Goal: Check status: Check status

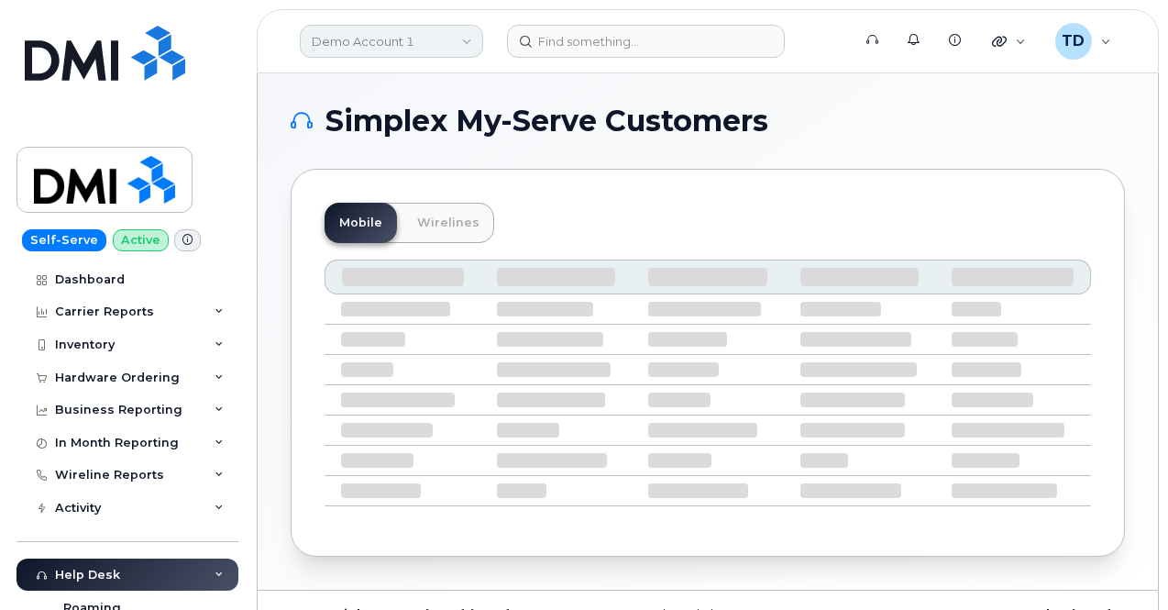
click at [396, 29] on link "Demo Account 1" at bounding box center [391, 41] width 183 height 33
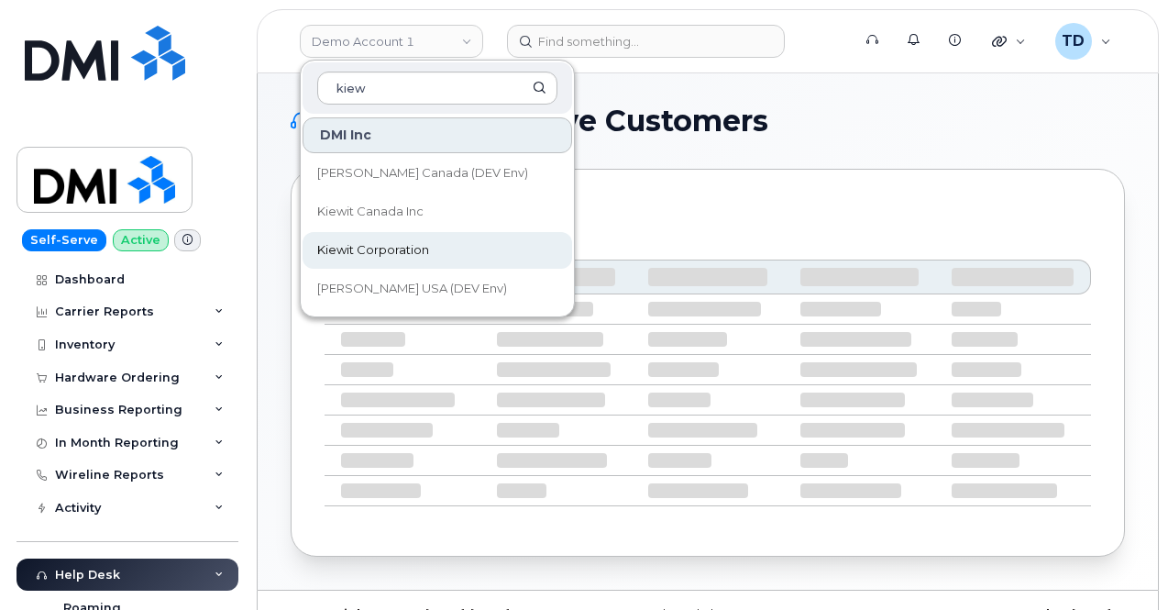
type input "kiew"
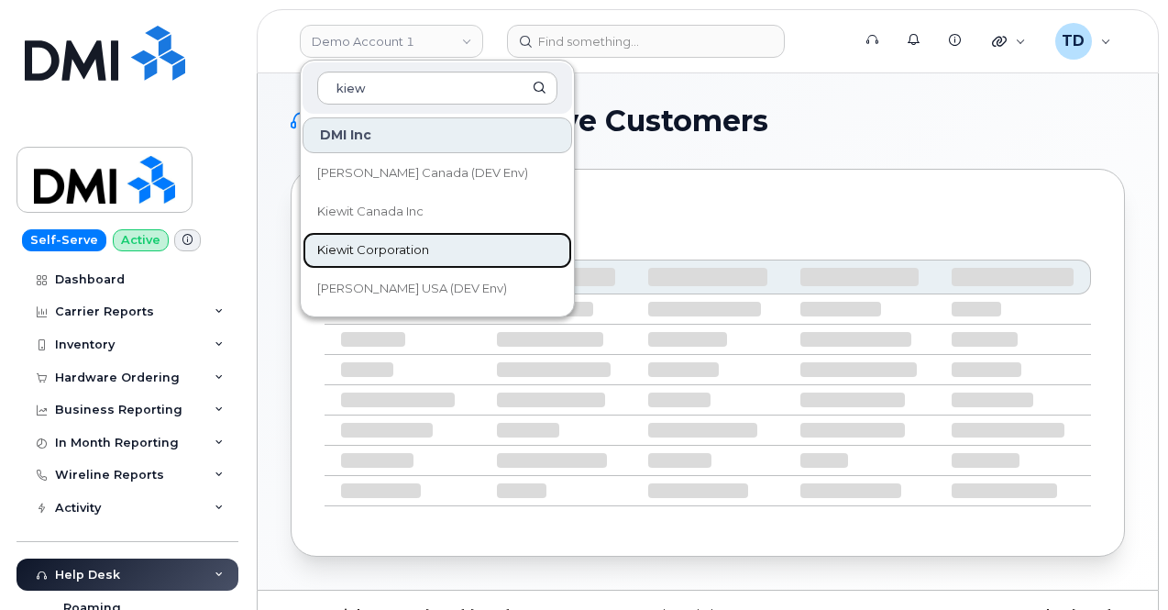
click at [462, 237] on link "Kiewit Corporation" at bounding box center [438, 250] width 270 height 37
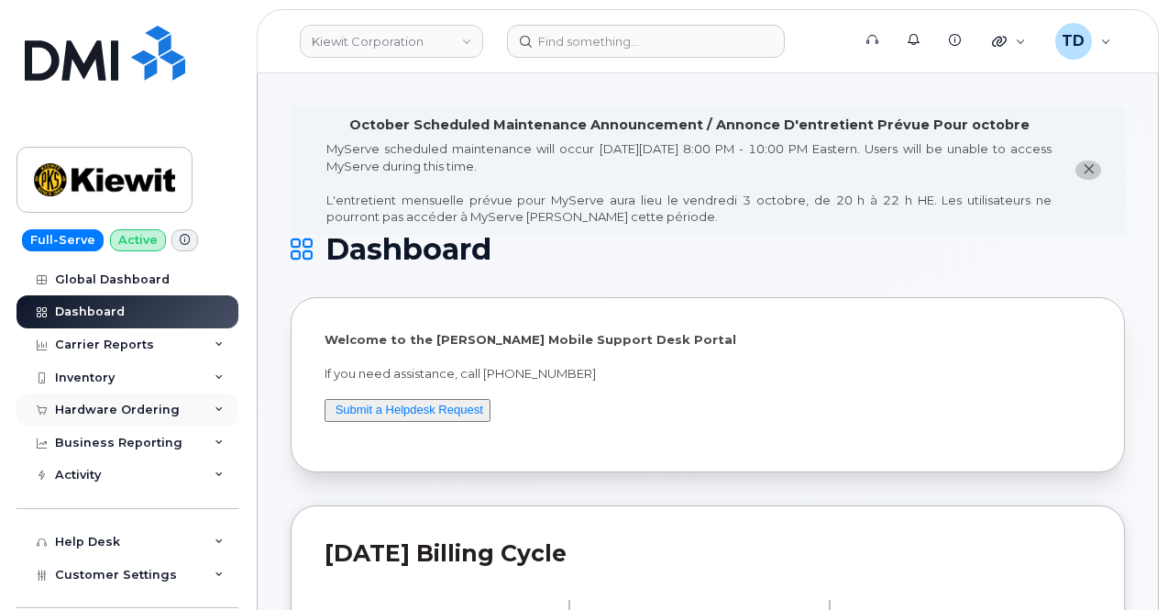
click at [112, 414] on div "Hardware Ordering" at bounding box center [117, 409] width 125 height 15
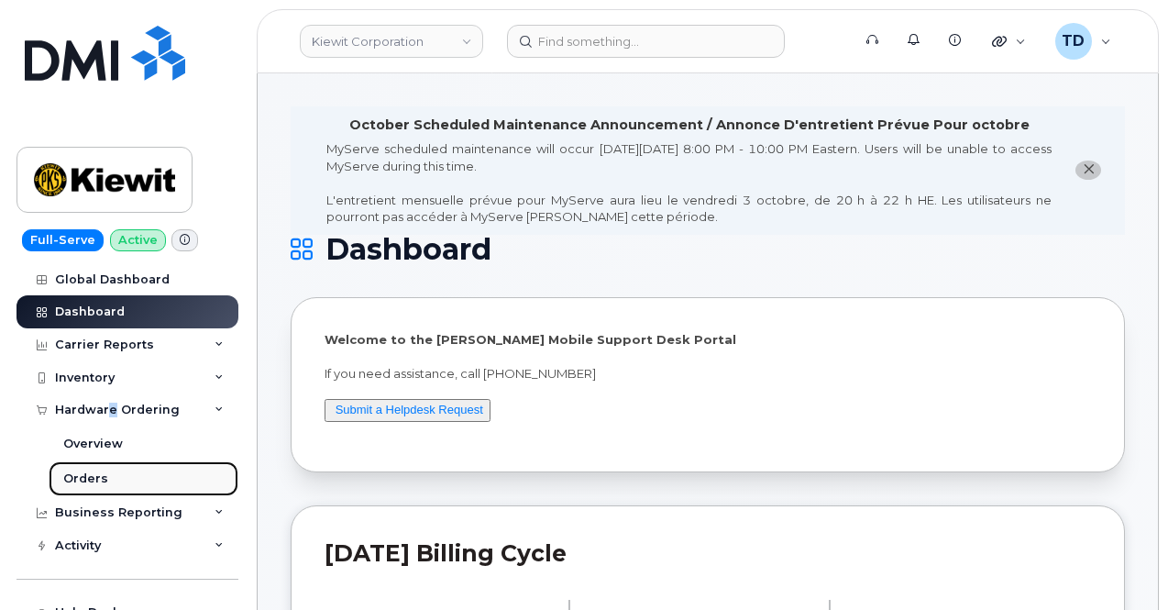
click at [158, 474] on link "Orders" at bounding box center [144, 478] width 190 height 35
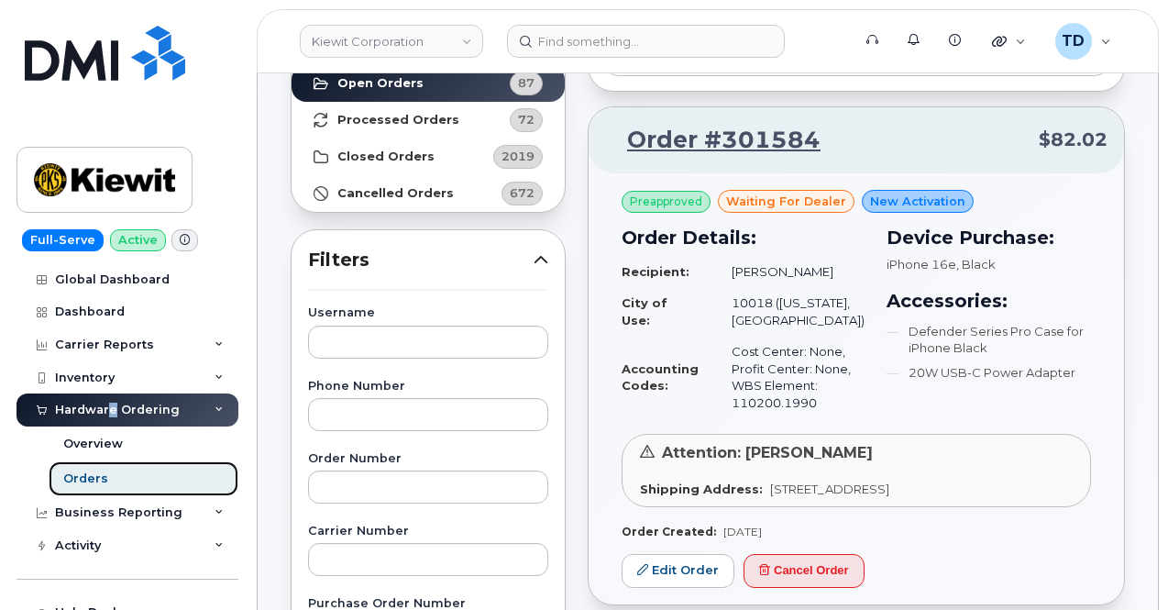
scroll to position [92, 0]
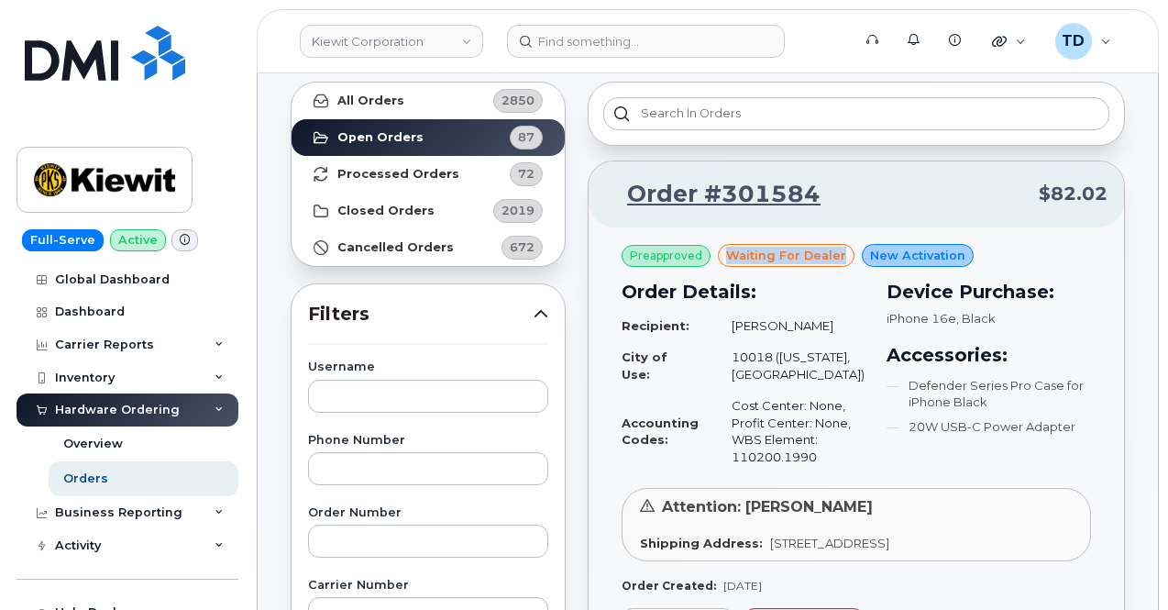
drag, startPoint x: 722, startPoint y: 252, endPoint x: 839, endPoint y: 255, distance: 116.5
click at [839, 256] on div "waiting for dealer" at bounding box center [786, 256] width 137 height 24
copy span "waiting for dealer"
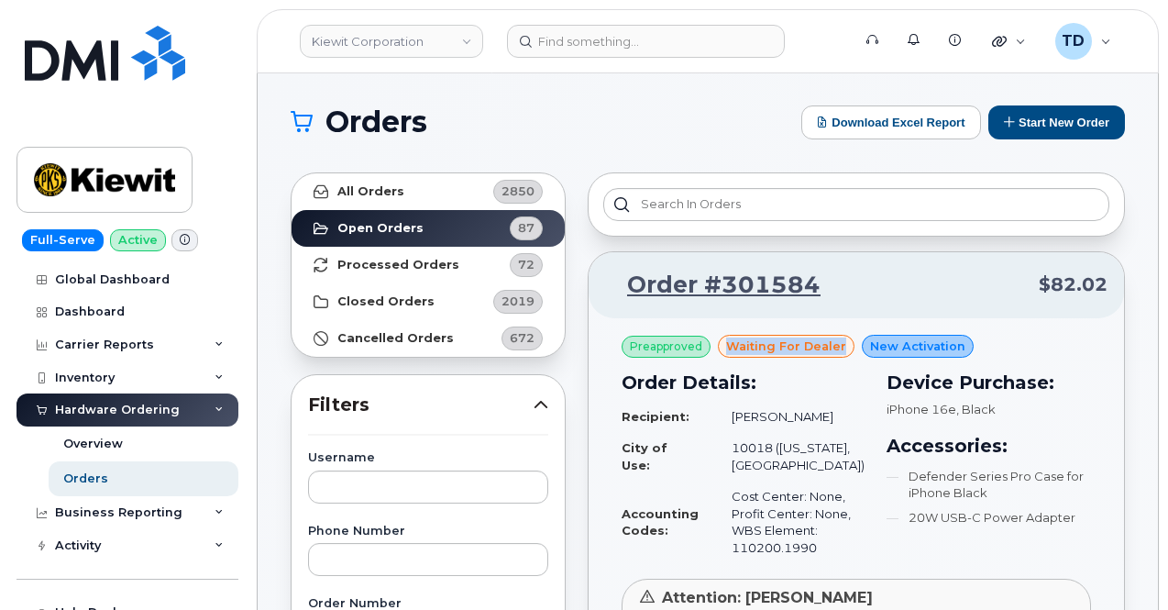
scroll to position [0, 0]
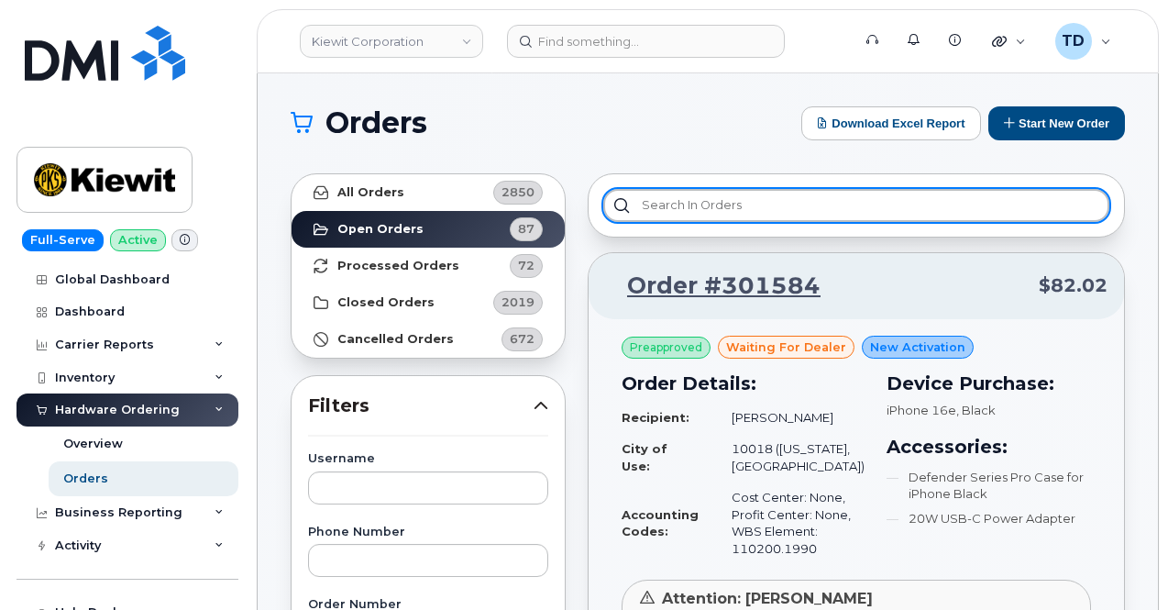
click at [761, 205] on input "text" at bounding box center [856, 205] width 506 height 33
paste input "waiting for dealer"
type input "waiting for dealer"
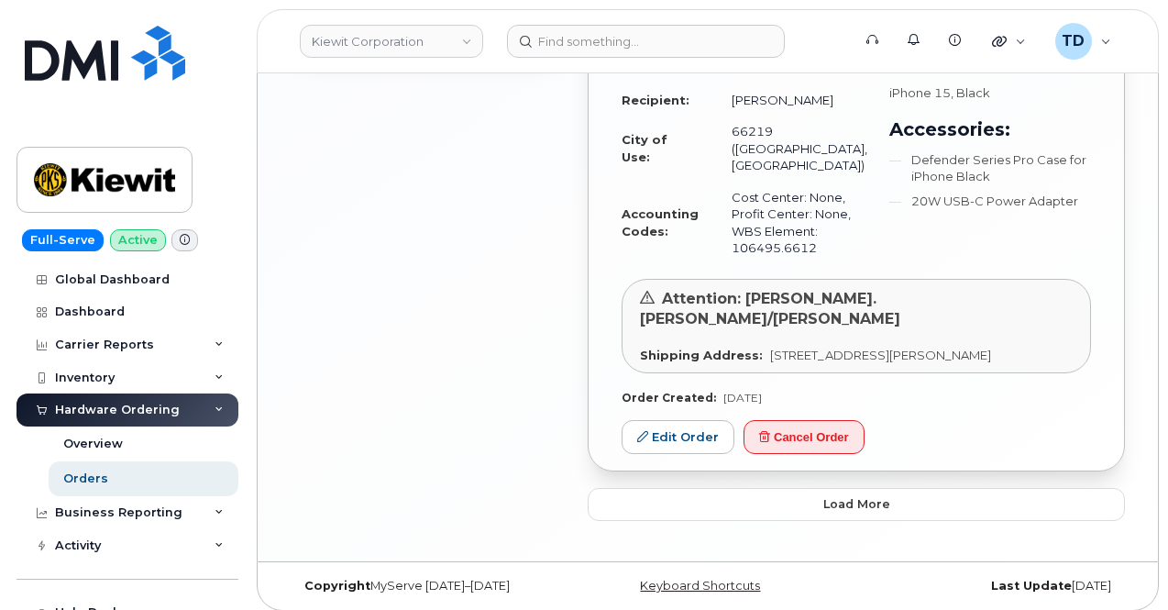
scroll to position [1422, 0]
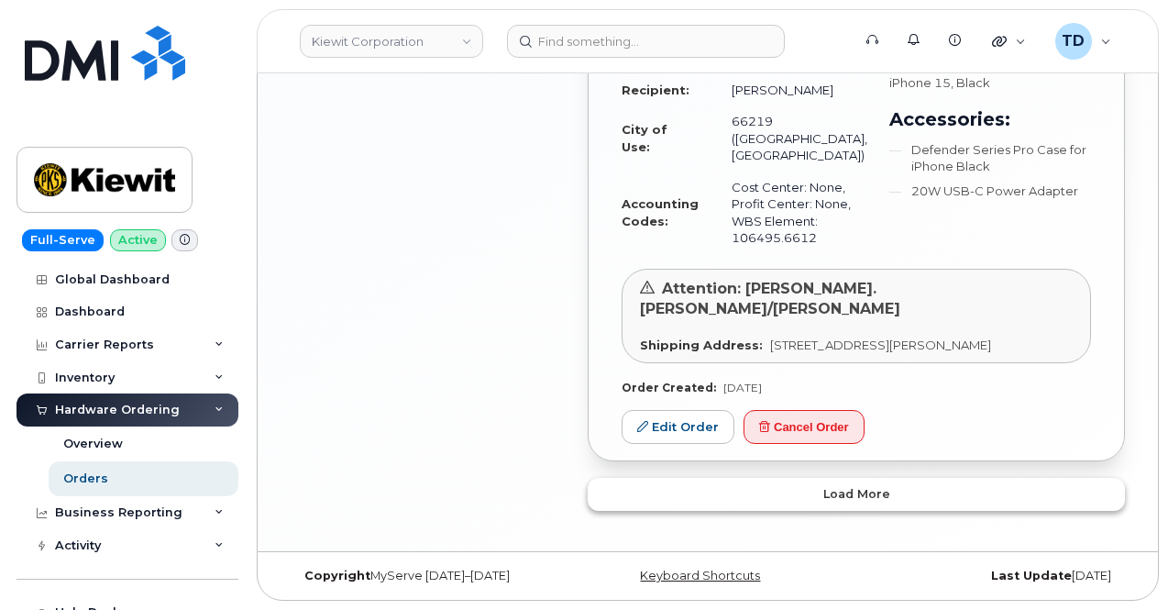
click at [944, 500] on button "Load more" at bounding box center [856, 494] width 537 height 33
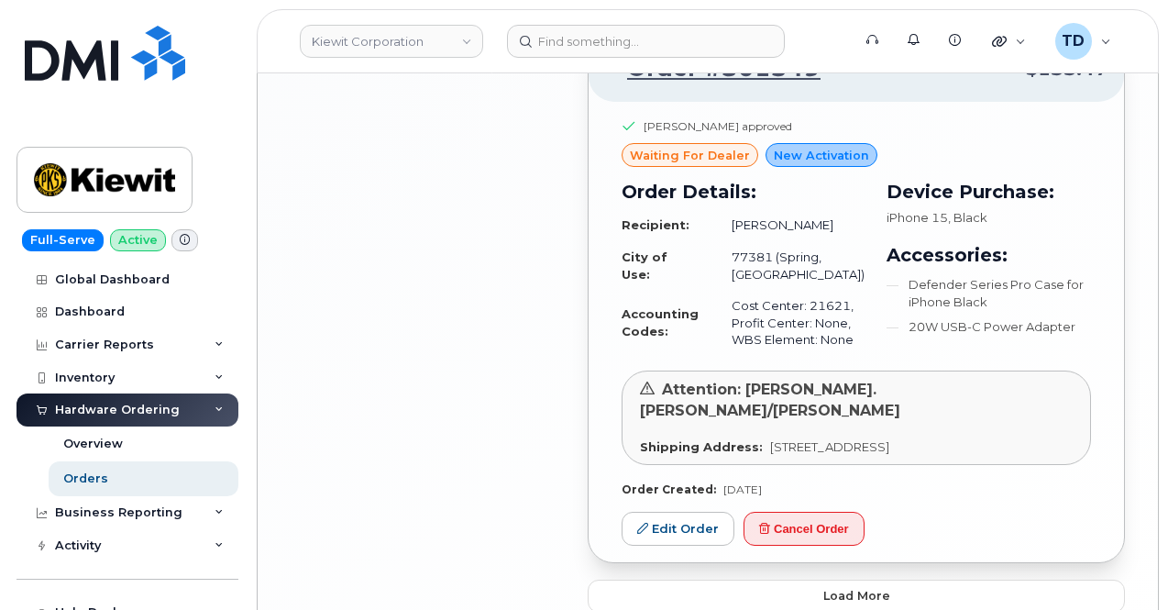
scroll to position [1994, 0]
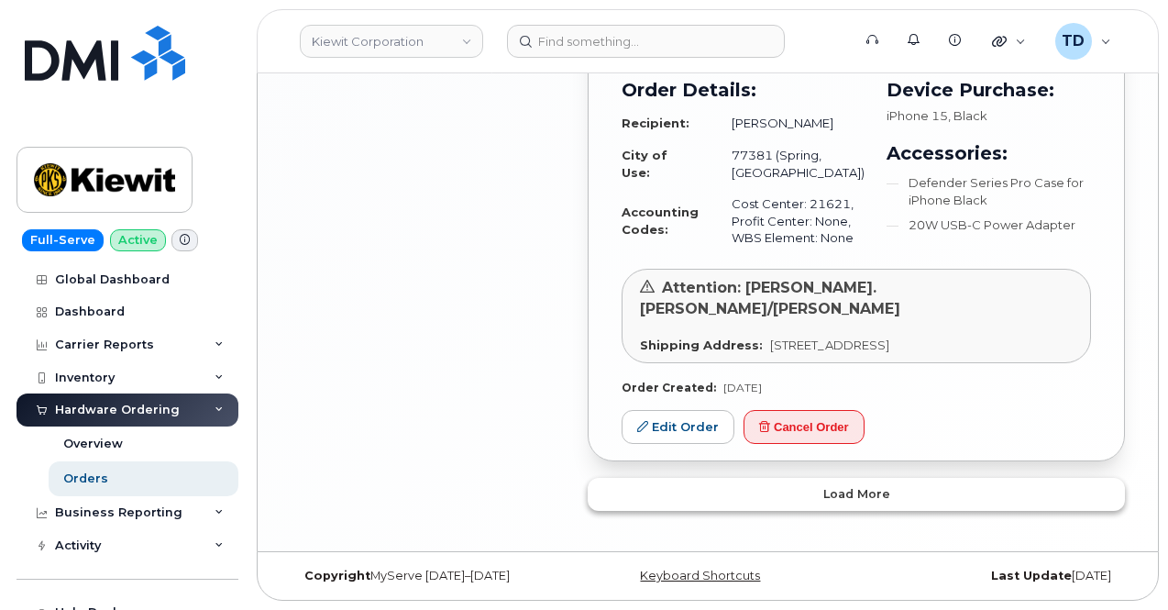
click at [934, 482] on button "Load more" at bounding box center [856, 494] width 537 height 33
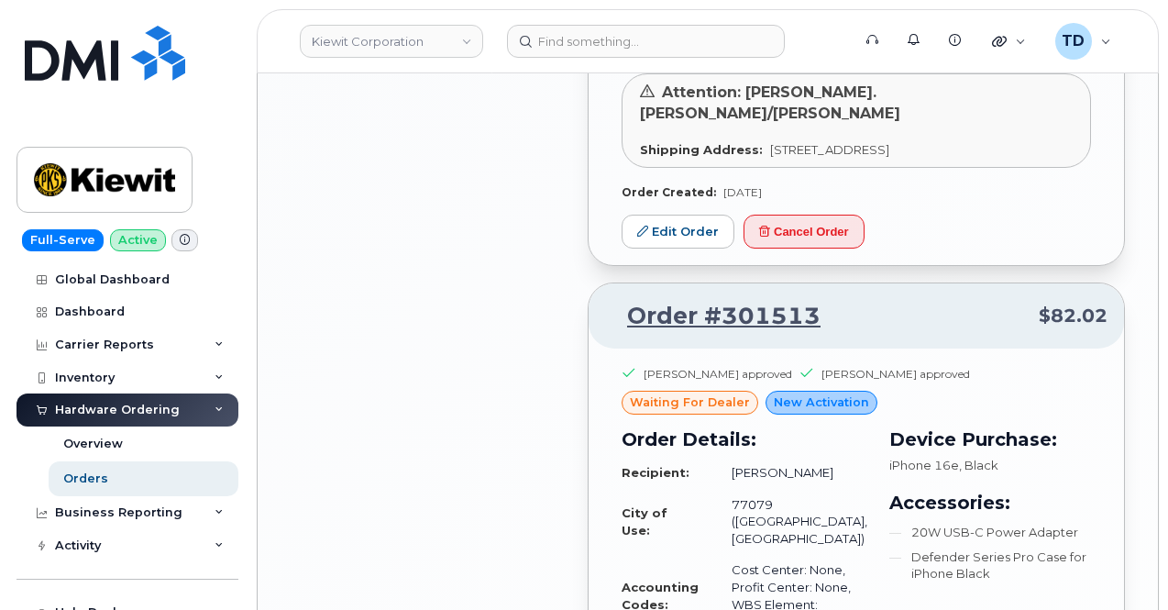
scroll to position [2269, 0]
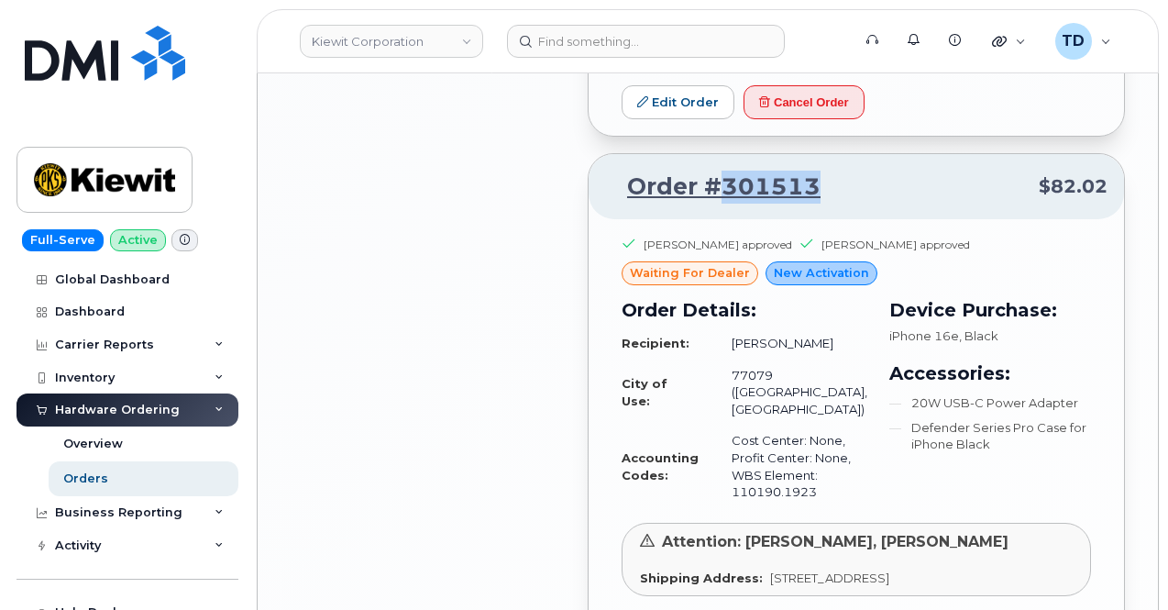
drag, startPoint x: 829, startPoint y: 237, endPoint x: 719, endPoint y: 239, distance: 110.0
click at [719, 204] on p "Order #301513 $82.02" at bounding box center [856, 187] width 502 height 33
copy link "301513"
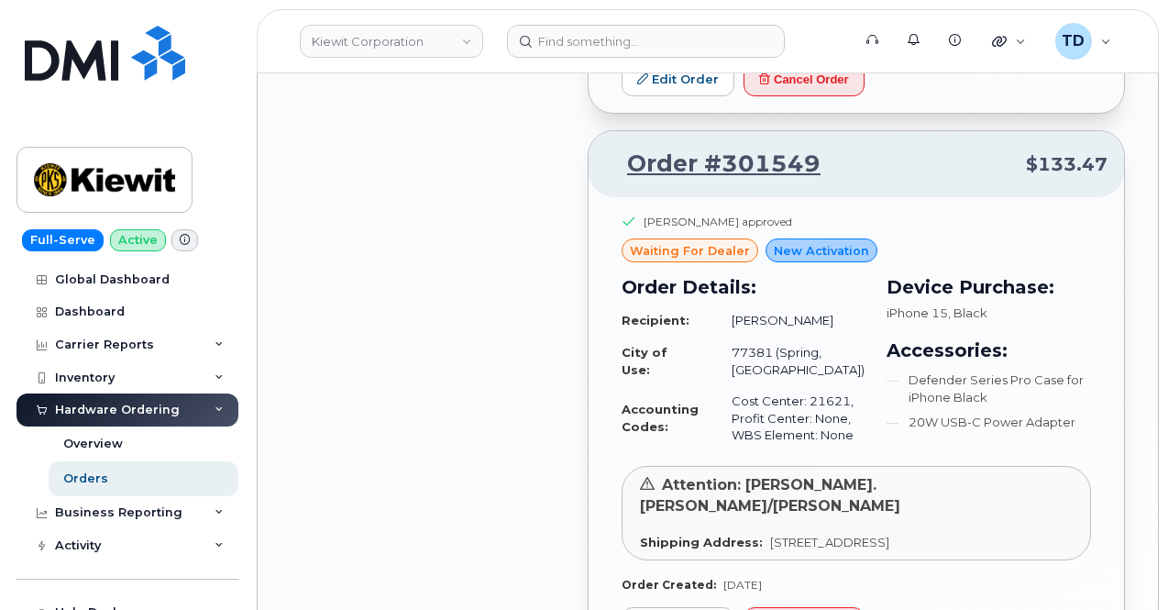
scroll to position [1719, 0]
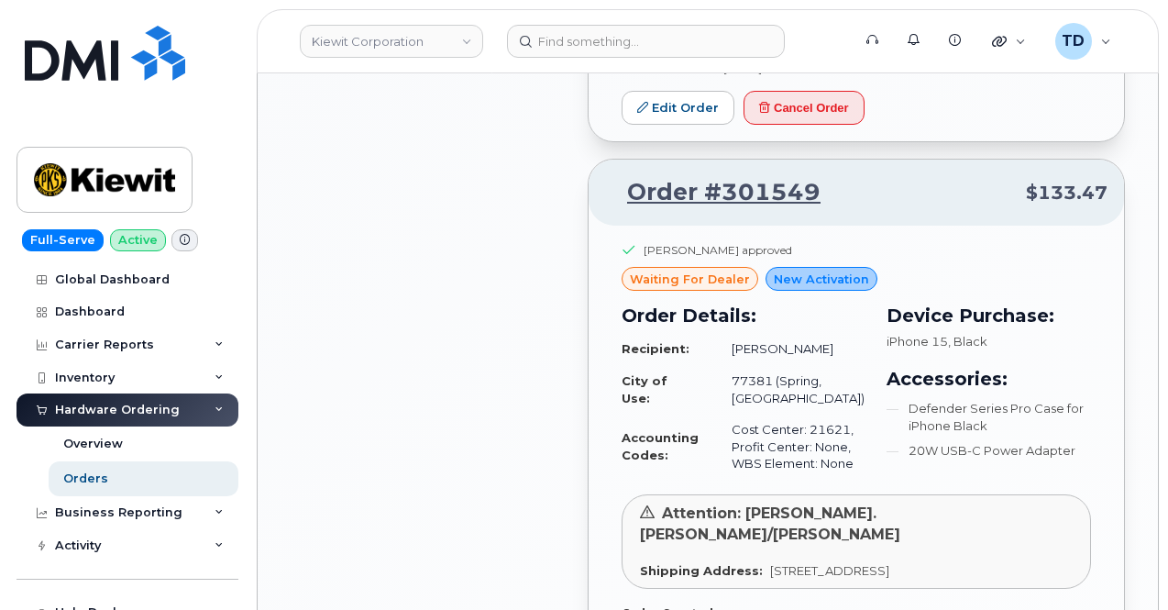
click at [819, 209] on p "Order #301549 $133.47" at bounding box center [856, 192] width 502 height 33
drag, startPoint x: 823, startPoint y: 221, endPoint x: 730, endPoint y: 226, distance: 93.7
click at [730, 209] on p "Order #301549 $133.47" at bounding box center [856, 192] width 502 height 33
click at [812, 209] on link "Order #301549" at bounding box center [712, 192] width 215 height 33
click at [816, 209] on p "Order #301549 $133.47" at bounding box center [856, 192] width 502 height 33
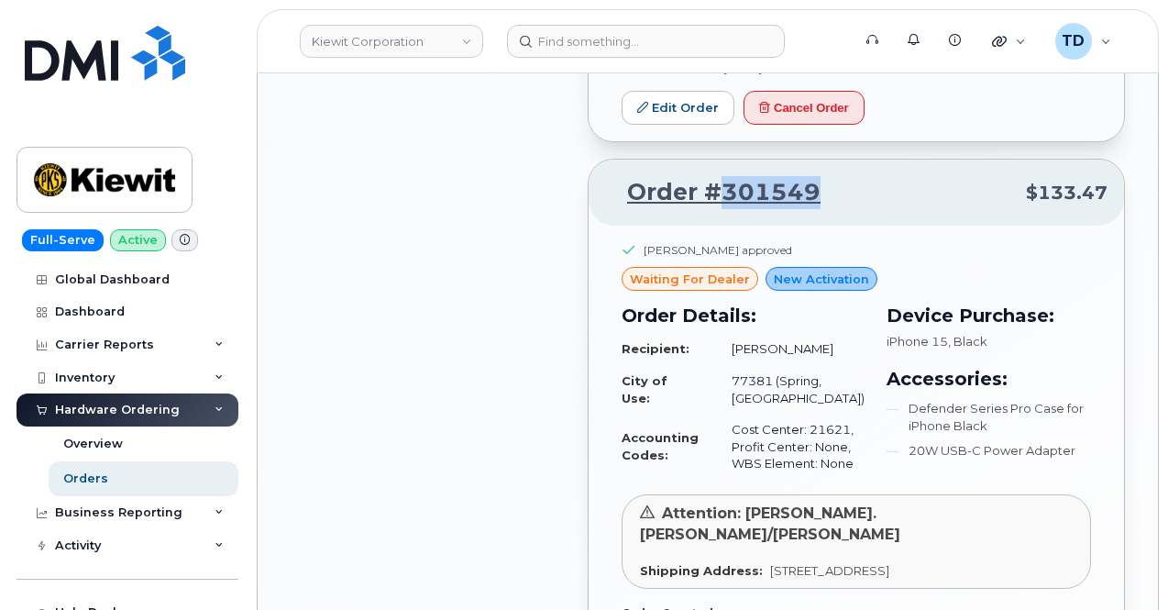
drag, startPoint x: 820, startPoint y: 216, endPoint x: 724, endPoint y: 217, distance: 95.3
click at [724, 209] on p "Order #301549 $133.47" at bounding box center [856, 192] width 502 height 33
copy link "301549"
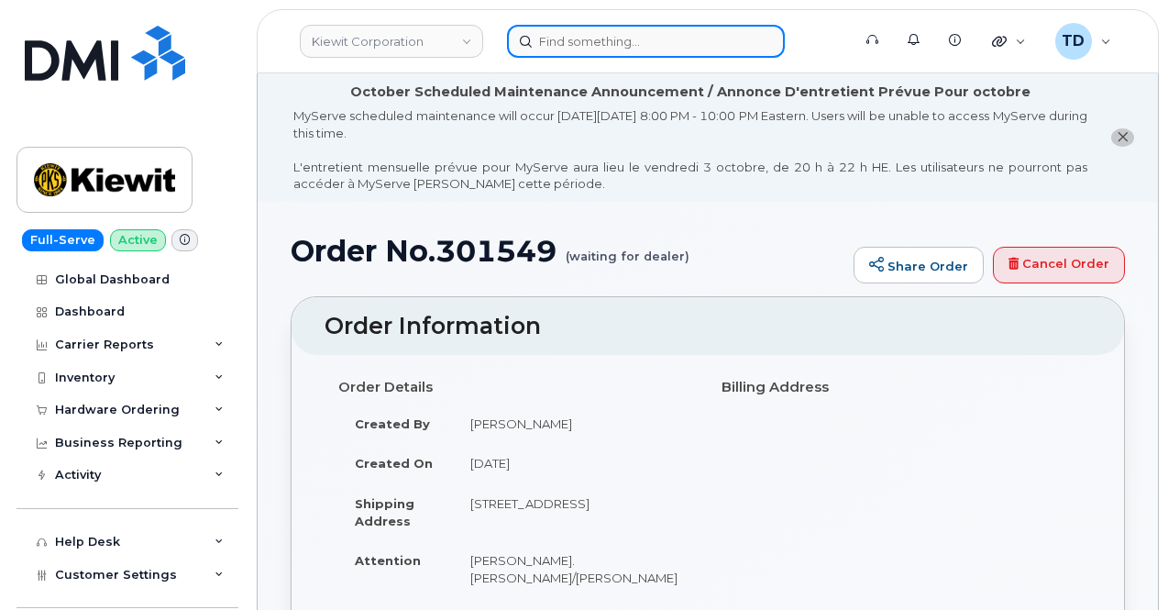
click at [672, 46] on input at bounding box center [646, 41] width 278 height 33
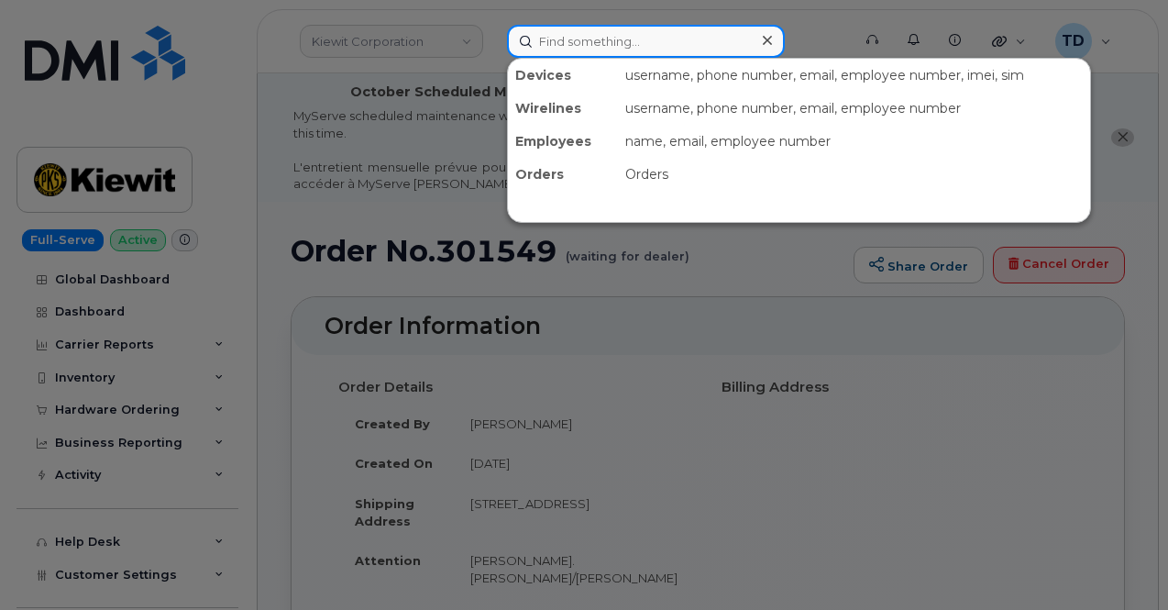
paste input "300369"
type input "300369"
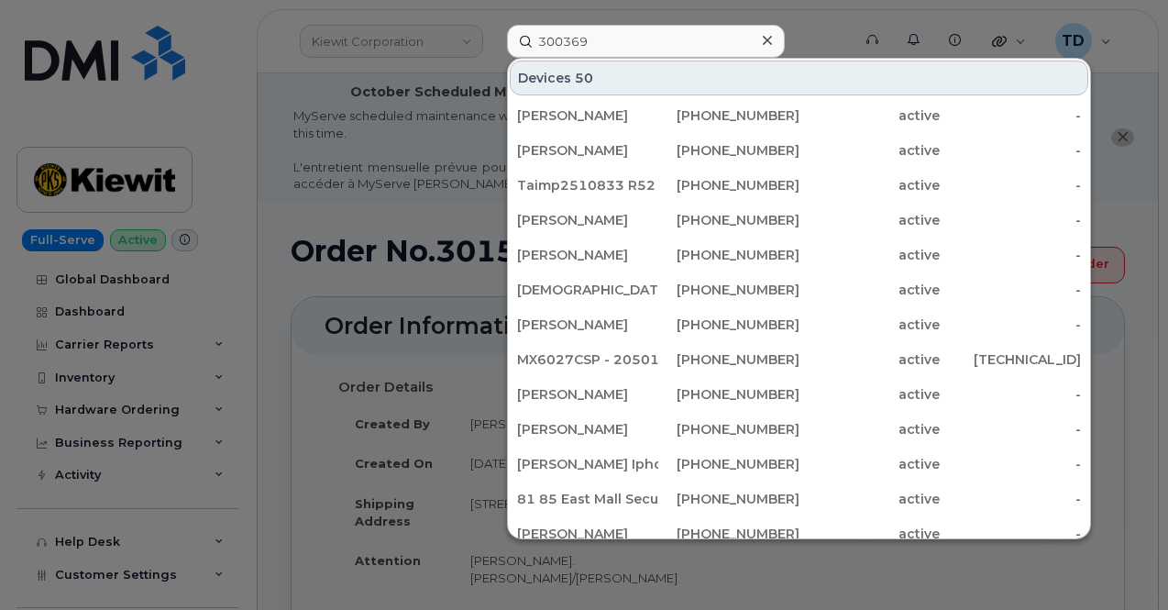
click at [259, 58] on div at bounding box center [584, 305] width 1168 height 610
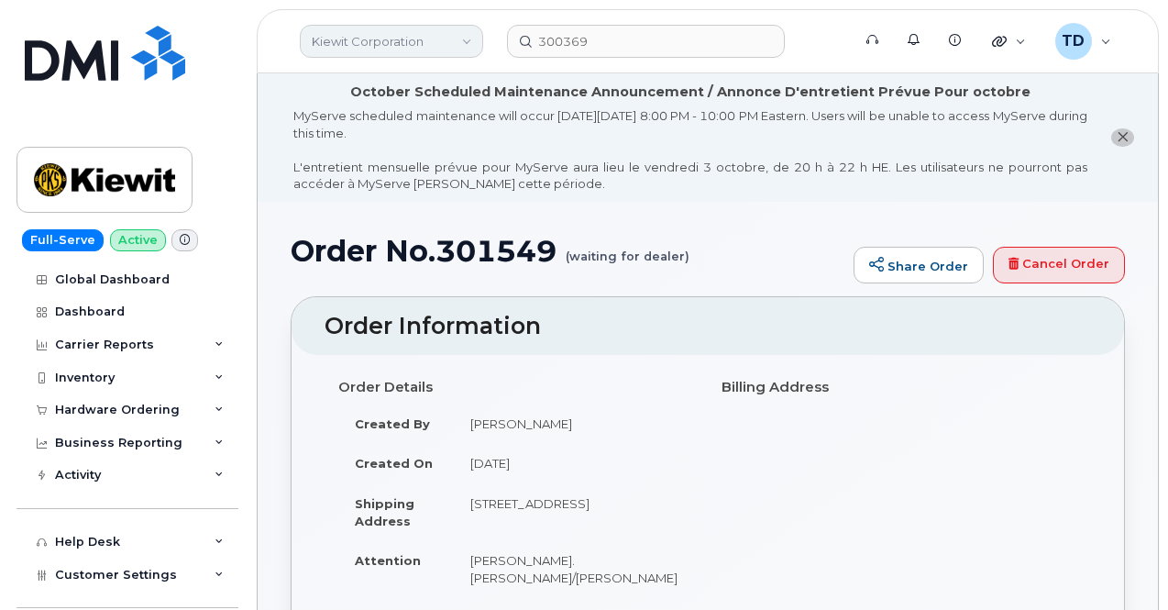
click at [359, 43] on link "Kiewit Corporation" at bounding box center [391, 41] width 183 height 33
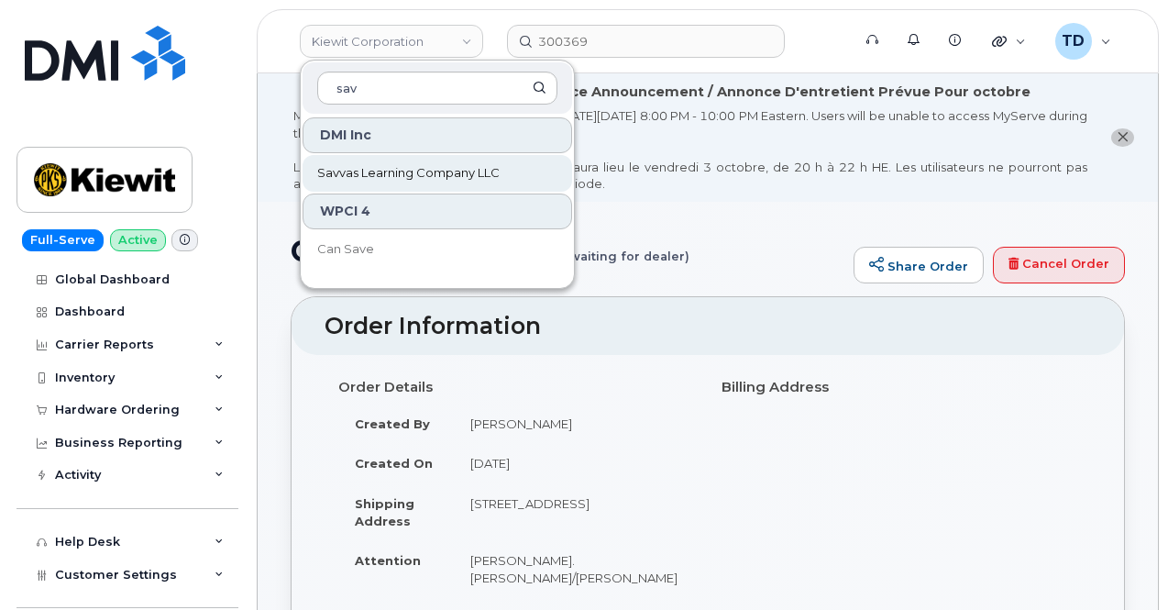
type input "sav"
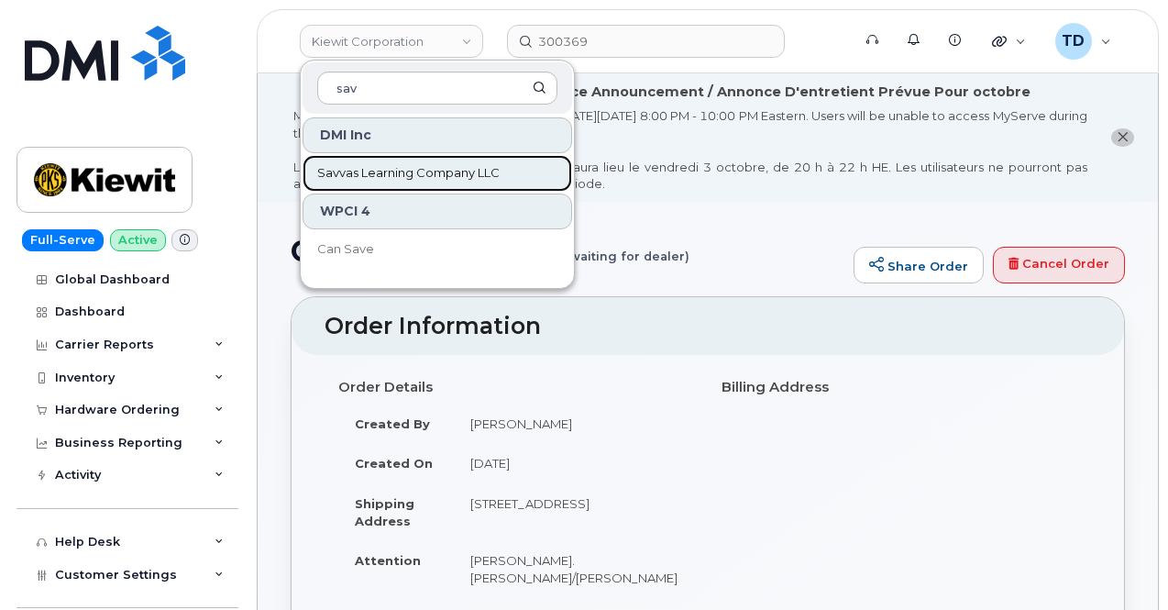
click at [407, 175] on span "Savvas Learning Company LLC" at bounding box center [408, 173] width 182 height 18
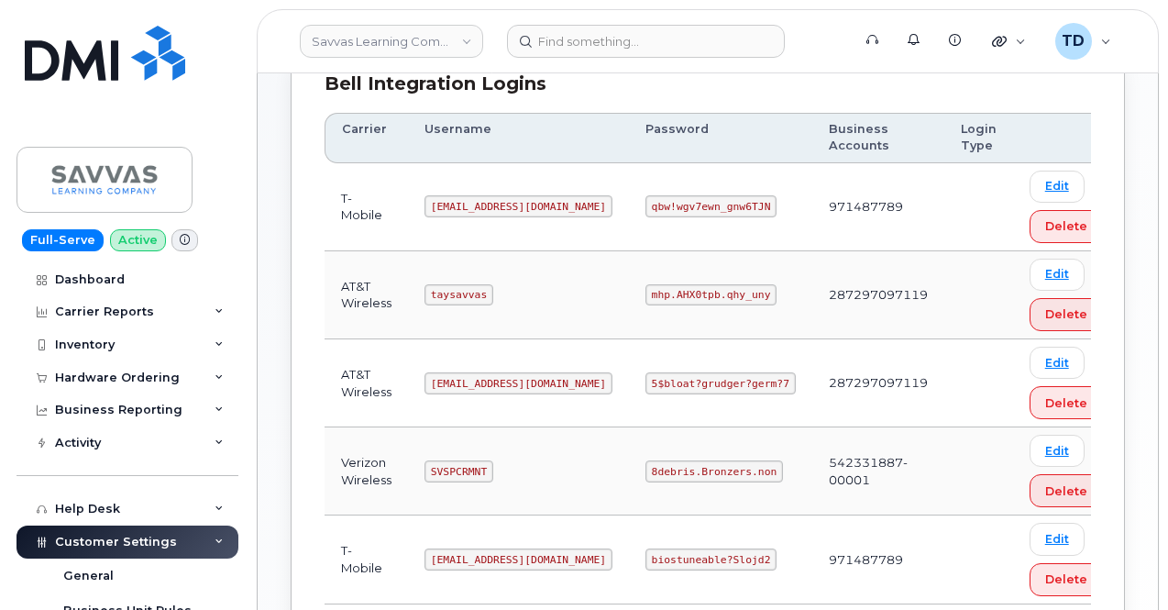
scroll to position [275, 0]
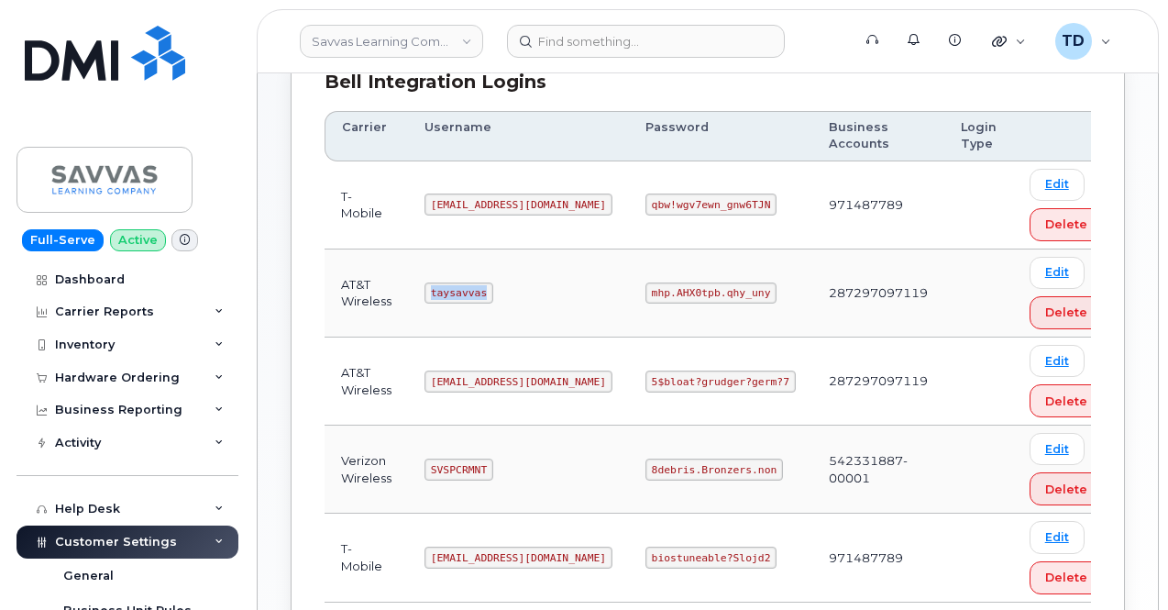
drag, startPoint x: 501, startPoint y: 286, endPoint x: 446, endPoint y: 291, distance: 55.2
click at [446, 291] on code "taysavvas" at bounding box center [458, 293] width 69 height 22
copy code "taysavvas"
drag, startPoint x: 598, startPoint y: 291, endPoint x: 707, endPoint y: 289, distance: 109.1
click at [707, 289] on code "mhp.AHX0tpb.qhy_uny" at bounding box center [710, 293] width 131 height 22
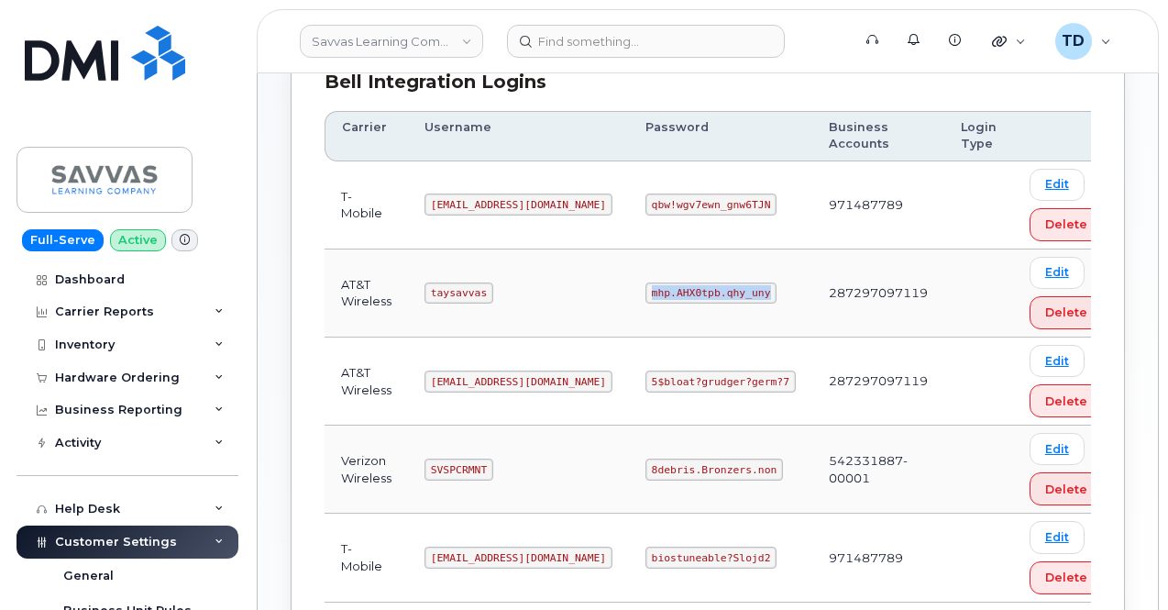
copy code "mhp.AHX0tpb.qhy_uny"
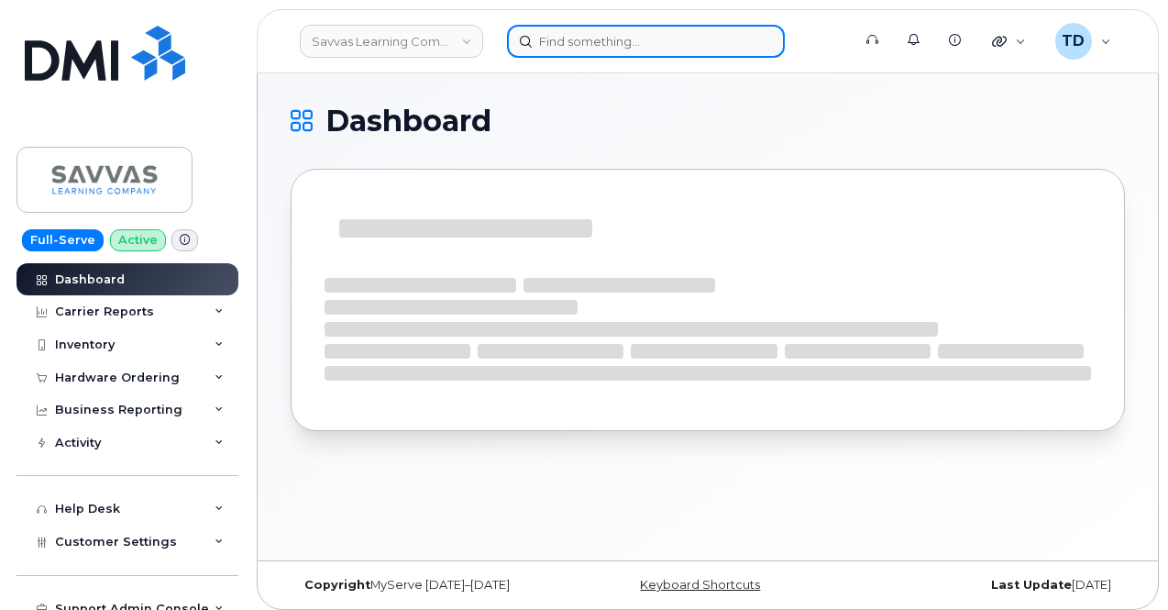
click at [655, 58] on div at bounding box center [673, 41] width 332 height 33
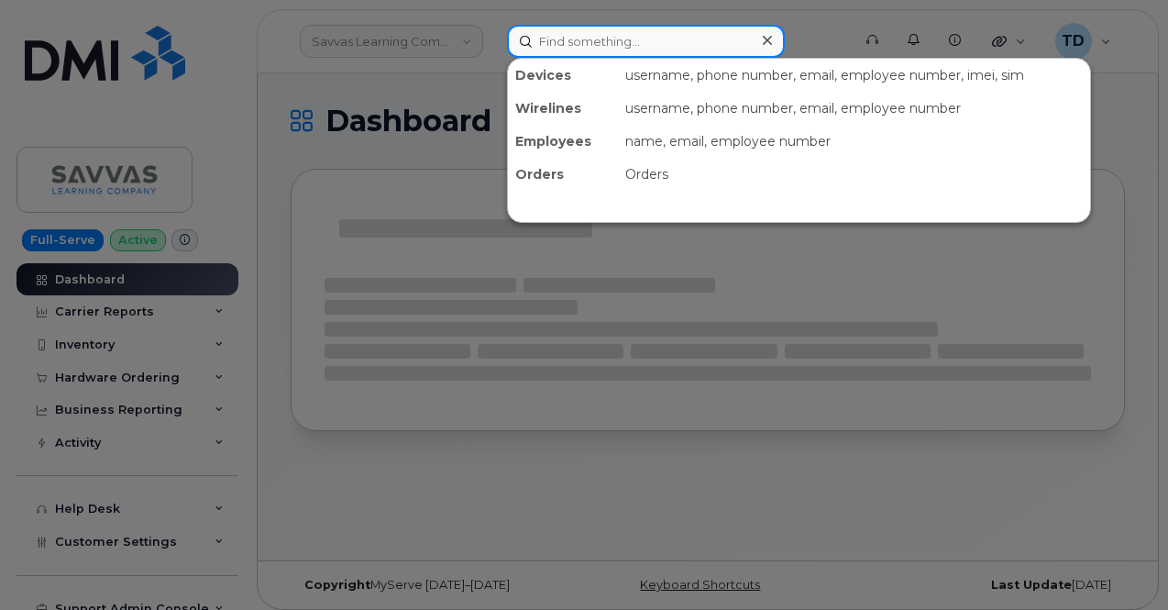
paste input "300369"
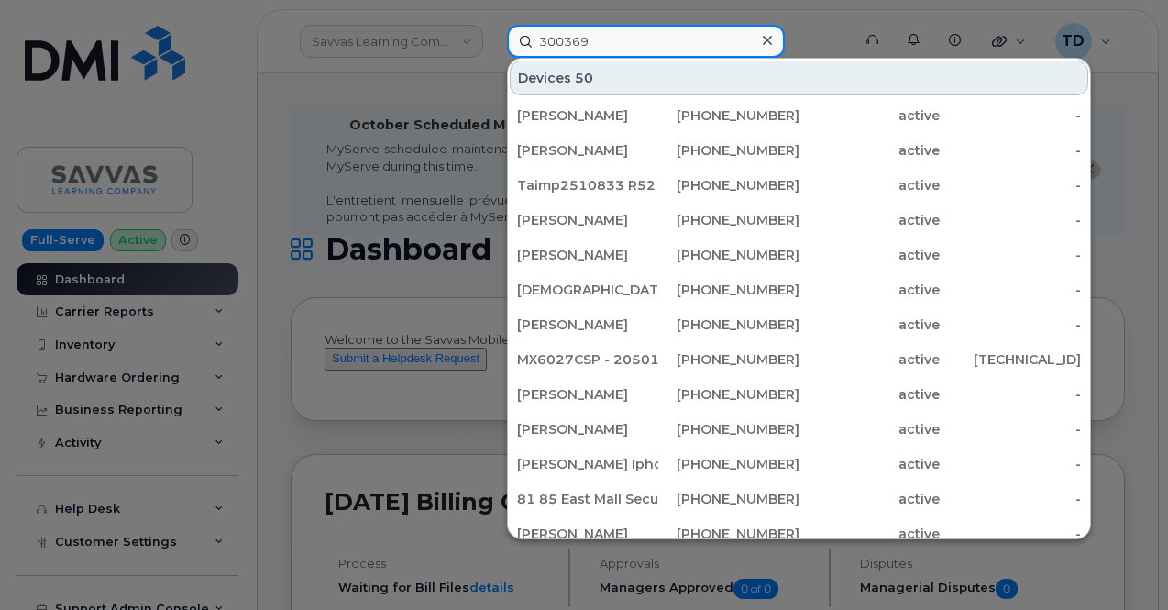
drag, startPoint x: 638, startPoint y: 40, endPoint x: 477, endPoint y: 60, distance: 162.5
click at [492, 58] on div "300369 Devices 50 [PERSON_NAME] [PHONE_NUMBER] active - [PERSON_NAME] [PHONE_NU…" at bounding box center [672, 41] width 361 height 33
paste input "97148778"
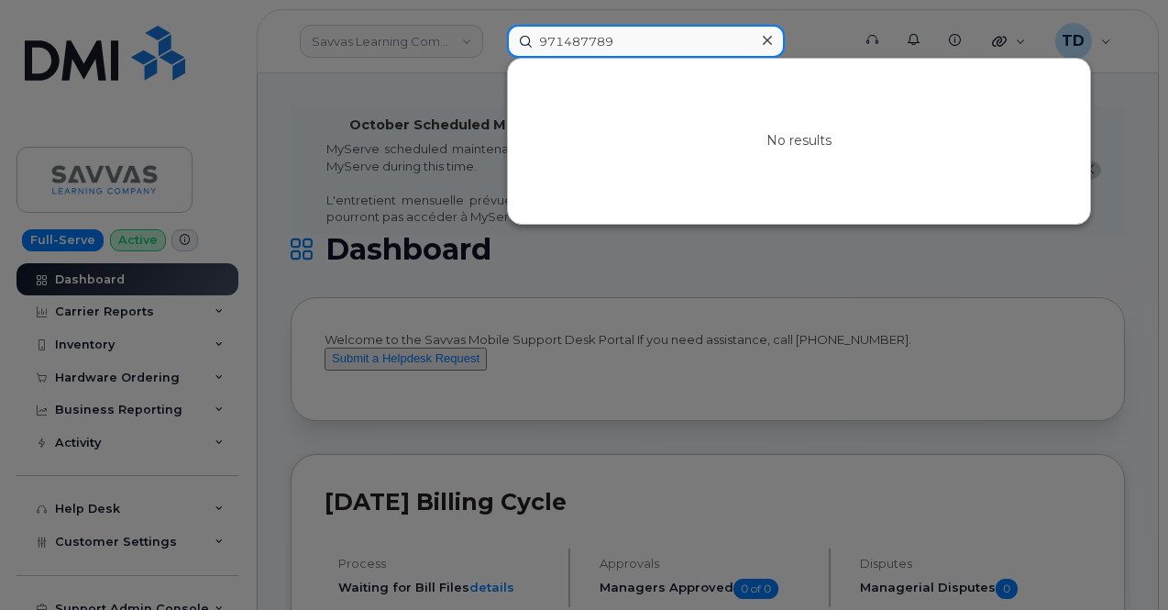
drag, startPoint x: 622, startPoint y: 41, endPoint x: 432, endPoint y: 52, distance: 190.1
click at [507, 56] on div "971487789" at bounding box center [646, 41] width 278 height 33
paste input "[PERSON_NAME]"
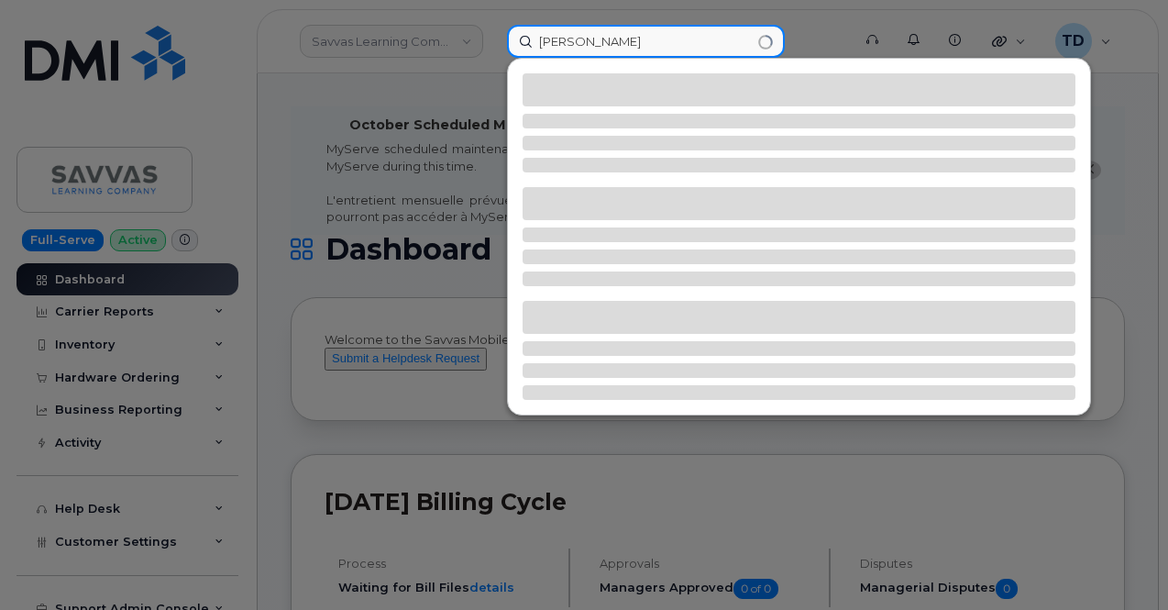
type input "[PERSON_NAME]"
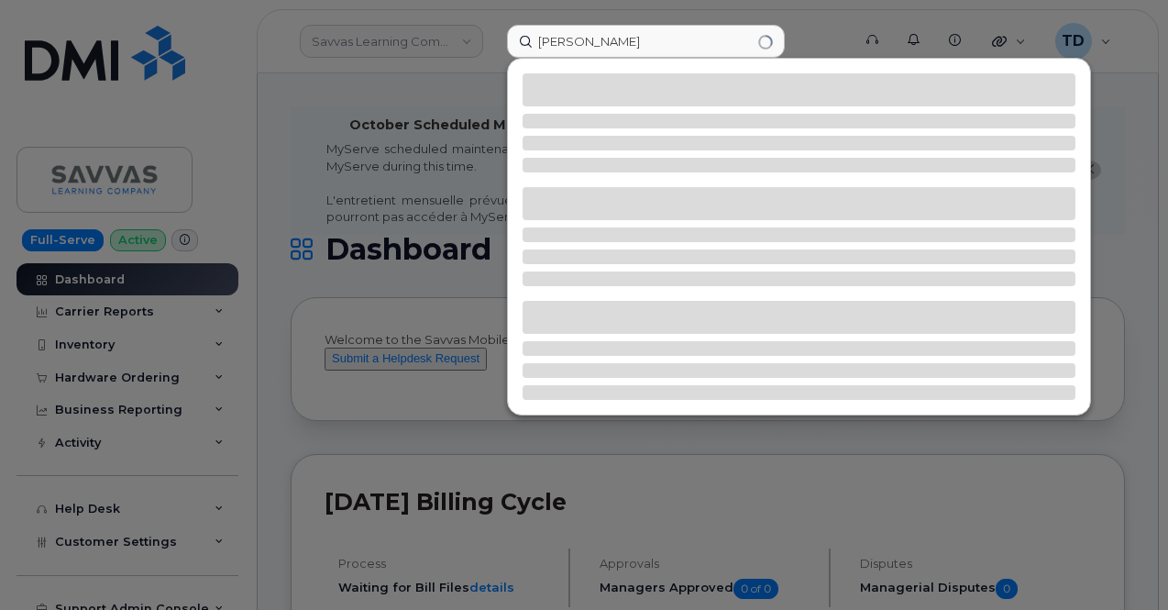
click at [470, 80] on div at bounding box center [584, 305] width 1168 height 610
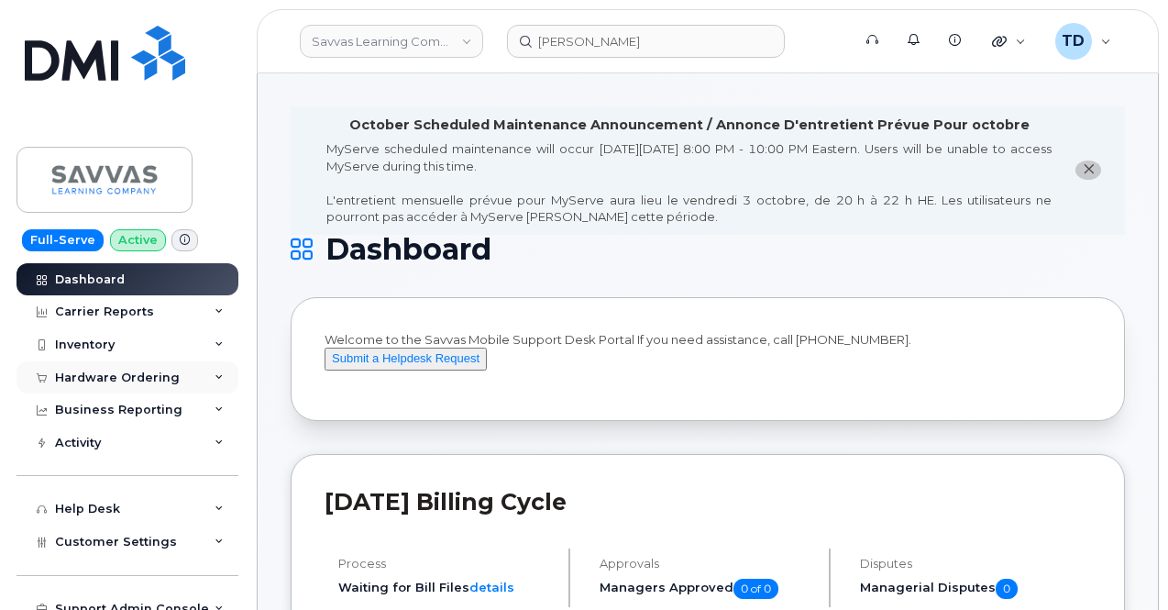
click at [127, 382] on div "Hardware Ordering" at bounding box center [117, 377] width 125 height 15
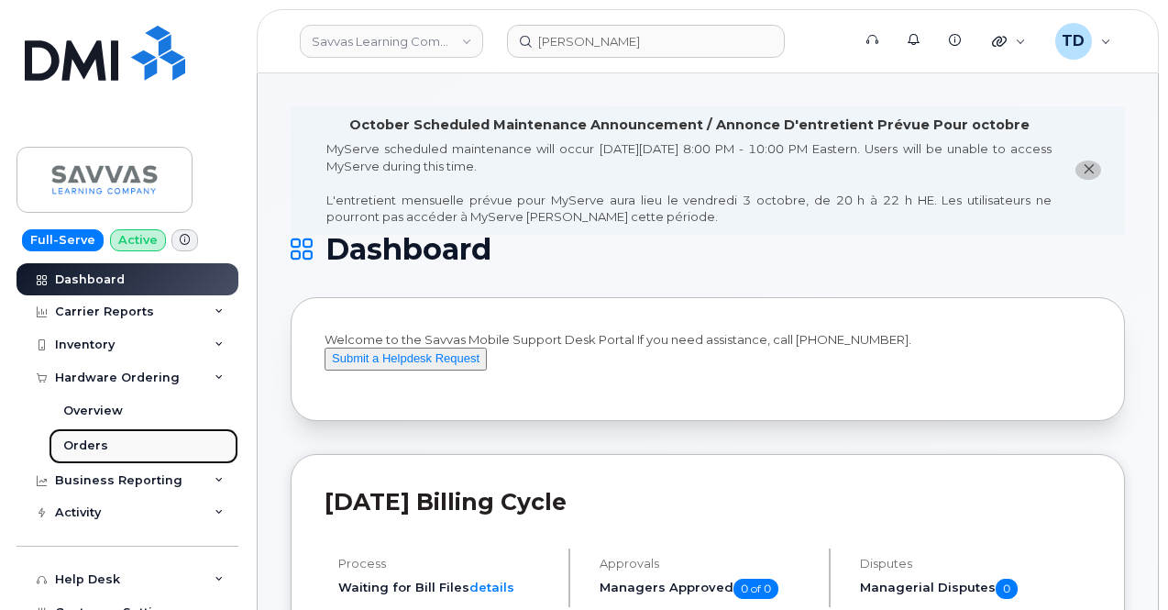
click at [127, 441] on link "Orders" at bounding box center [144, 445] width 190 height 35
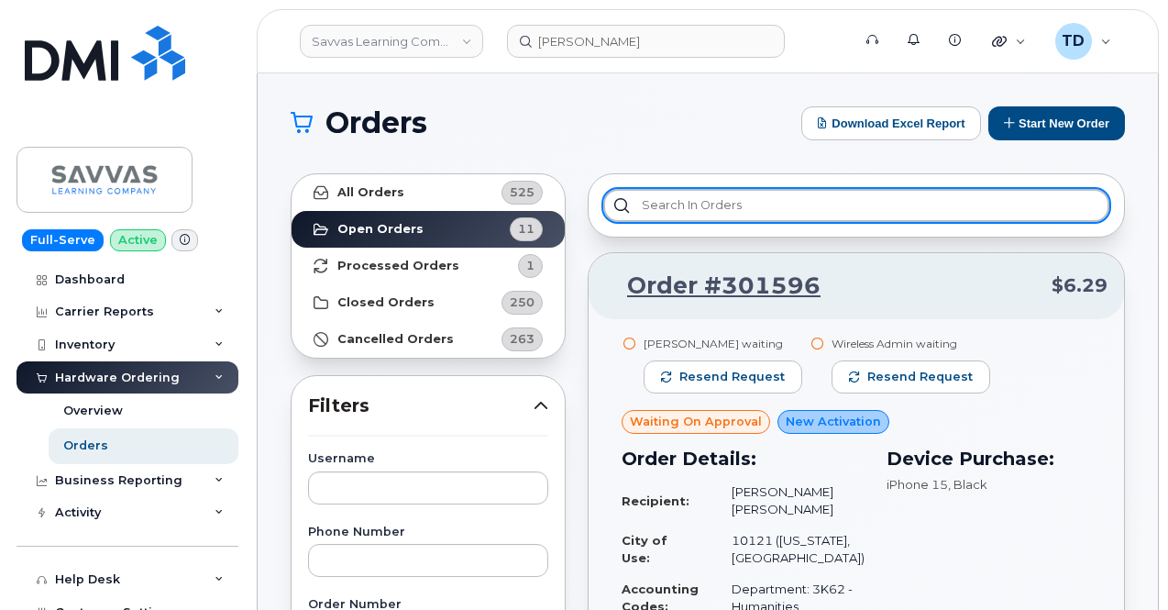
click at [725, 193] on input "text" at bounding box center [856, 205] width 506 height 33
paste input "300369"
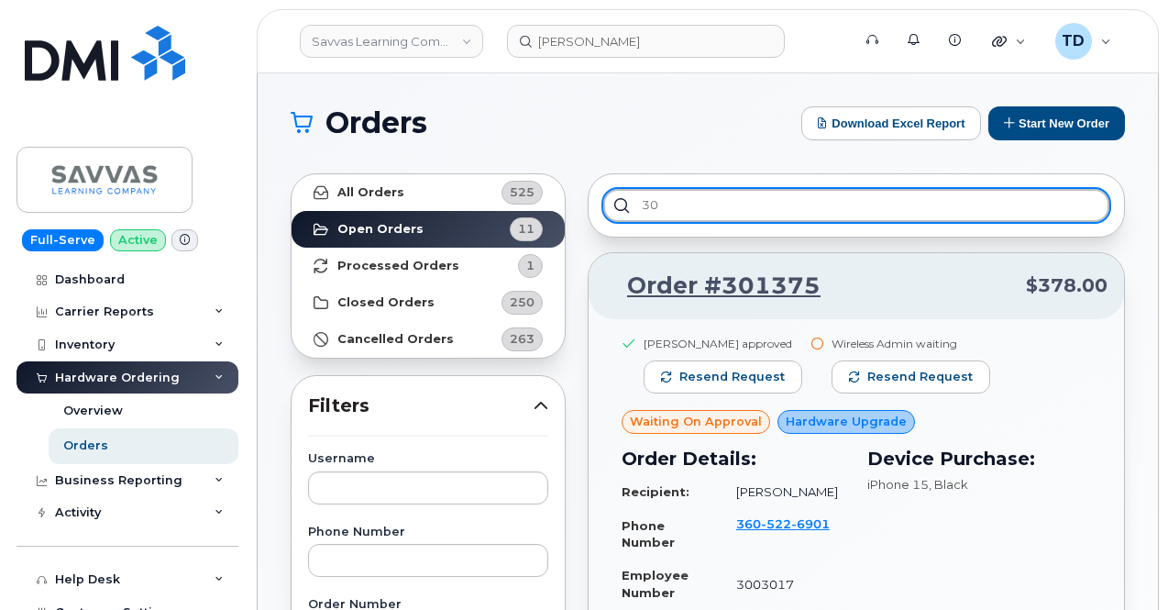
type input "3"
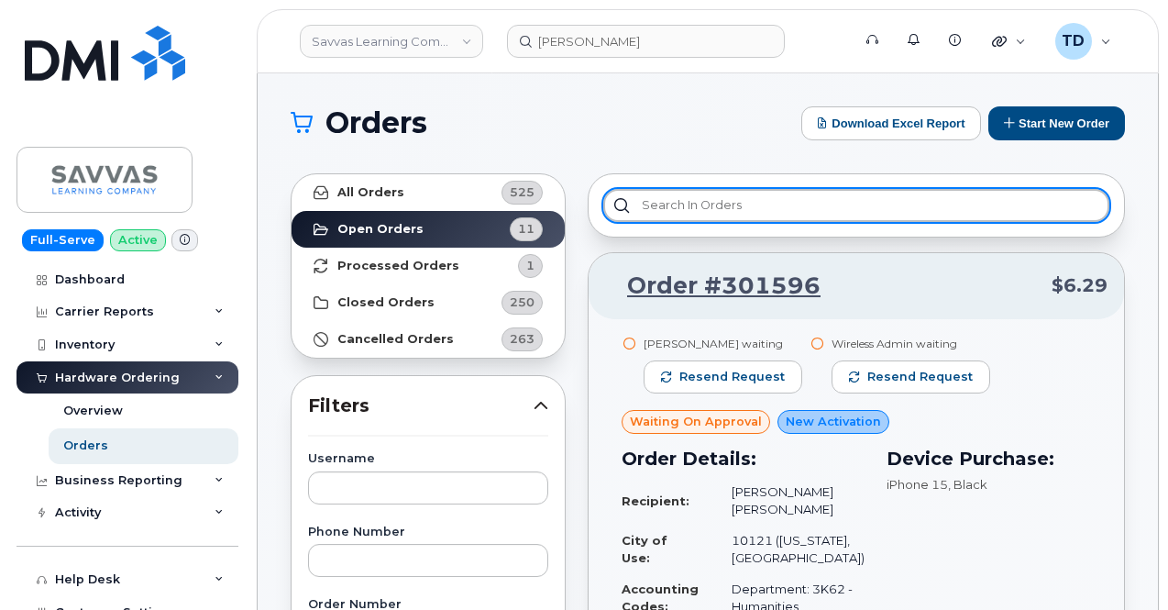
click at [749, 203] on input "text" at bounding box center [856, 205] width 506 height 33
paste input "971487789"
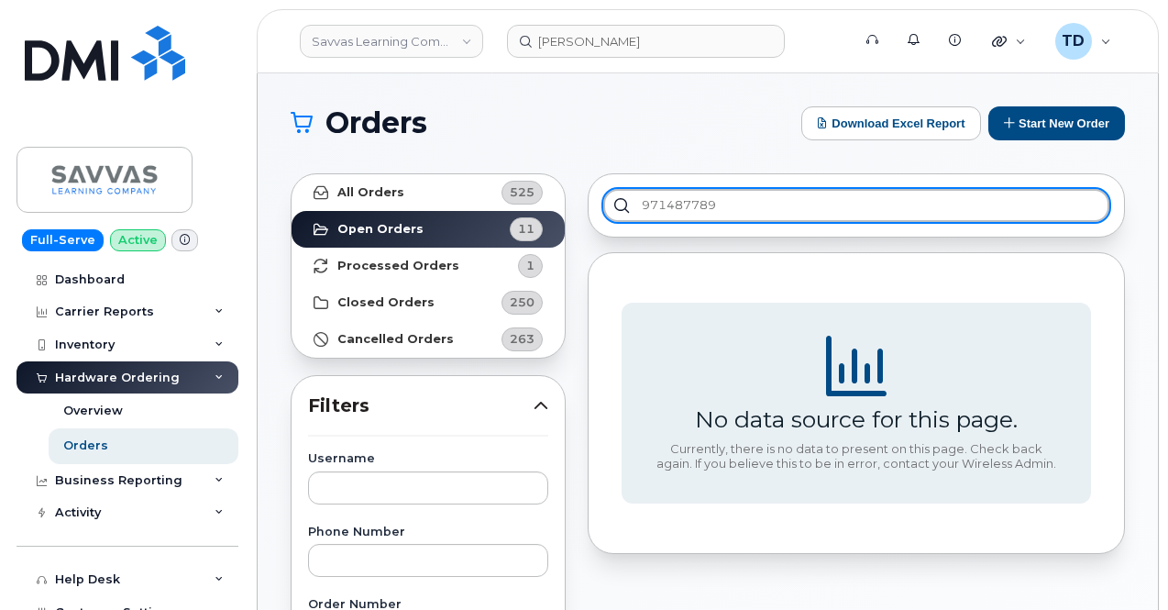
type input "971487789"
drag, startPoint x: 738, startPoint y: 197, endPoint x: 436, endPoint y: 215, distance: 302.1
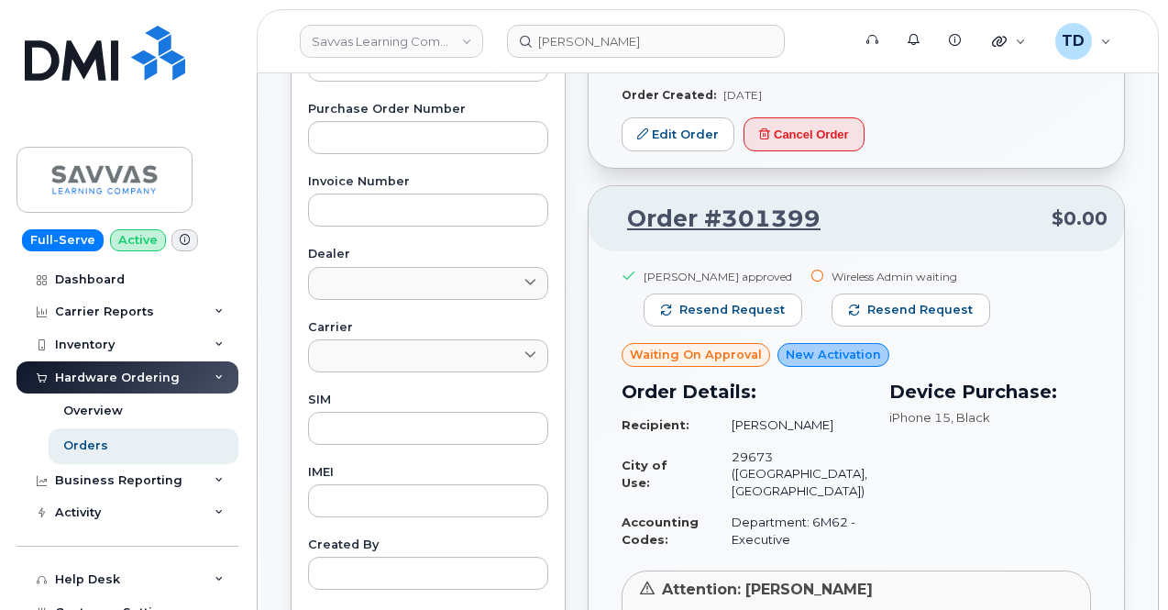
scroll to position [642, 0]
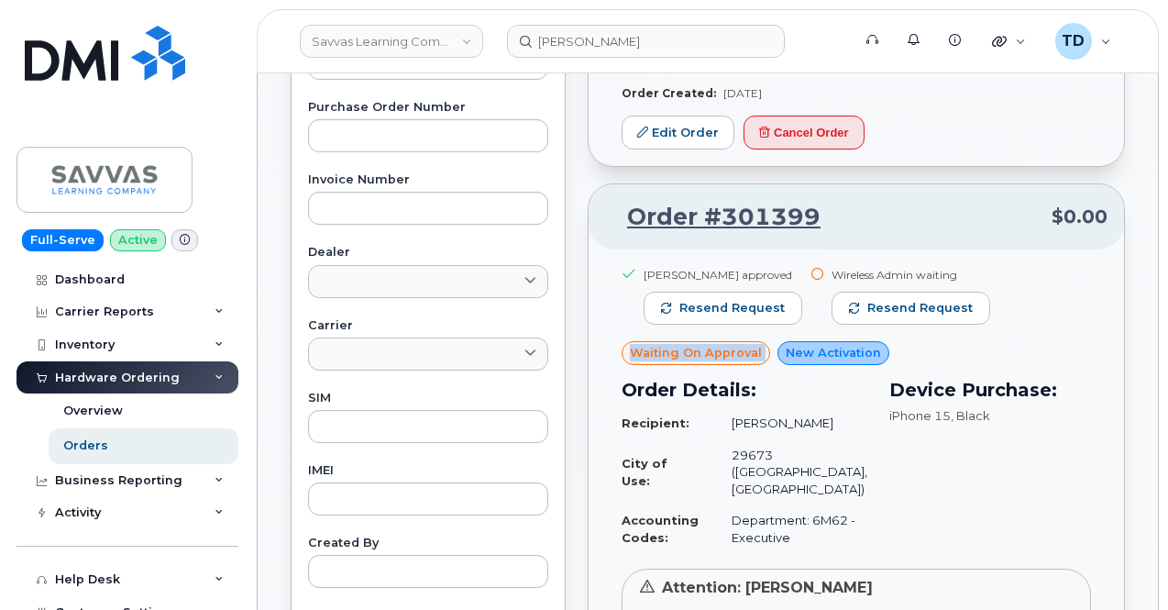
drag, startPoint x: 625, startPoint y: 368, endPoint x: 763, endPoint y: 376, distance: 137.8
click at [763, 376] on div "James Lippe approved Resend request Wireless Admin waiting Resend request Waiti…" at bounding box center [856, 415] width 469 height 298
copy span "Waiting On Approval"
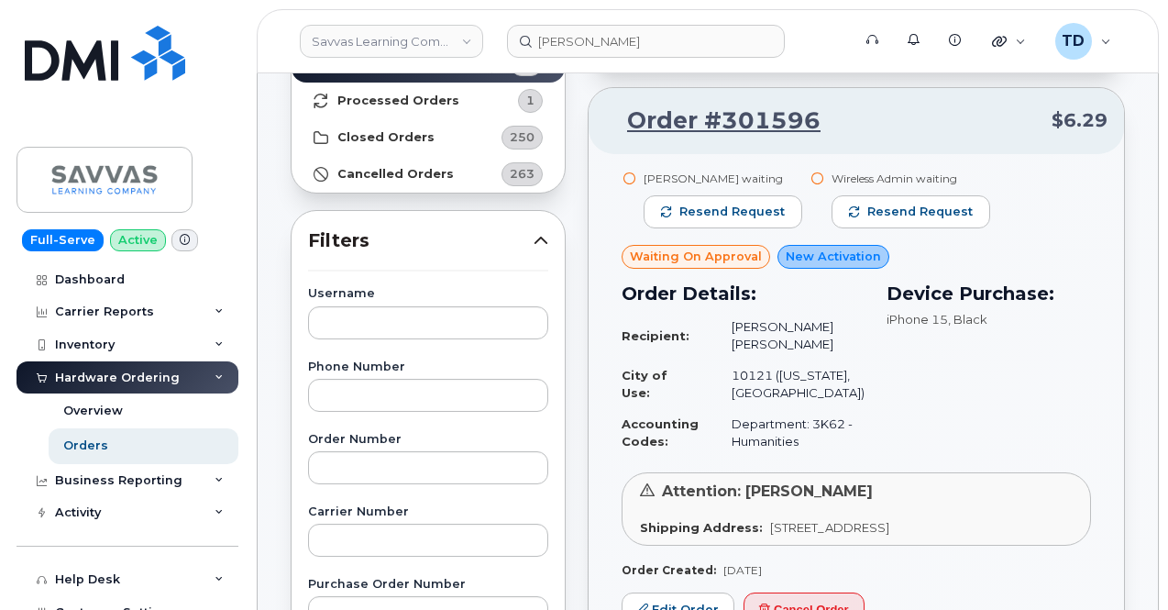
scroll to position [0, 0]
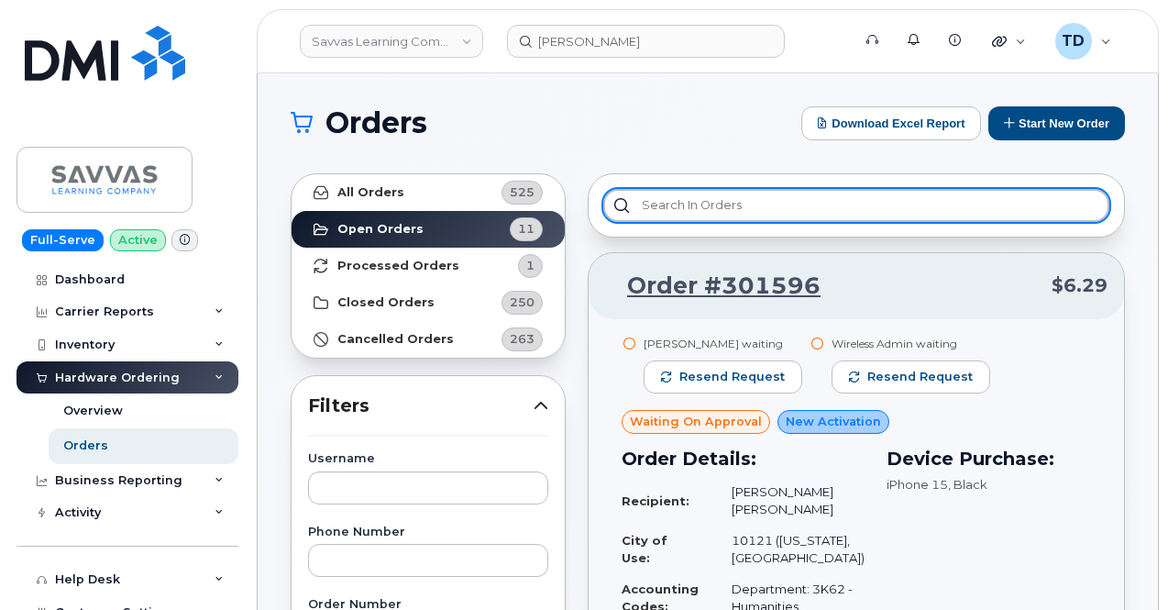
click at [711, 201] on input "text" at bounding box center [856, 205] width 506 height 33
paste input "Waiting On Approval"
type input "Waiting On Approval"
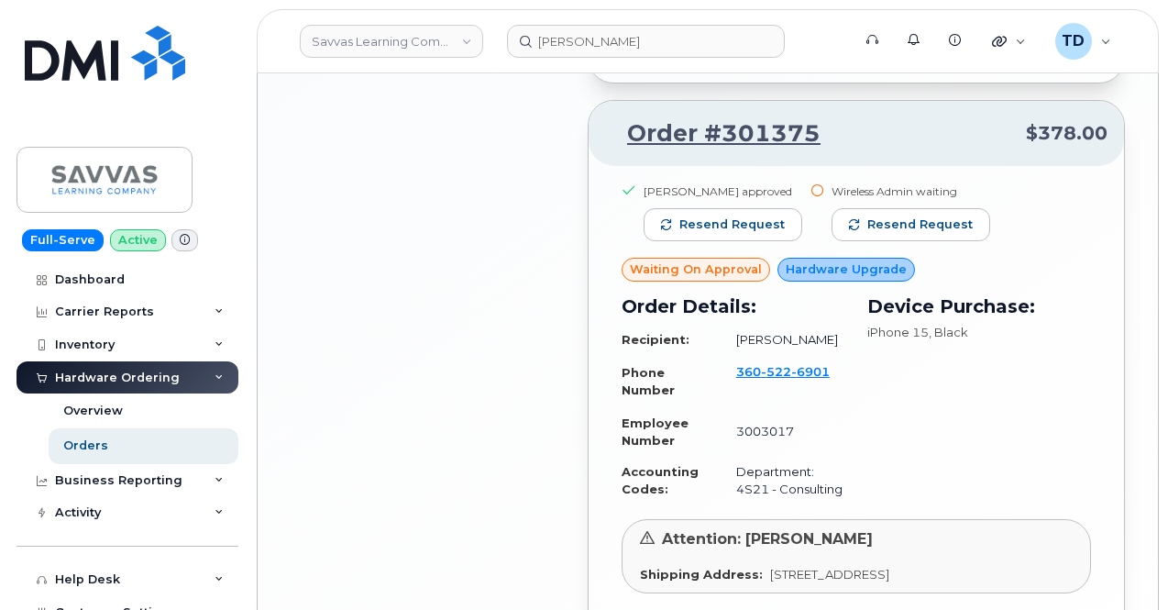
scroll to position [1882, 0]
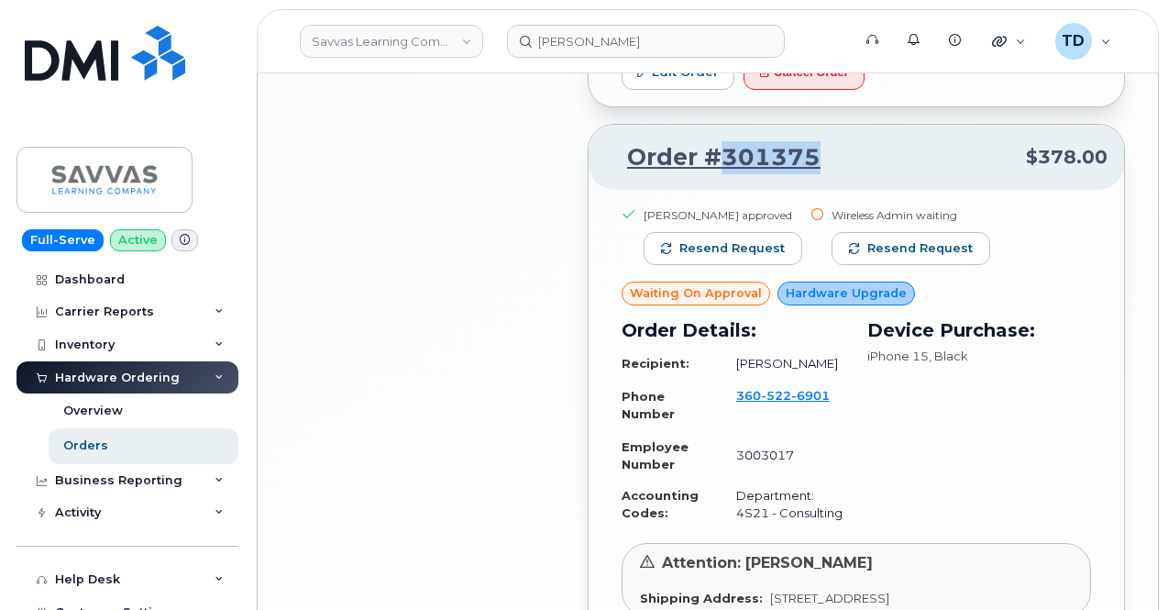
drag, startPoint x: 827, startPoint y: 185, endPoint x: 727, endPoint y: 189, distance: 100.0
click at [724, 174] on p "Order #301375 $378.00" at bounding box center [856, 157] width 502 height 33
copy link "301375"
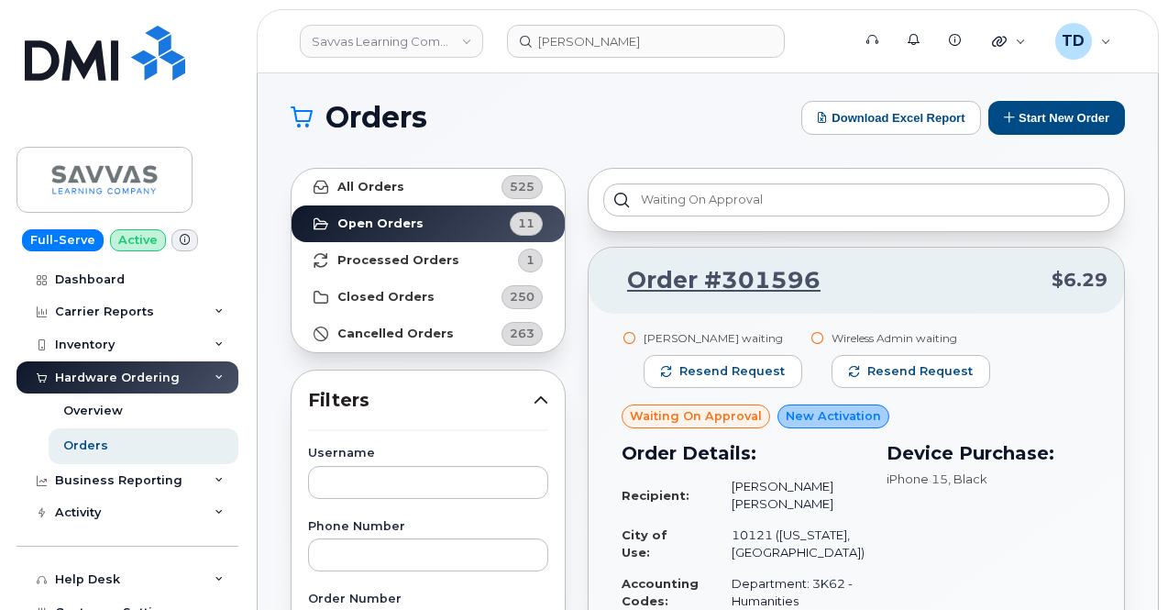
scroll to position [0, 0]
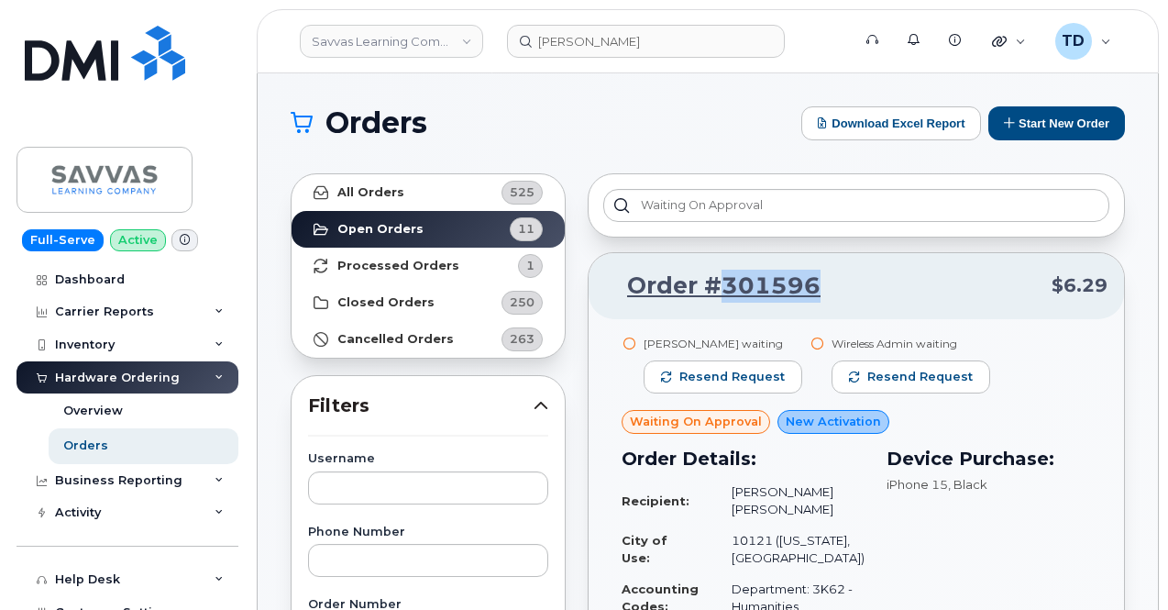
drag, startPoint x: 804, startPoint y: 288, endPoint x: 722, endPoint y: 300, distance: 82.5
click at [722, 300] on p "Order #301596 $6.29" at bounding box center [856, 286] width 502 height 33
copy link "301596"
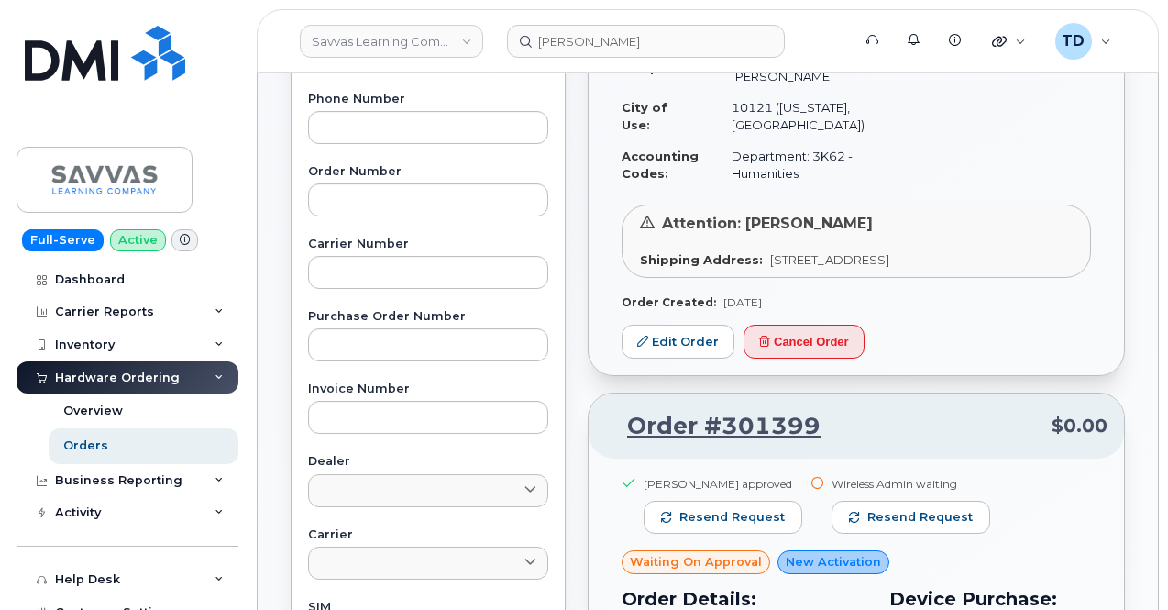
scroll to position [458, 0]
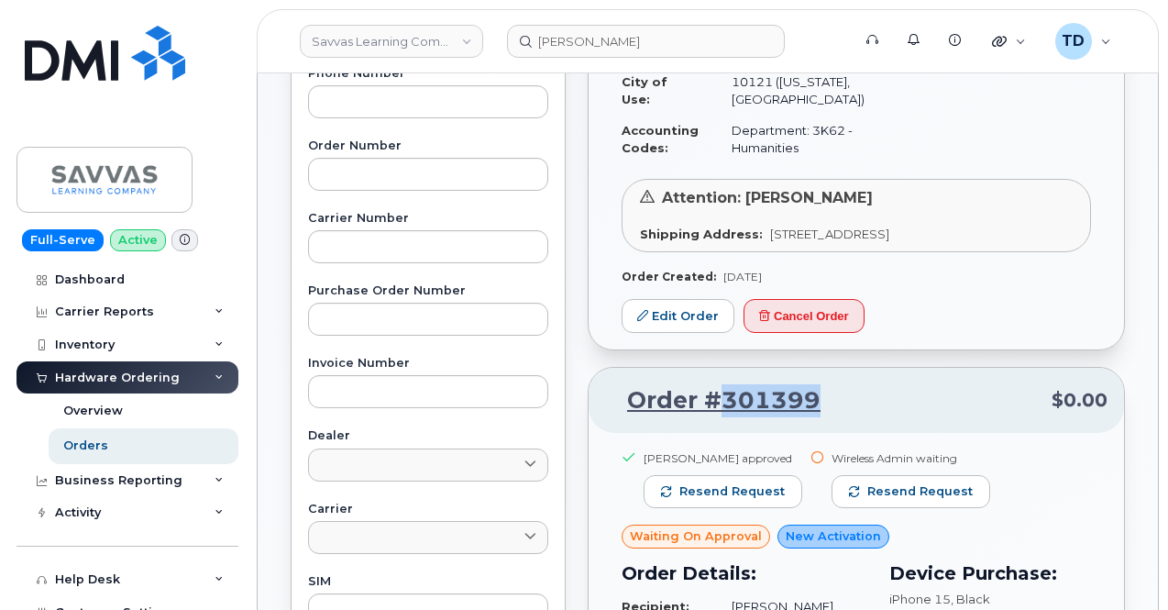
drag, startPoint x: 835, startPoint y: 410, endPoint x: 724, endPoint y: 414, distance: 111.0
click at [722, 415] on p "Order #301399 $0.00" at bounding box center [856, 400] width 502 height 33
copy link "301399"
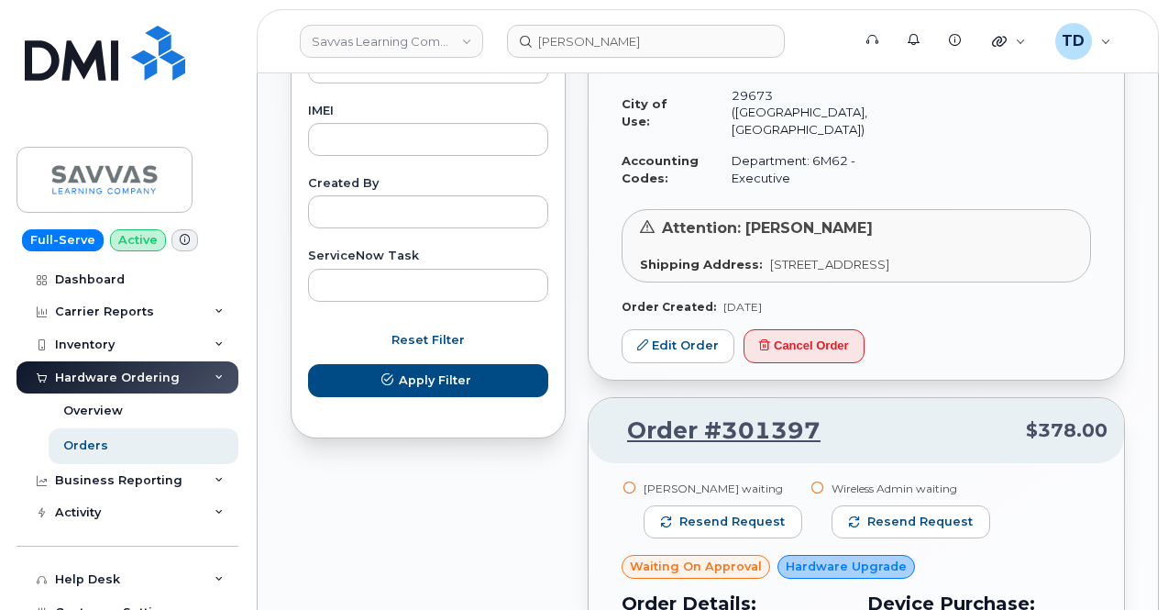
scroll to position [1100, 0]
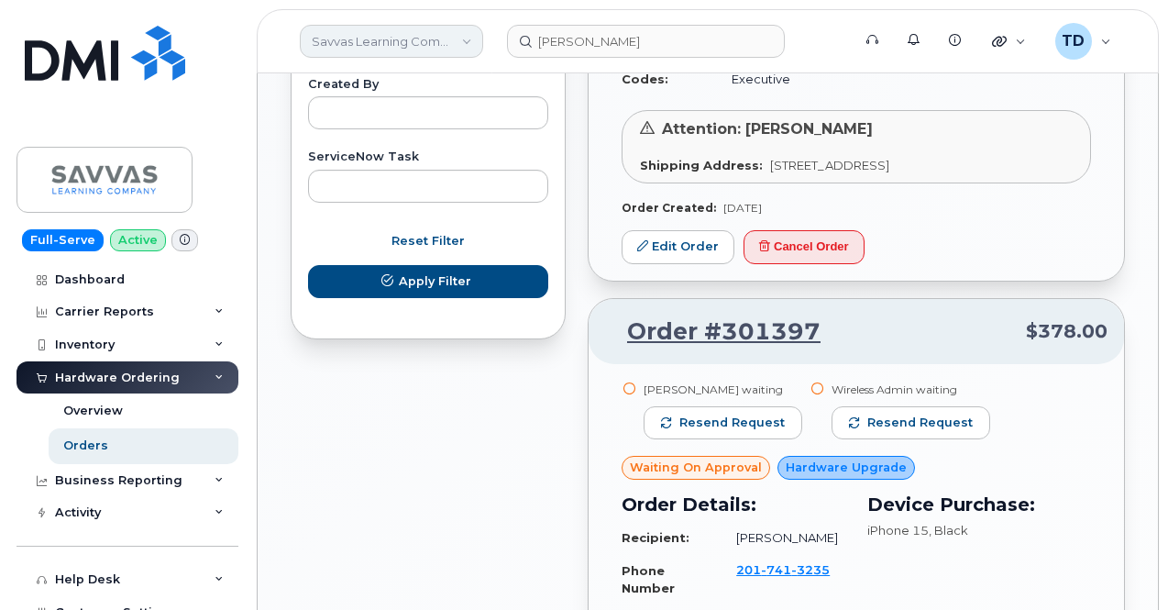
click at [448, 45] on link "Savvas Learning Company LLC" at bounding box center [391, 41] width 183 height 33
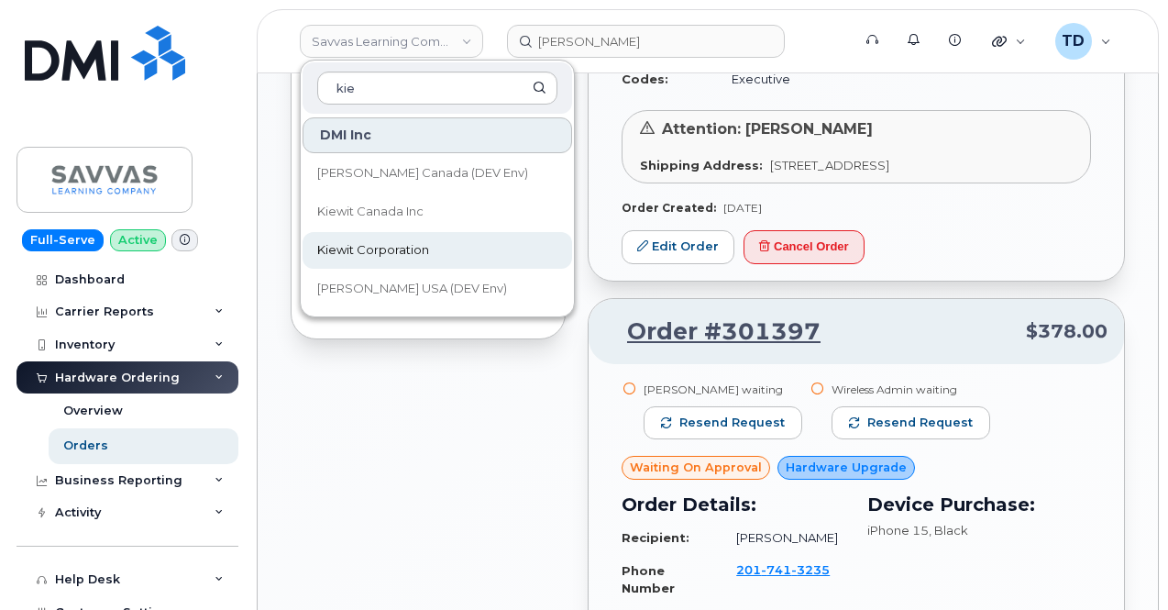
type input "kie"
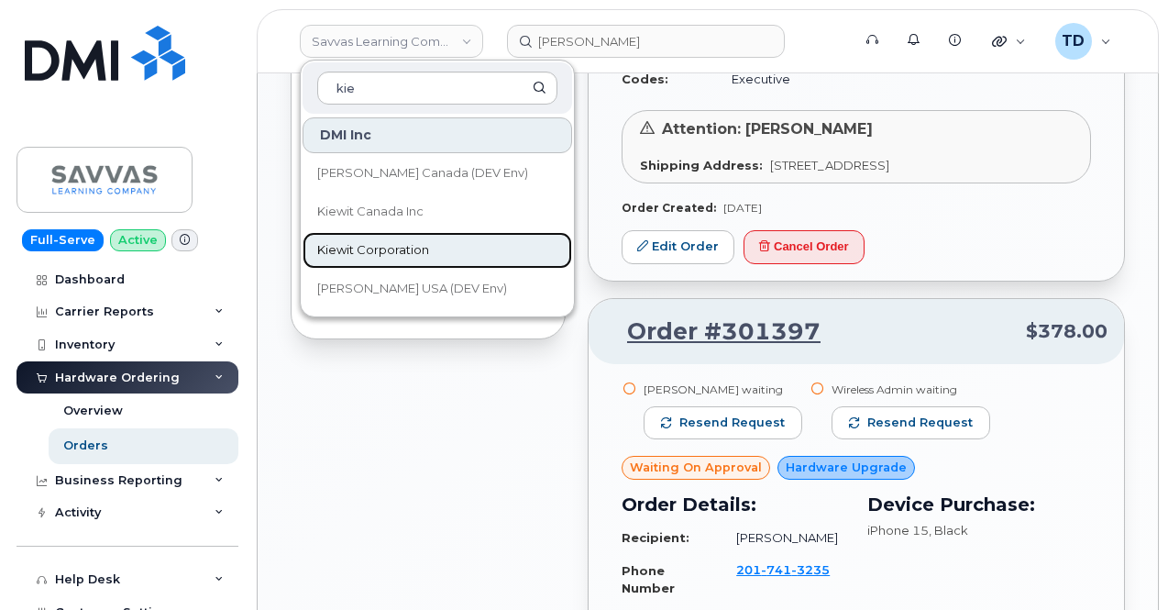
click at [466, 259] on link "Kiewit Corporation" at bounding box center [438, 250] width 270 height 37
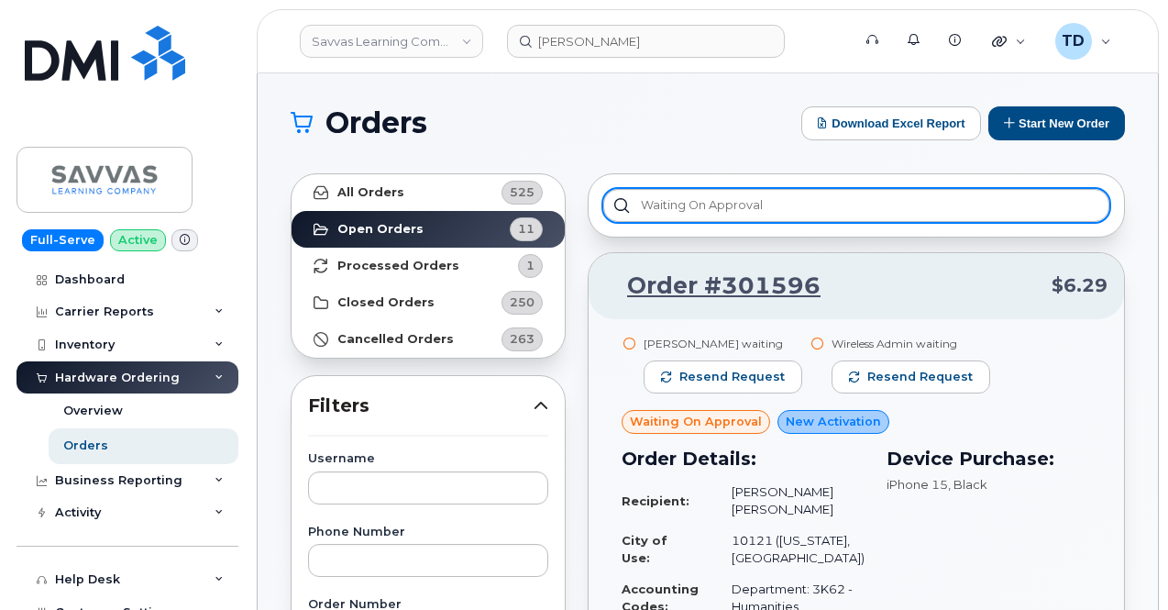
scroll to position [0, 0]
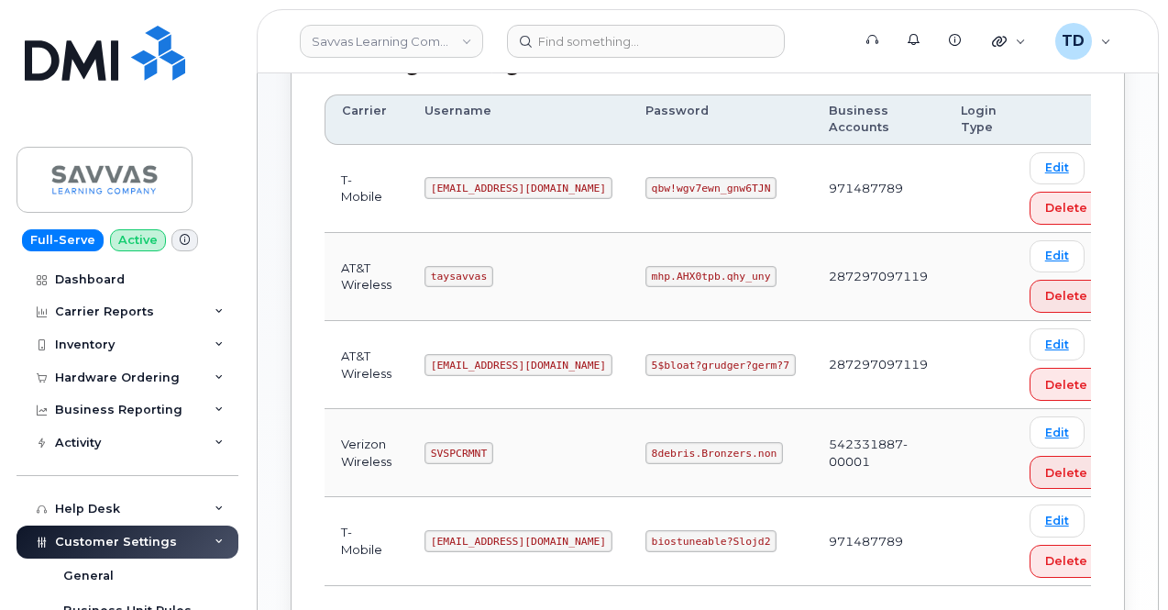
scroll to position [275, 0]
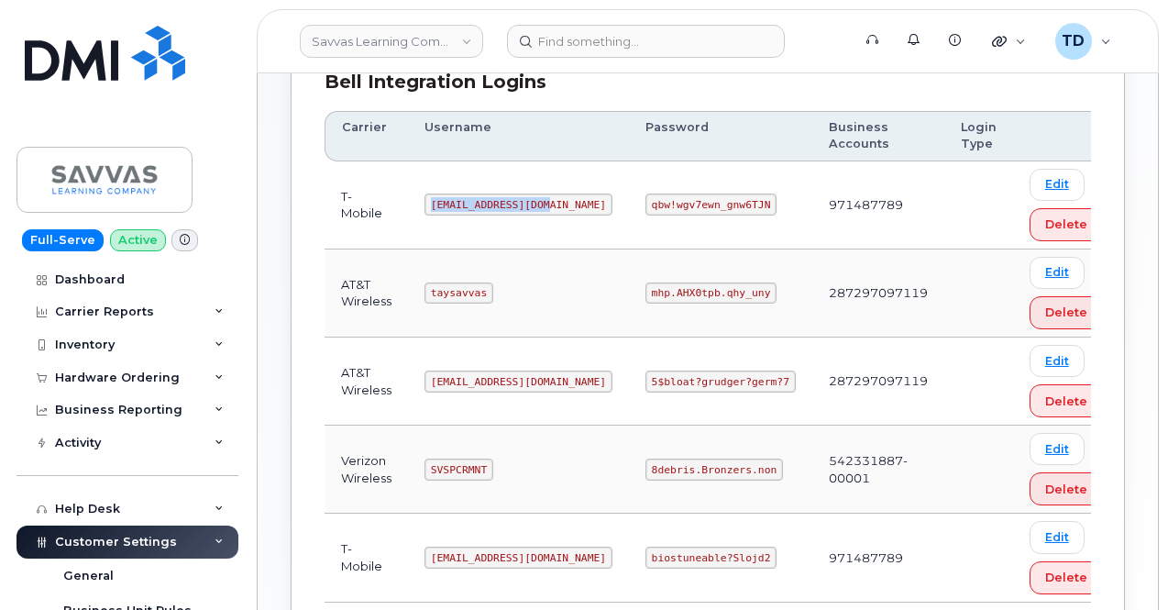
drag, startPoint x: 443, startPoint y: 197, endPoint x: 558, endPoint y: 199, distance: 115.5
click at [558, 199] on code "[EMAIL_ADDRESS][DOMAIN_NAME]" at bounding box center [518, 204] width 188 height 22
copy code "[EMAIL_ADDRESS][DOMAIN_NAME]"
drag, startPoint x: 596, startPoint y: 203, endPoint x: 710, endPoint y: 204, distance: 113.7
click at [710, 204] on code "qbw!wgv7ewn_gnw6TJN" at bounding box center [710, 204] width 131 height 22
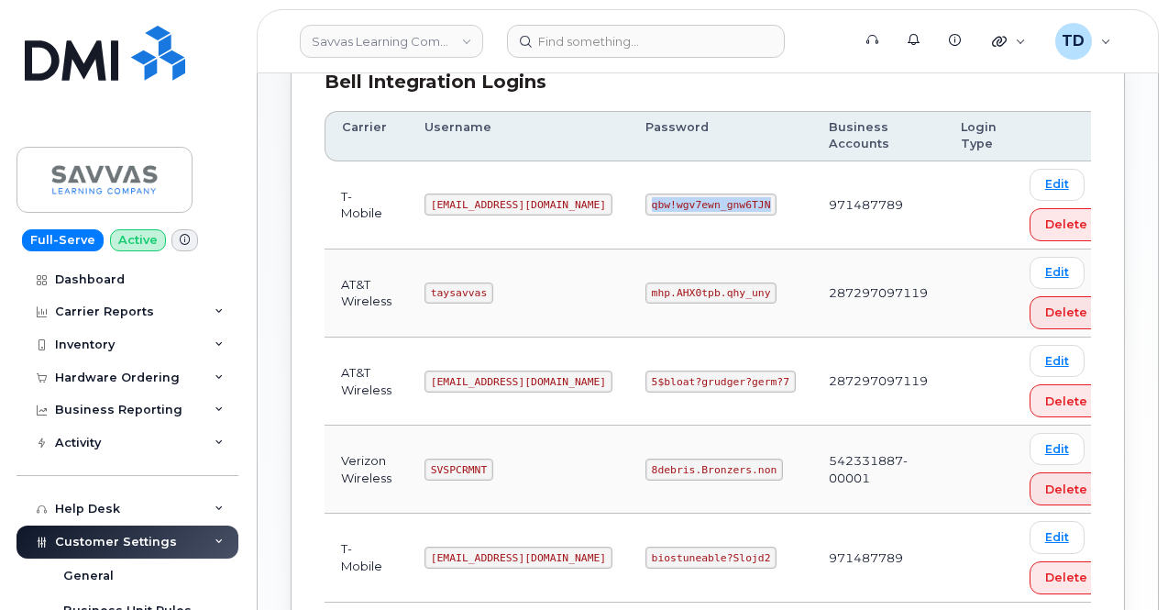
copy code "qbw!wgv7ewn_gnw6TJN"
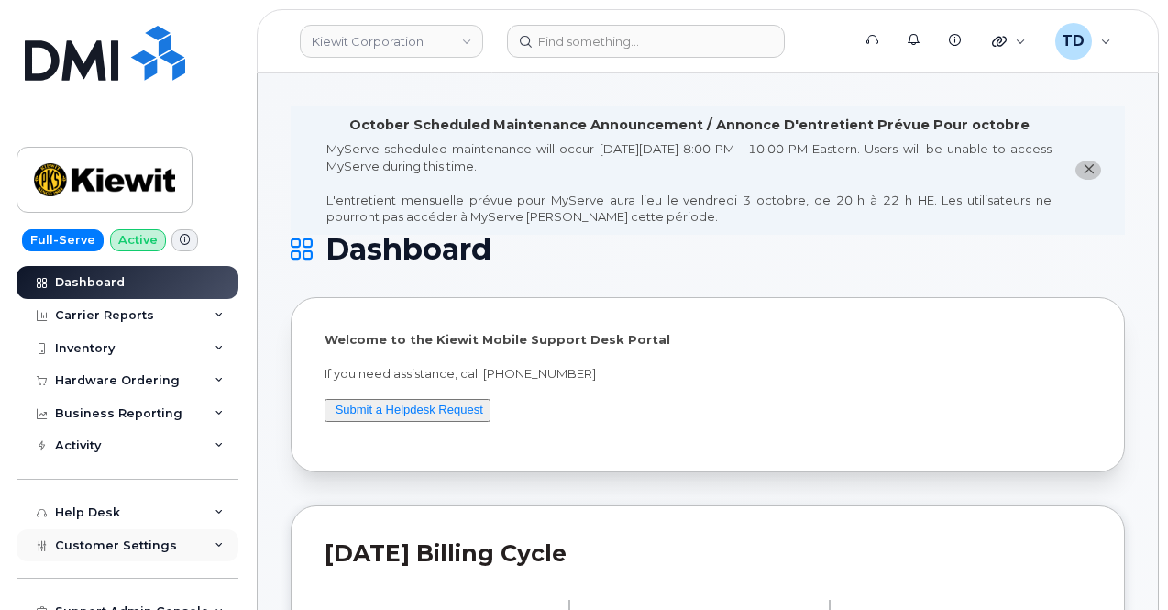
scroll to position [46, 0]
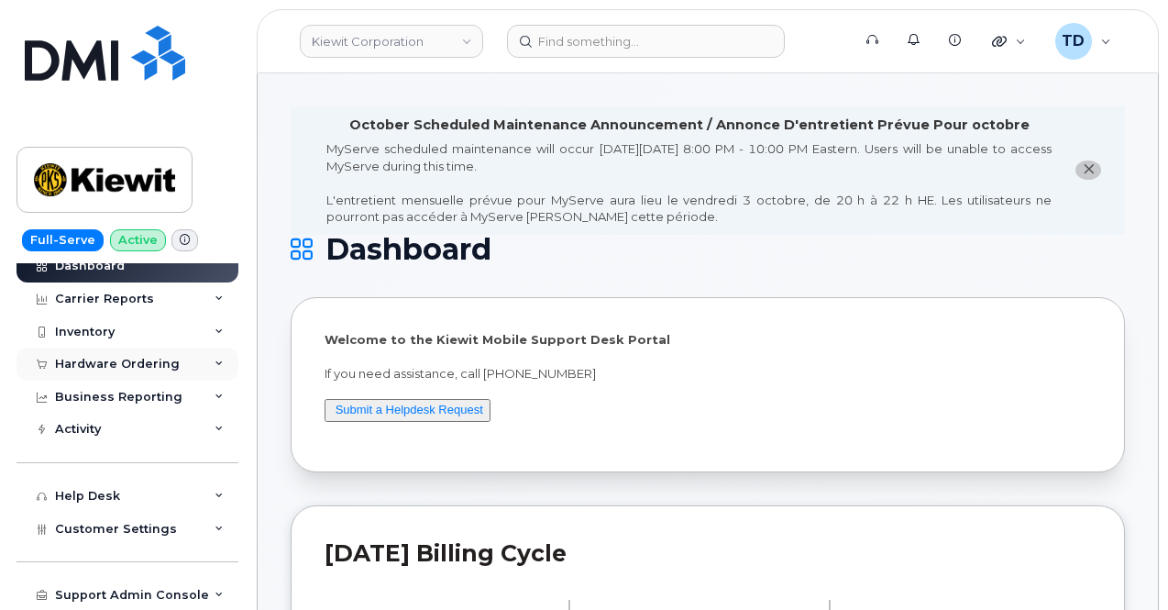
click at [162, 369] on div "Hardware Ordering" at bounding box center [117, 364] width 125 height 15
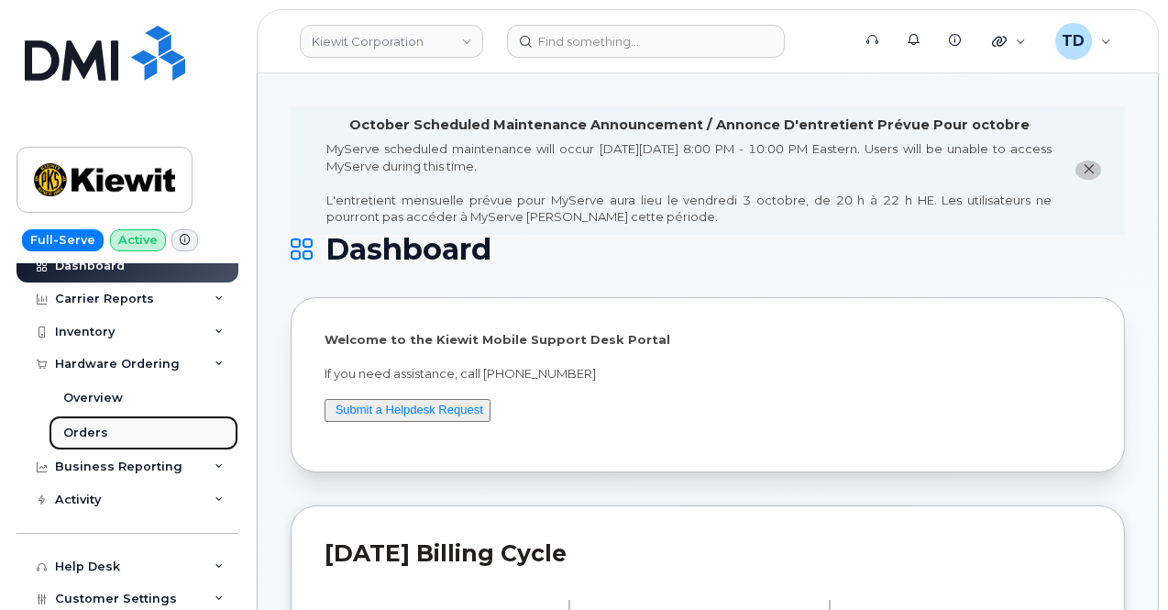
click at [134, 431] on link "Orders" at bounding box center [144, 432] width 190 height 35
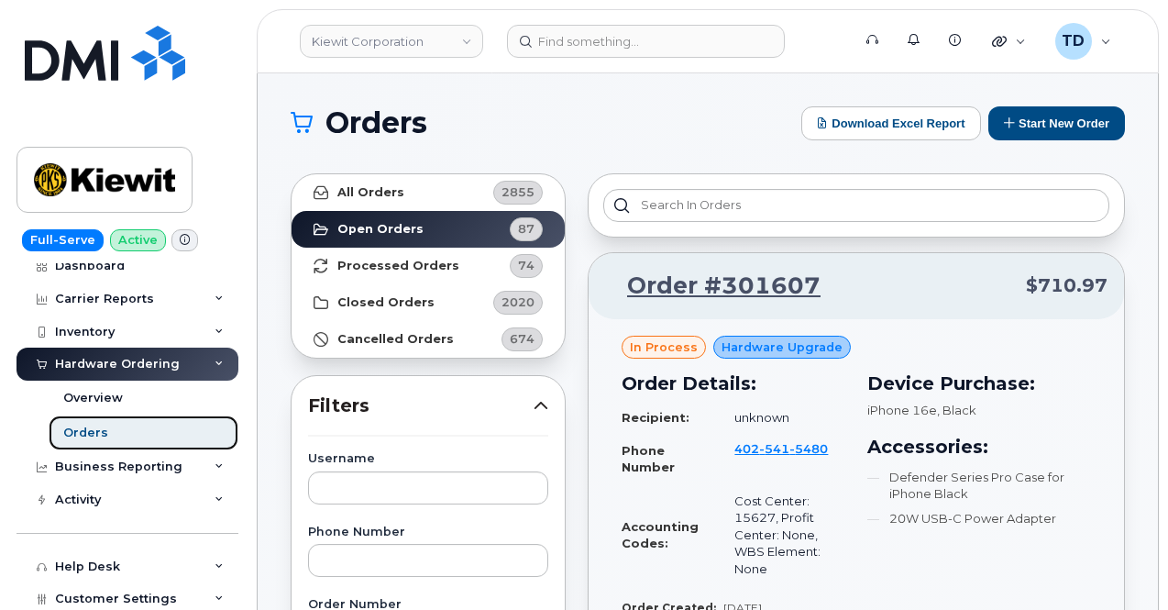
scroll to position [92, 0]
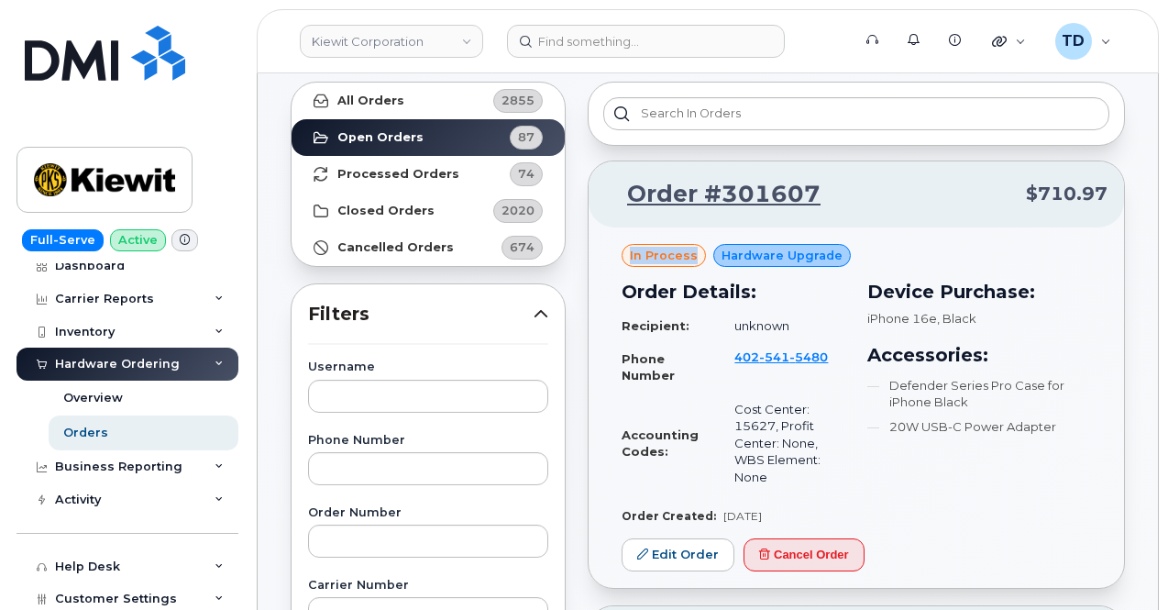
drag, startPoint x: 627, startPoint y: 259, endPoint x: 692, endPoint y: 261, distance: 65.1
click at [693, 262] on div "in process" at bounding box center [664, 256] width 84 height 24
copy span "in process"
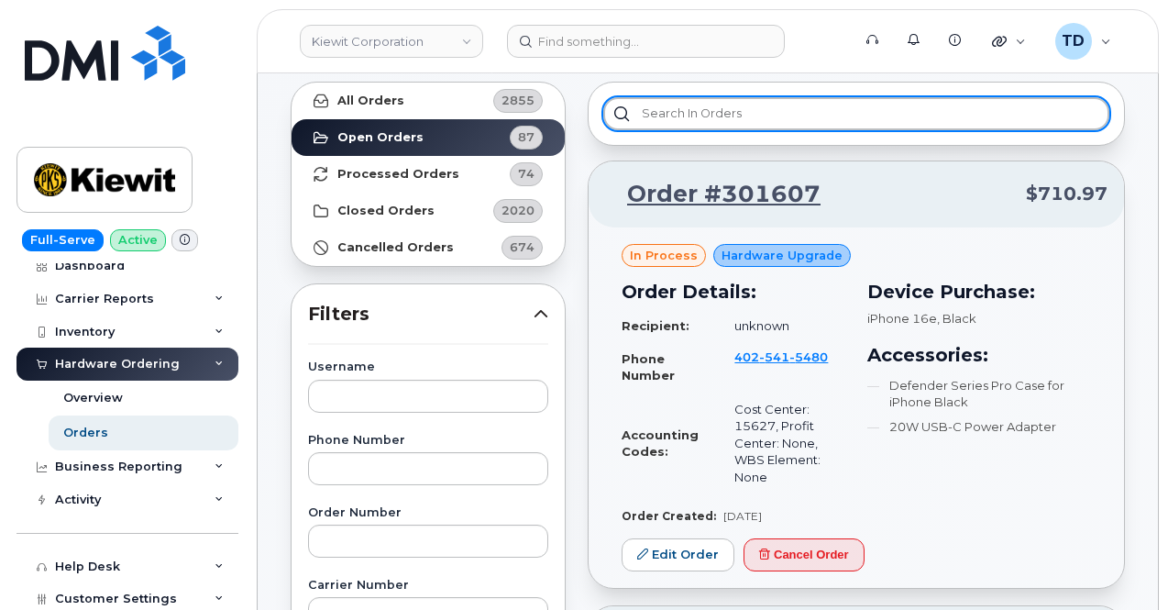
click at [735, 126] on input "text" at bounding box center [856, 113] width 506 height 33
paste input "in process"
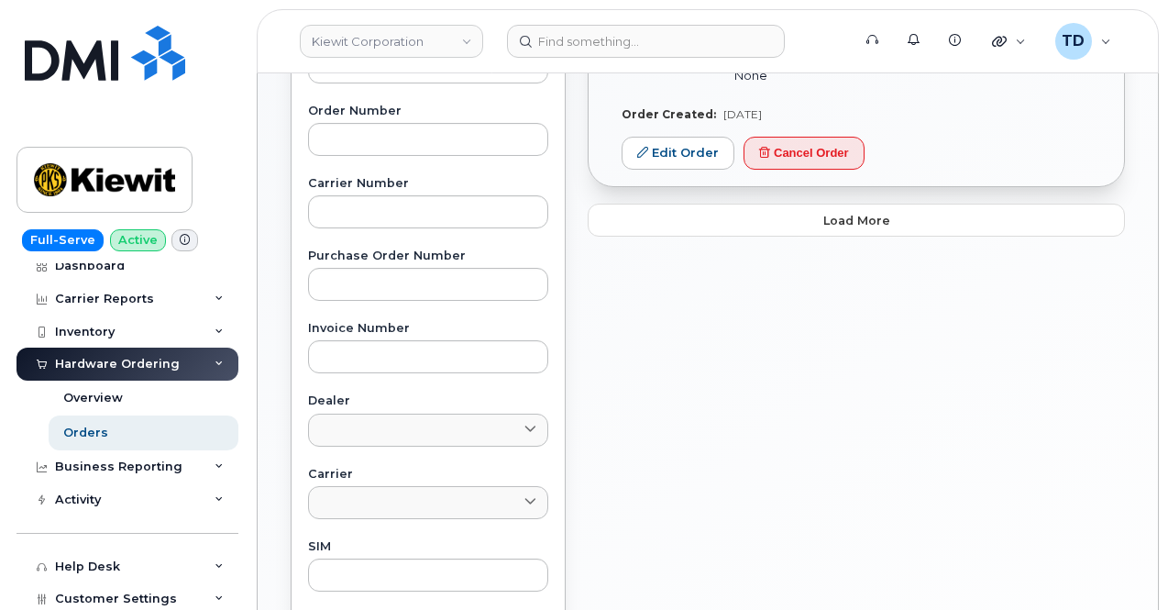
scroll to position [550, 0]
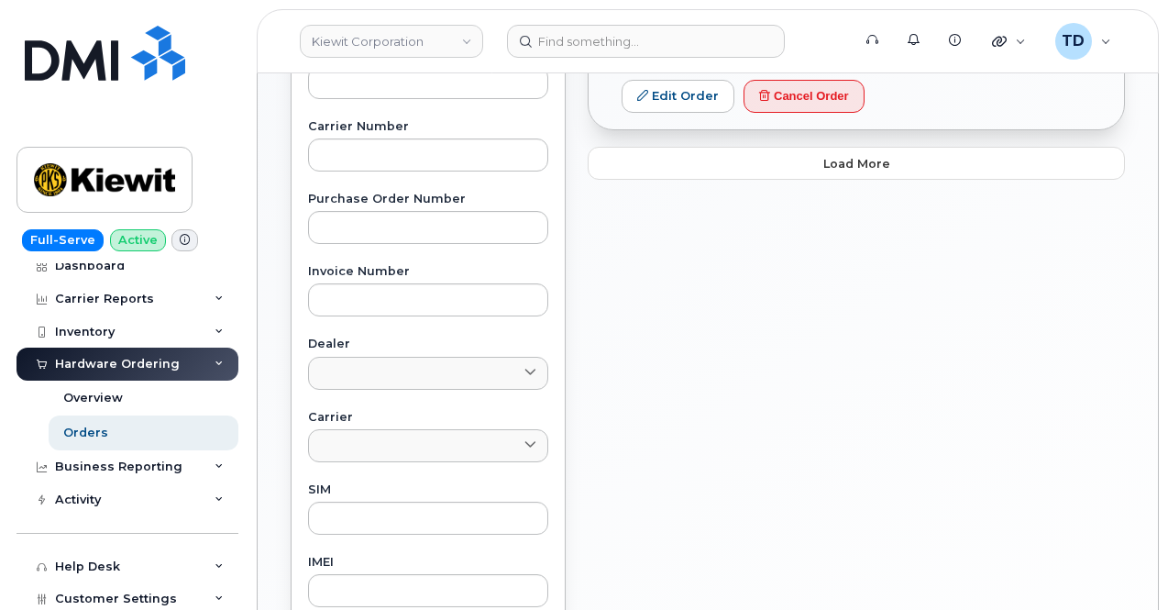
type input "in process"
click at [767, 162] on div "in process Order #301607 $710.97 in process Hardware Upgrade Order Details: Rec…" at bounding box center [856, 256] width 559 height 1288
click at [766, 155] on button "Load more" at bounding box center [856, 163] width 537 height 33
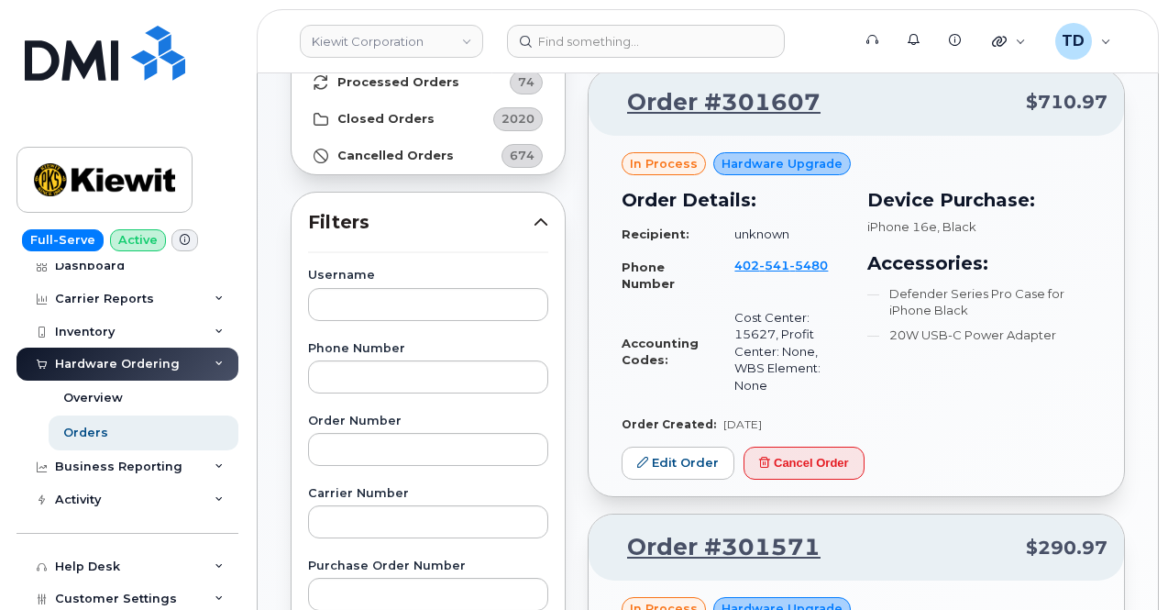
scroll to position [0, 0]
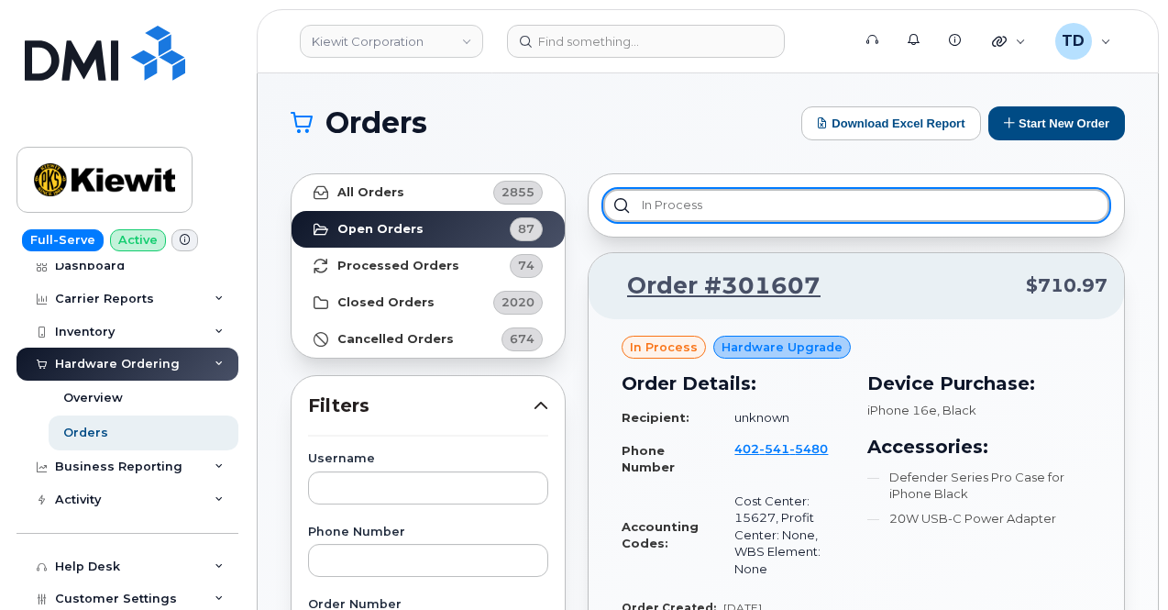
click at [719, 213] on input "in process" at bounding box center [856, 205] width 506 height 33
drag, startPoint x: 741, startPoint y: 206, endPoint x: 502, endPoint y: 232, distance: 239.7
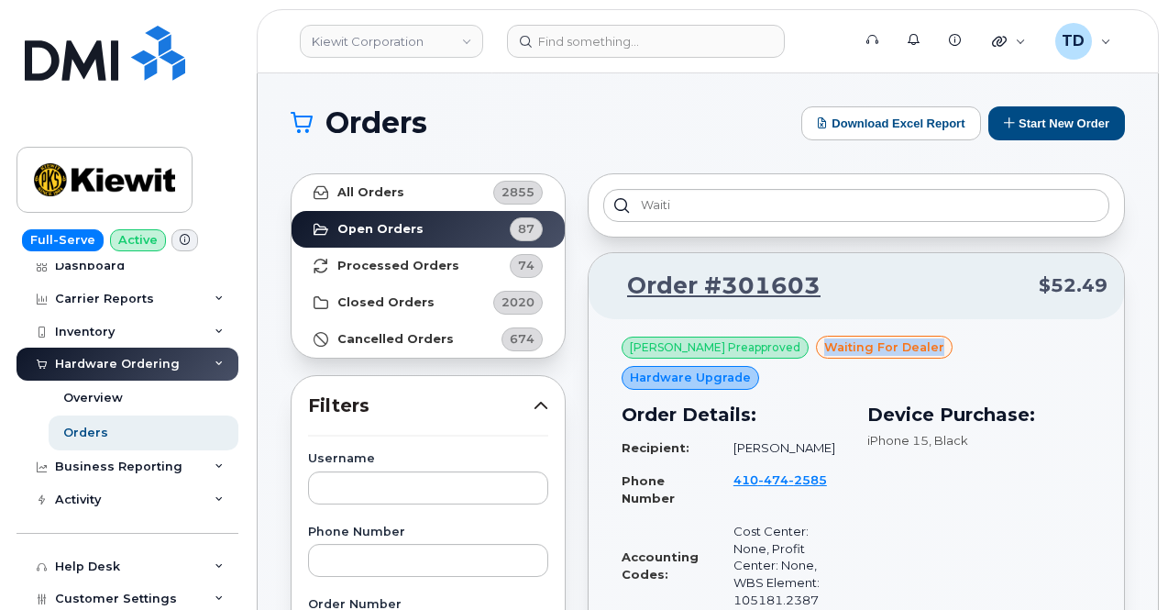
drag, startPoint x: 930, startPoint y: 341, endPoint x: 806, endPoint y: 349, distance: 124.9
click at [816, 349] on div "waiting for dealer" at bounding box center [884, 348] width 137 height 24
copy span "waiting for dealer"
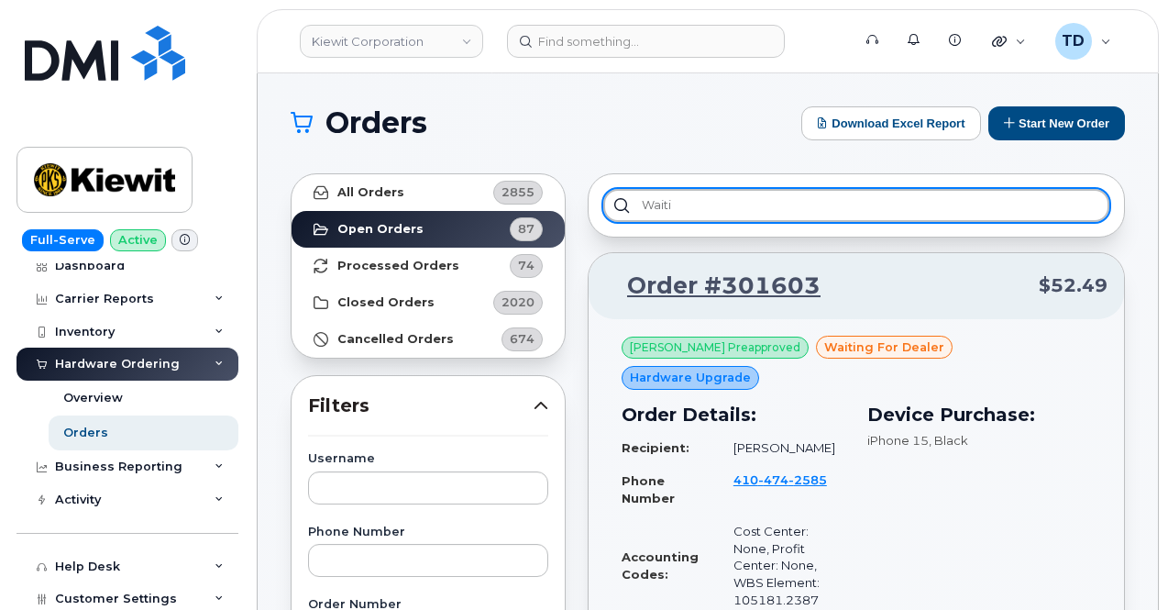
drag, startPoint x: 710, startPoint y: 204, endPoint x: 614, endPoint y: 214, distance: 95.9
click at [614, 214] on input "waiti" at bounding box center [856, 205] width 506 height 33
paste input "ng for dealer"
type input "waiting for dealer"
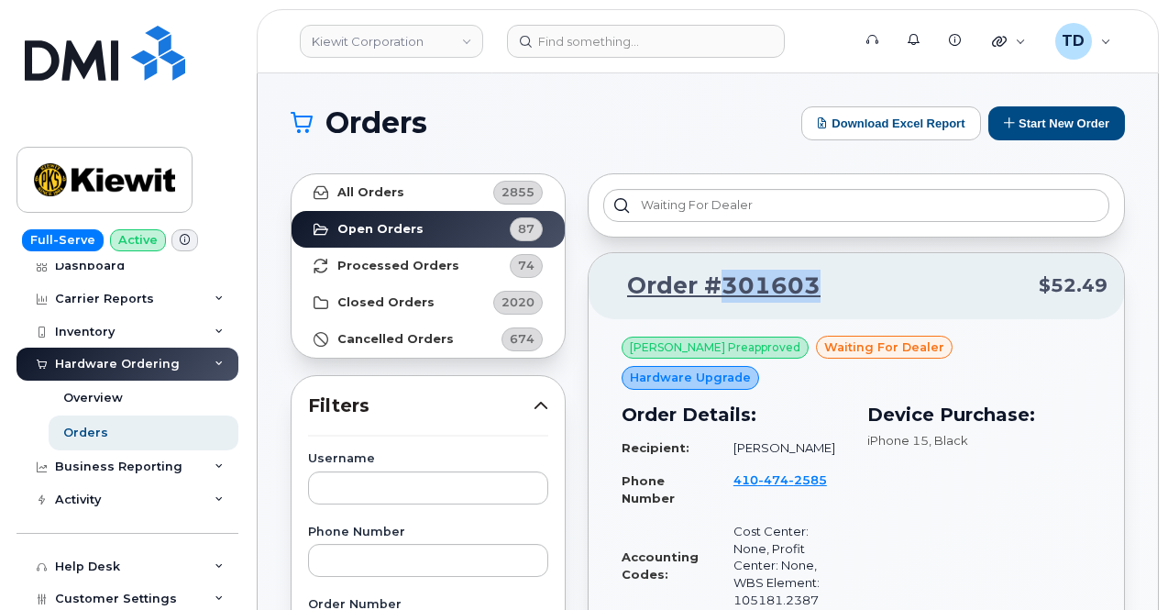
drag, startPoint x: 829, startPoint y: 283, endPoint x: 713, endPoint y: 285, distance: 115.5
click at [713, 285] on p "Order #301603 $52.49" at bounding box center [856, 286] width 502 height 33
copy link "301603"
click at [858, 270] on p "Order #301603 $52.49" at bounding box center [856, 286] width 502 height 33
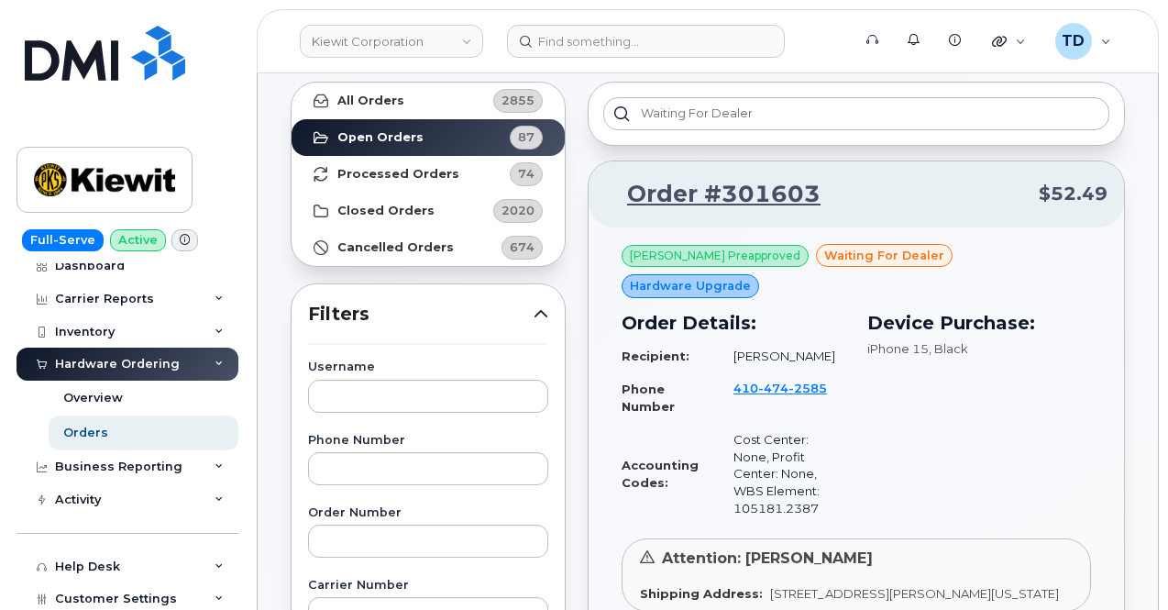
click at [924, 399] on div "Device Purchase: iPhone 15 , Black" at bounding box center [979, 416] width 246 height 237
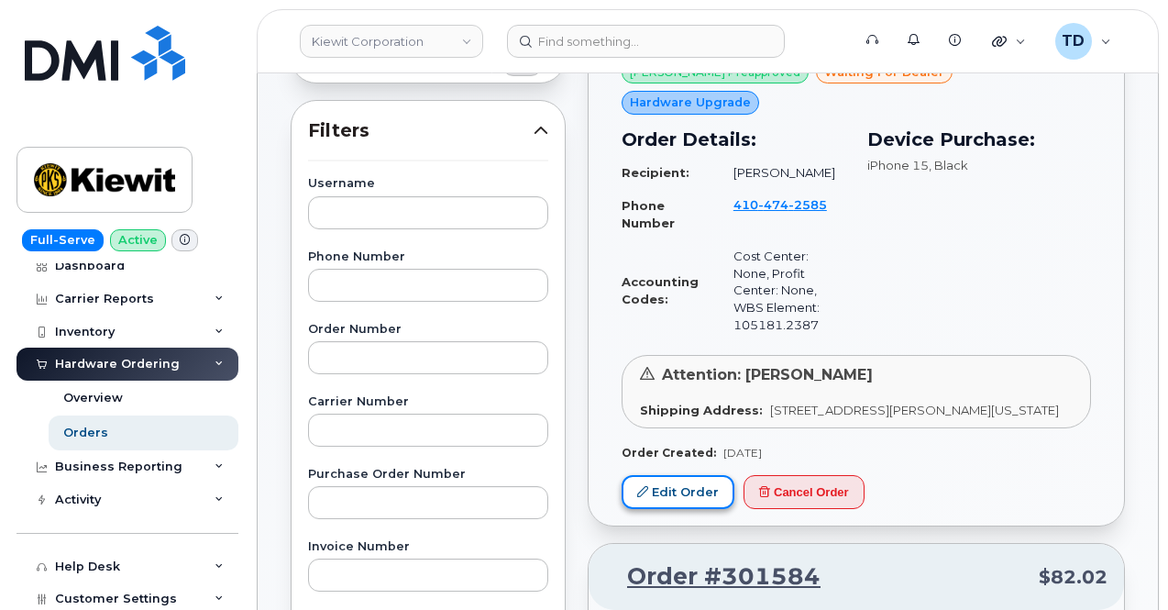
click at [692, 475] on link "Edit Order" at bounding box center [678, 492] width 113 height 34
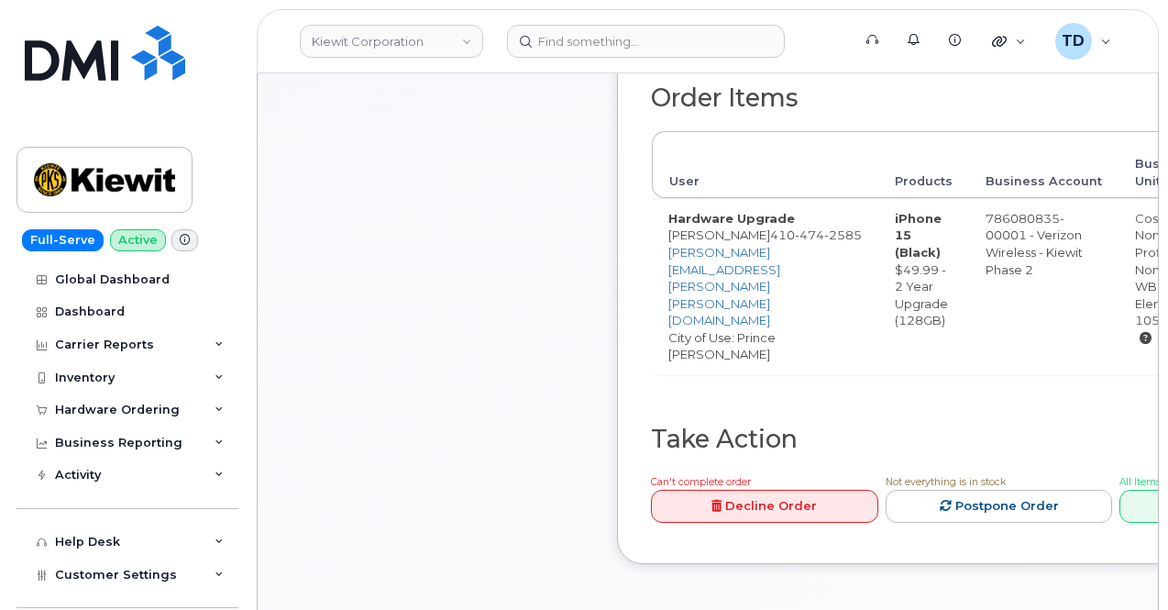
scroll to position [732, 0]
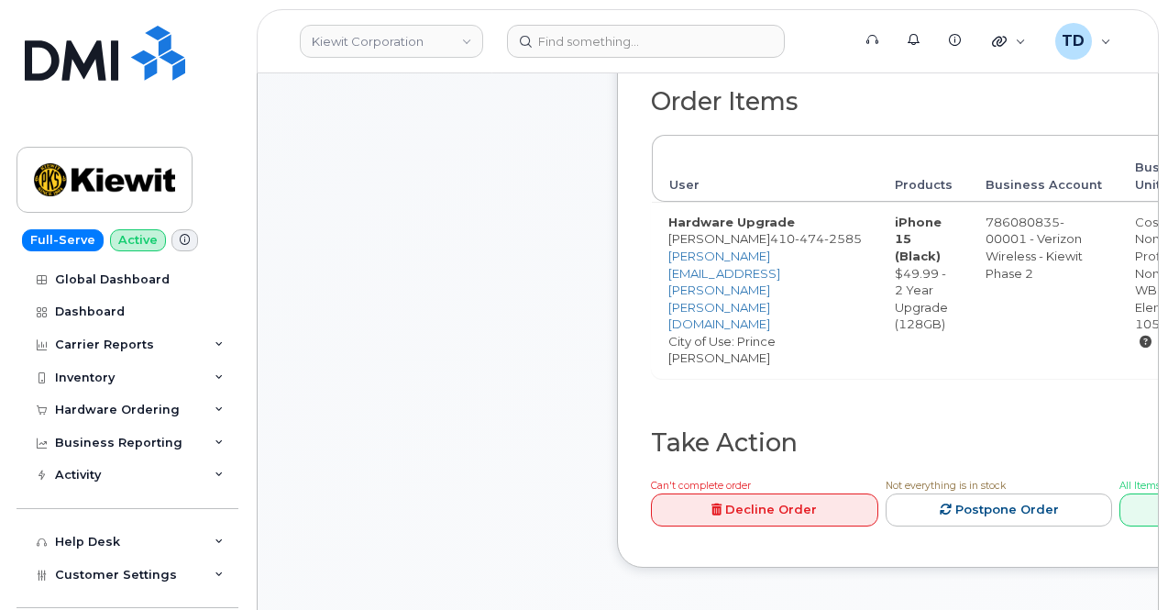
drag, startPoint x: 1102, startPoint y: 413, endPoint x: 970, endPoint y: 411, distance: 132.0
click at [970, 411] on div "Order Items User Products Business Account Business Units Rate Plan and Feature…" at bounding box center [999, 258] width 696 height 341
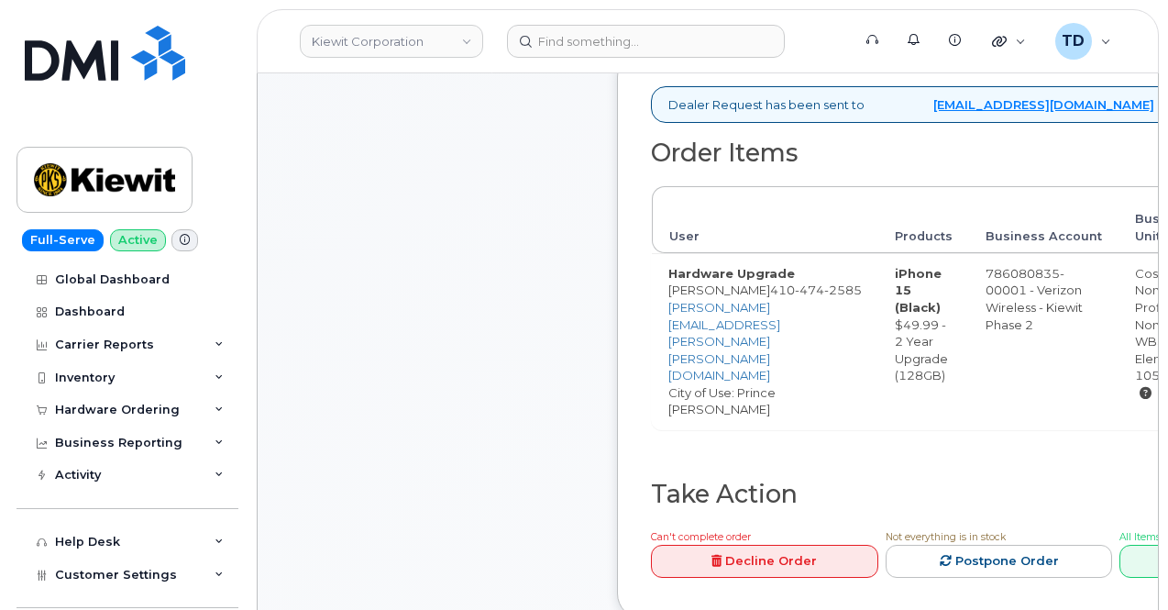
scroll to position [678, 0]
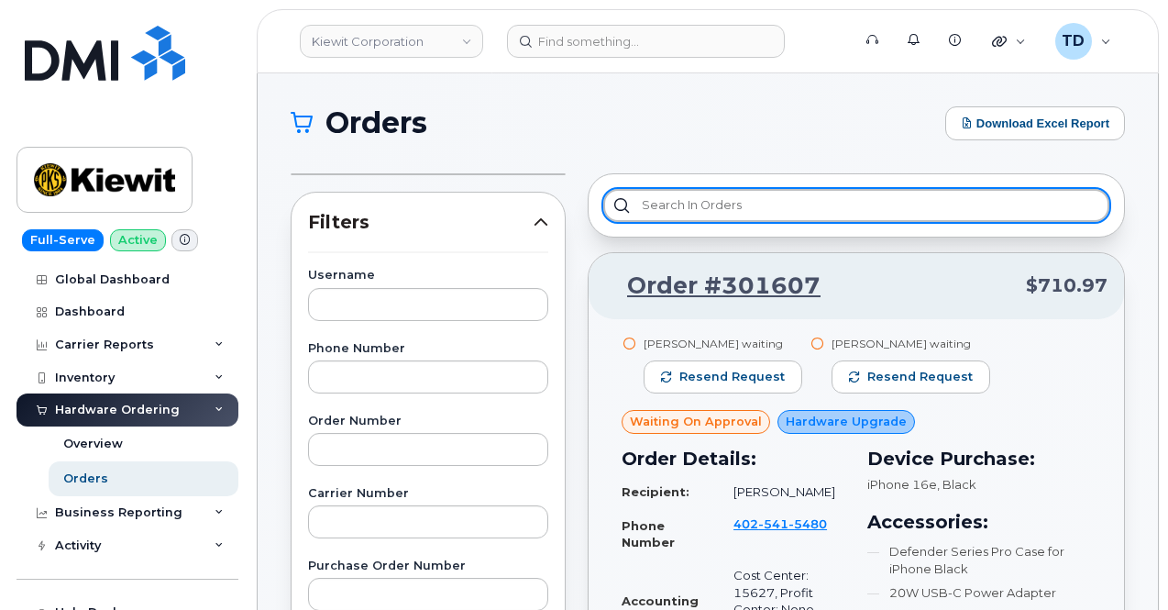
drag, startPoint x: 707, startPoint y: 210, endPoint x: 721, endPoint y: 197, distance: 19.5
click at [707, 210] on input "text" at bounding box center [856, 205] width 506 height 33
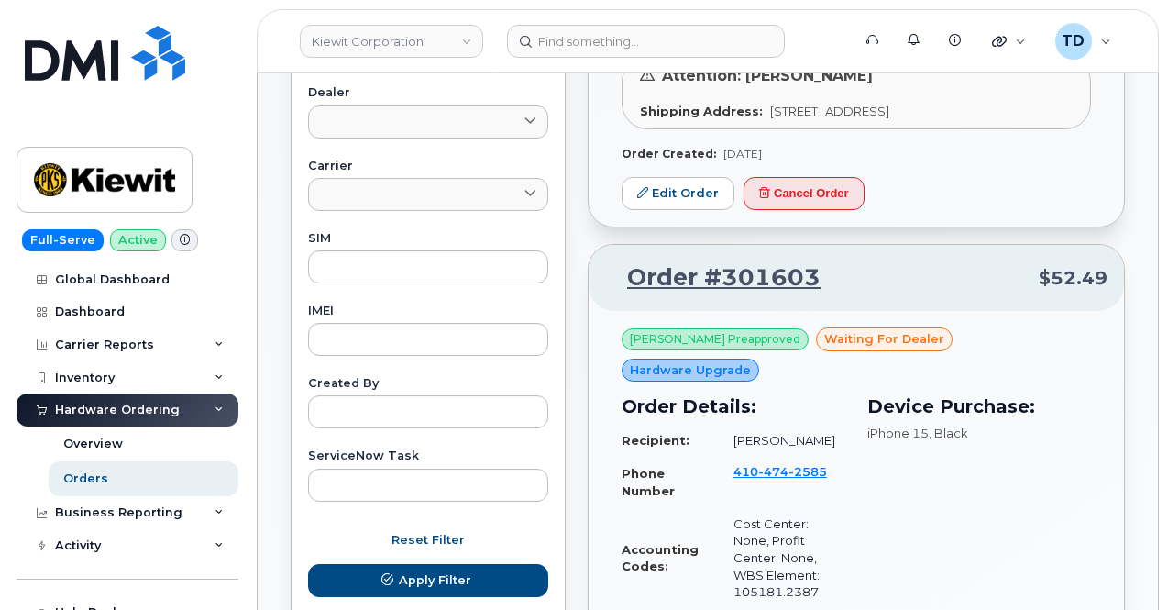
scroll to position [550, 0]
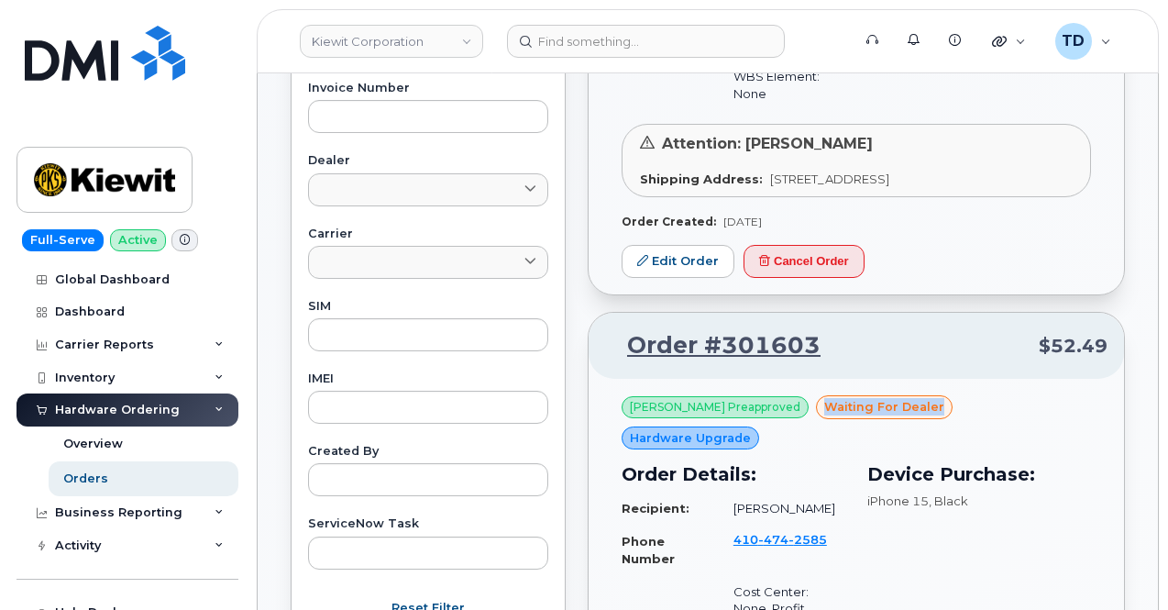
drag, startPoint x: 809, startPoint y: 401, endPoint x: 928, endPoint y: 400, distance: 118.3
click at [928, 400] on div "waiting for dealer" at bounding box center [884, 407] width 137 height 24
copy span "waiting for dealer"
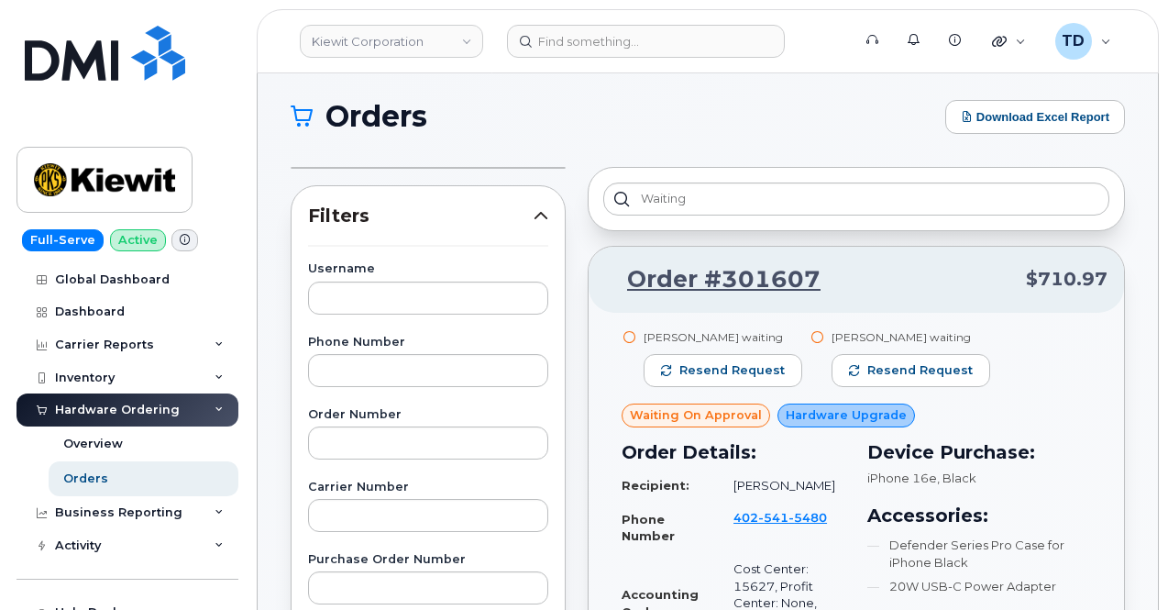
scroll to position [0, 0]
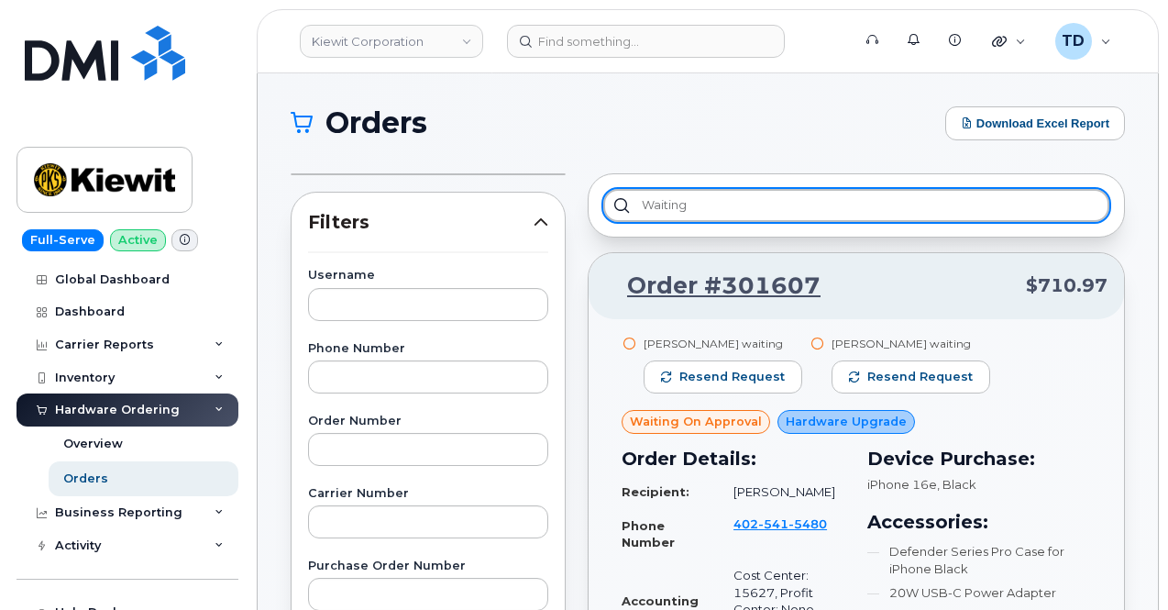
drag, startPoint x: 746, startPoint y: 207, endPoint x: 587, endPoint y: 226, distance: 160.7
paste input "for dealer"
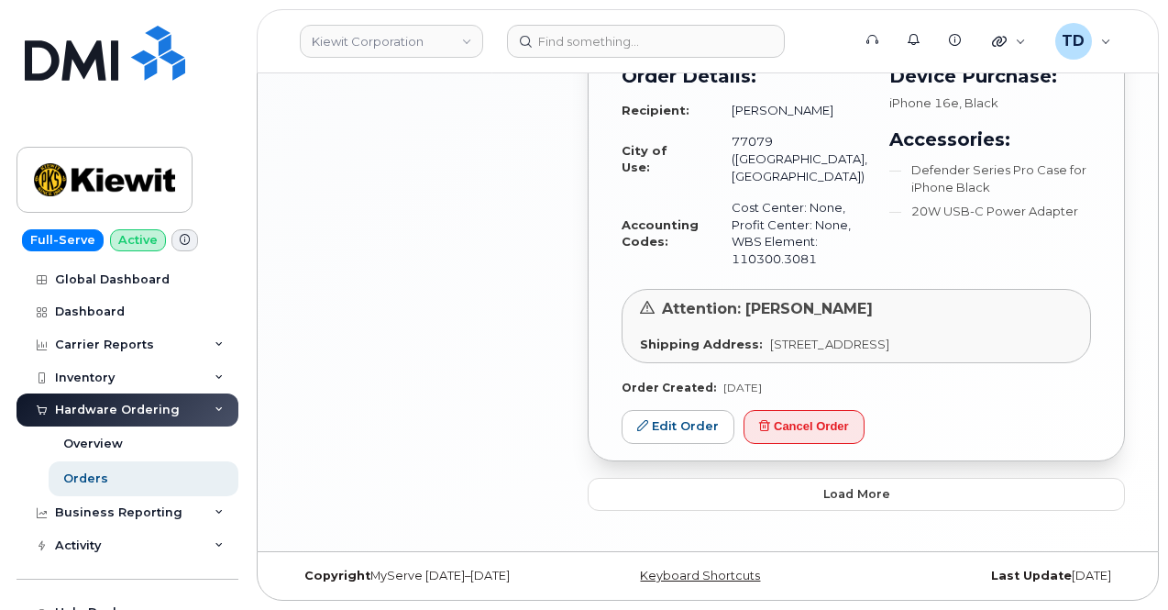
scroll to position [1414, 0]
click at [923, 501] on button "Load more" at bounding box center [856, 494] width 537 height 33
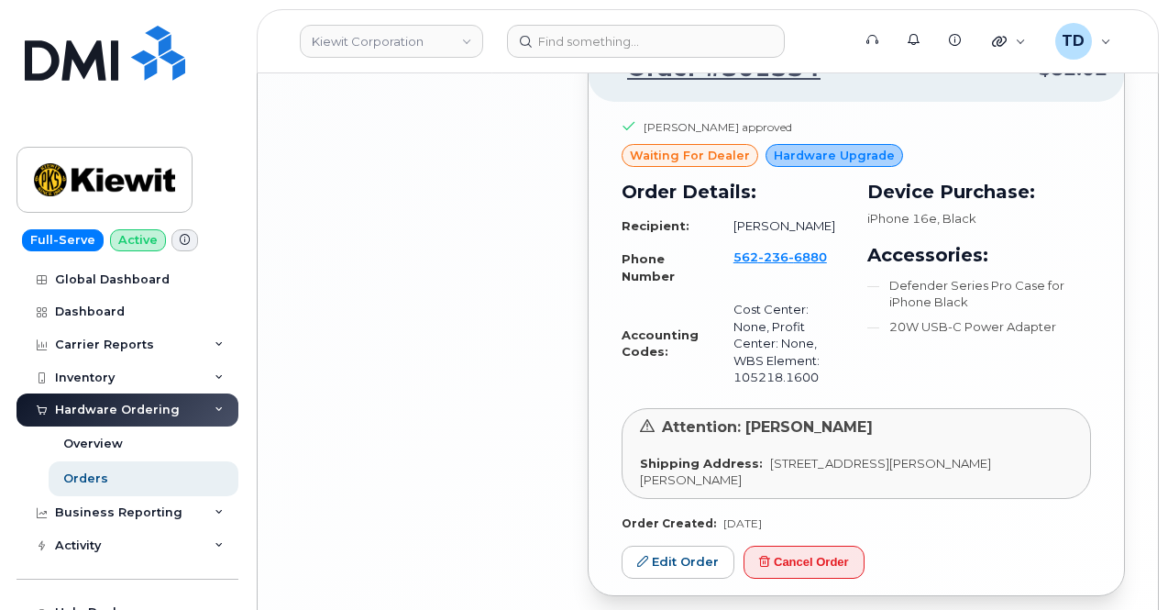
scroll to position [2524, 0]
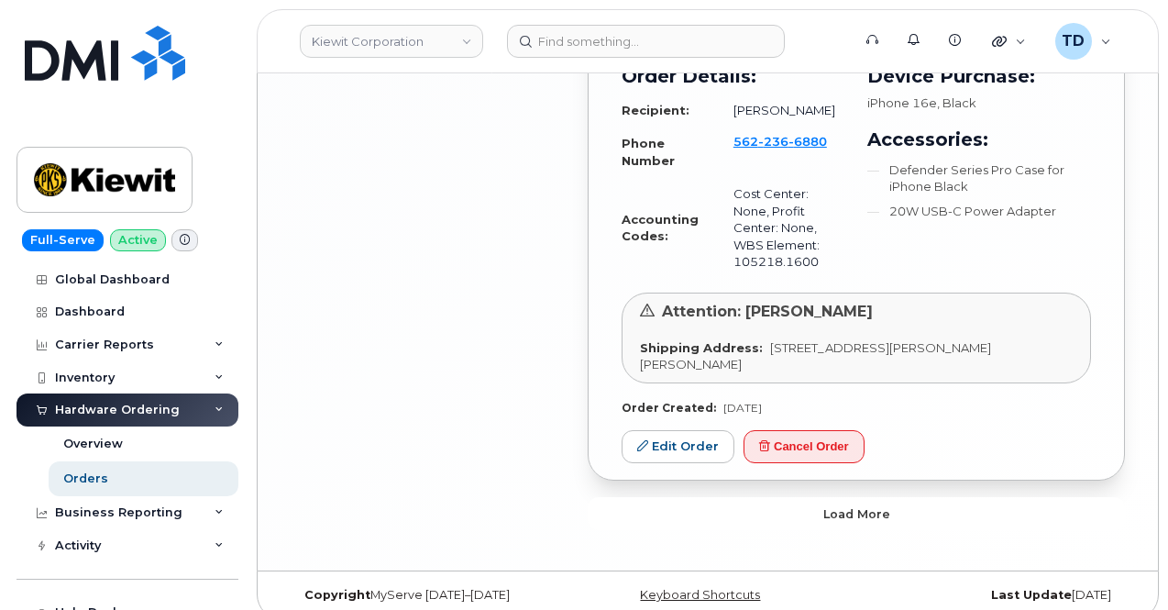
click at [926, 501] on button "Load more" at bounding box center [856, 513] width 537 height 33
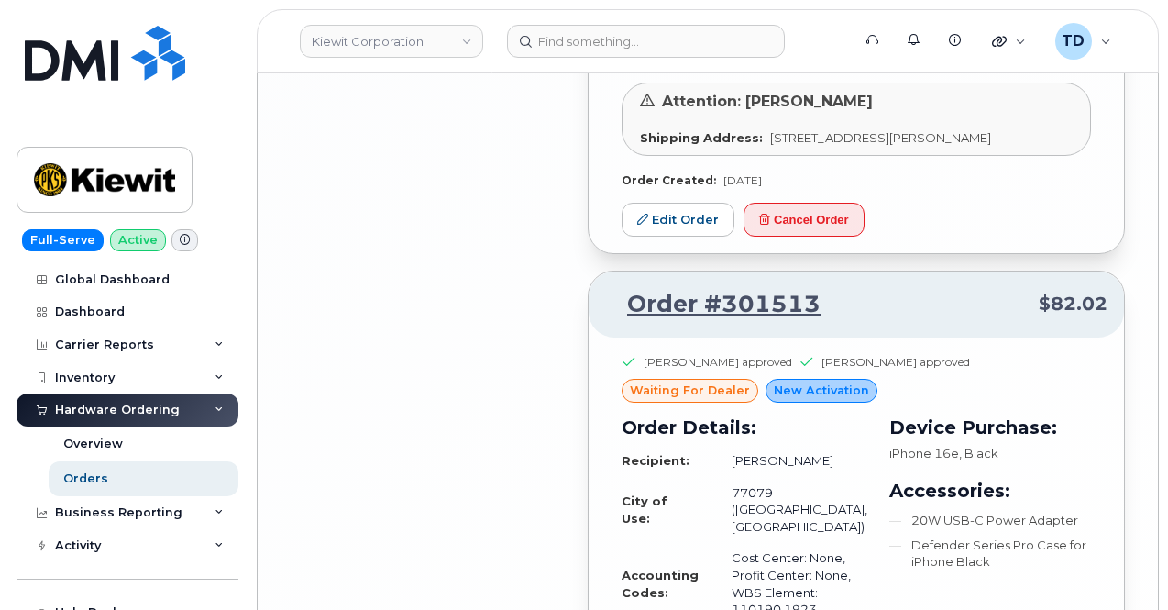
scroll to position [3823, 0]
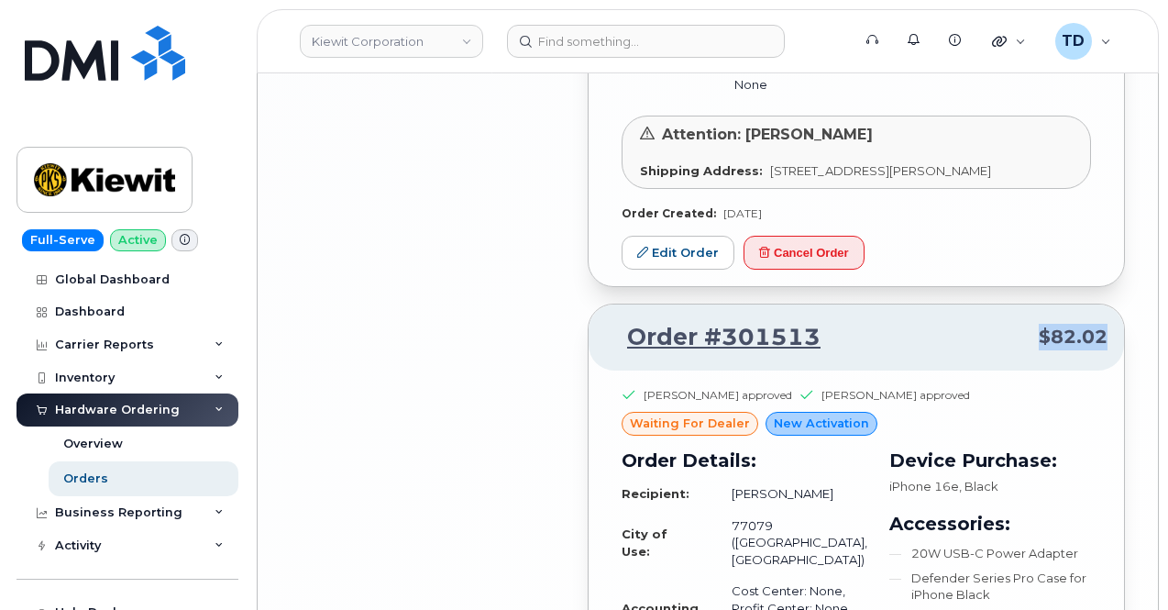
drag, startPoint x: 1023, startPoint y: 323, endPoint x: 1102, endPoint y: 316, distance: 79.1
click at [1102, 321] on p "Order #301513 $82.02" at bounding box center [856, 337] width 502 height 33
click at [963, 326] on p "Order #301513 $82.02" at bounding box center [856, 337] width 502 height 33
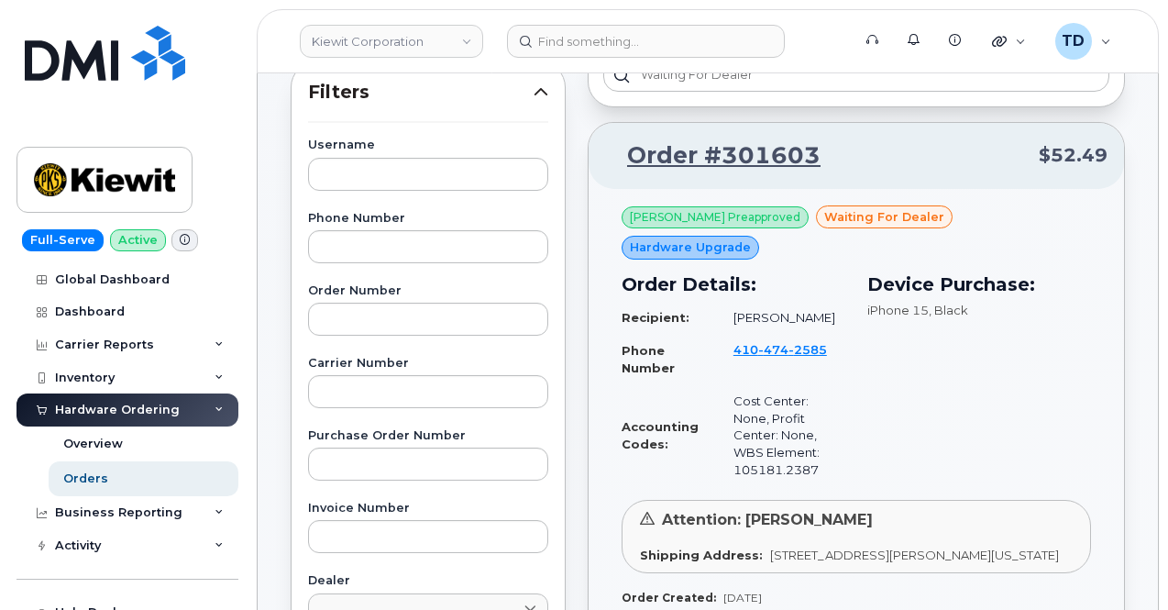
scroll to position [0, 0]
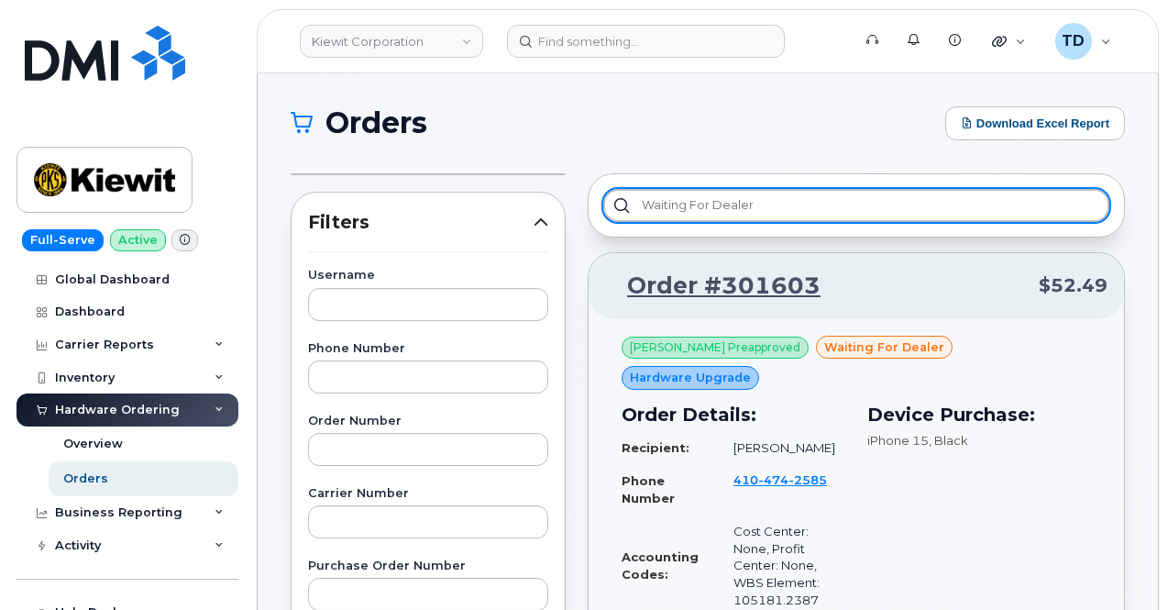
click at [751, 204] on input "waiting for dealer" at bounding box center [856, 205] width 506 height 33
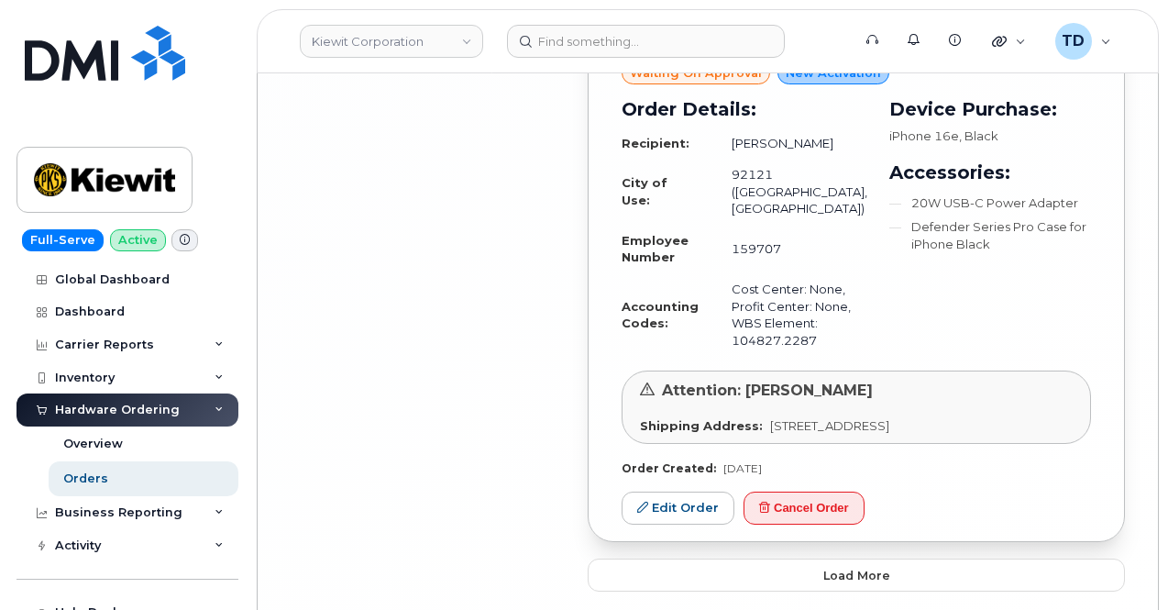
scroll to position [6056, 0]
click at [970, 557] on button "Load more" at bounding box center [856, 573] width 537 height 33
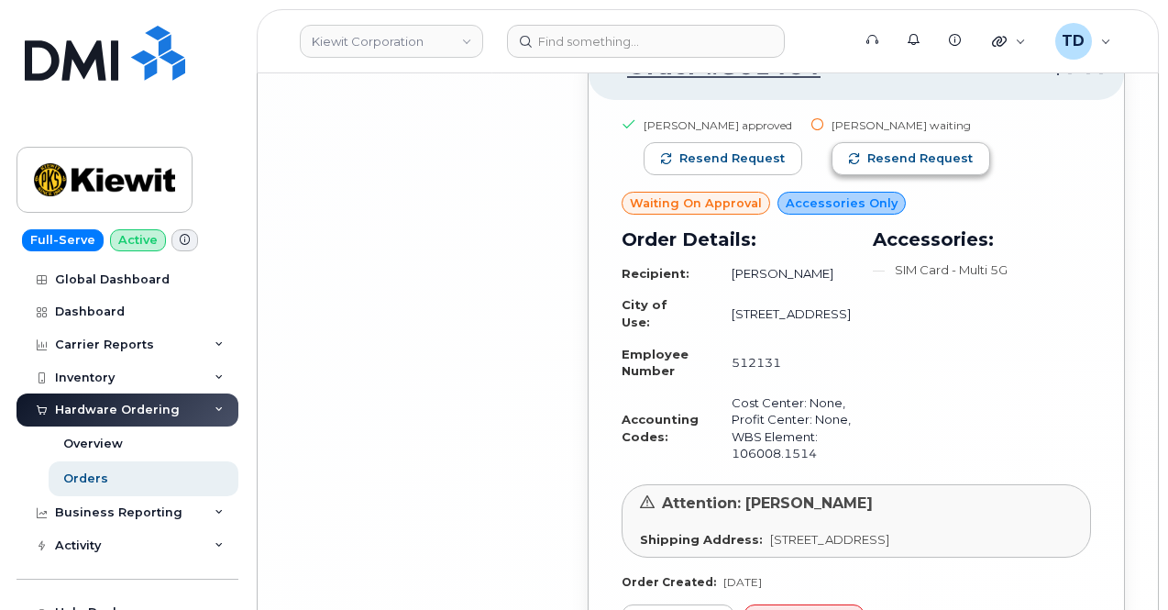
scroll to position [7347, 0]
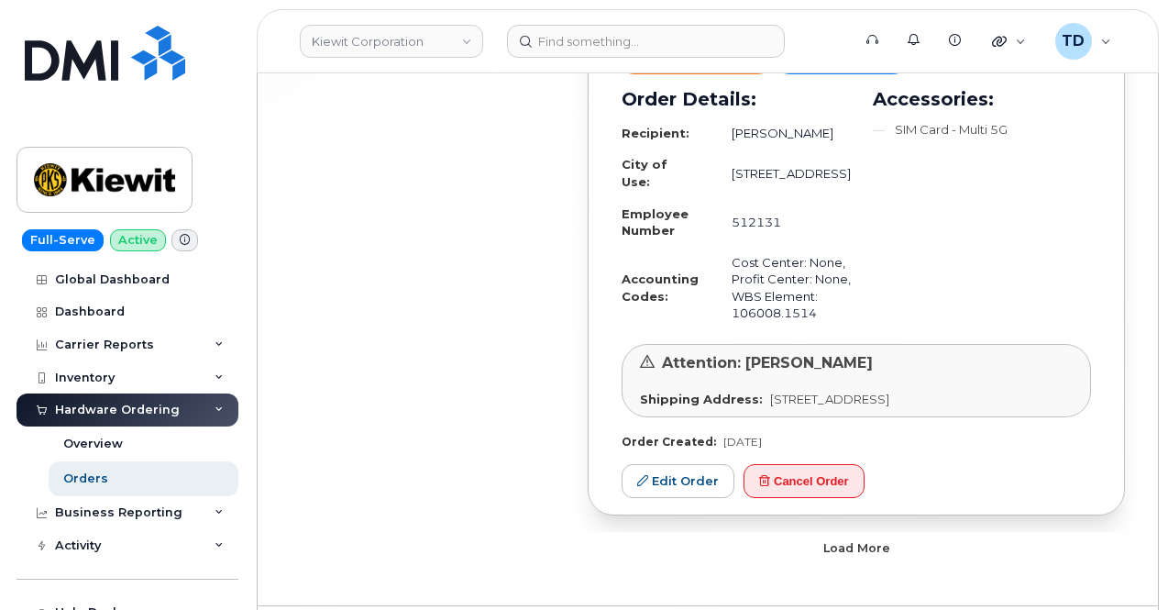
click at [969, 532] on button "Load more" at bounding box center [856, 548] width 537 height 33
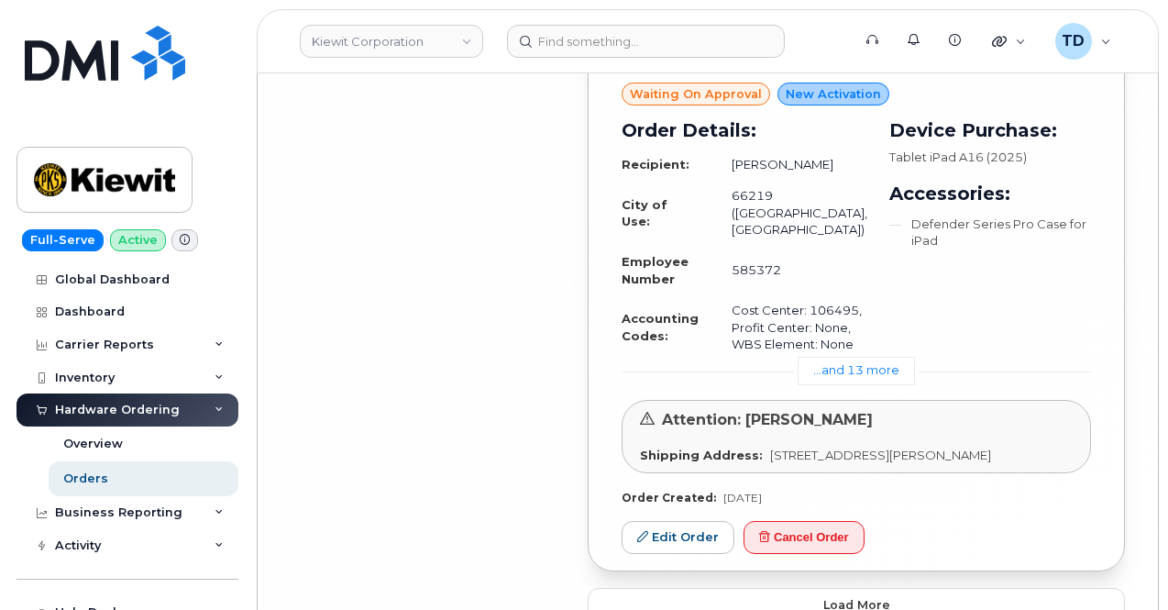
scroll to position [9048, 0]
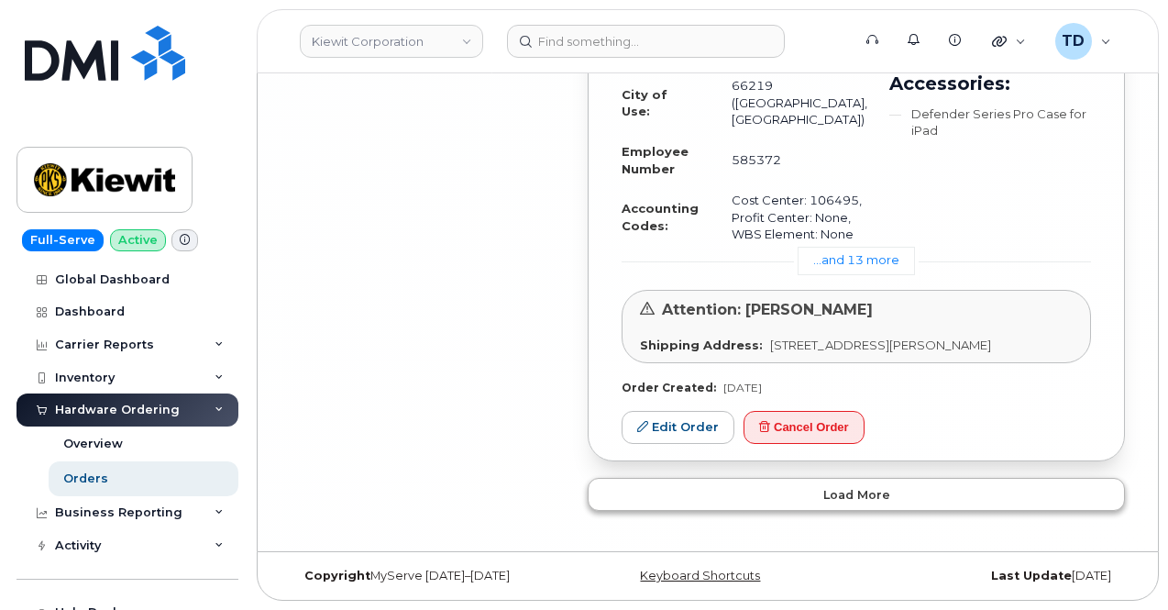
drag, startPoint x: 1004, startPoint y: 522, endPoint x: 1003, endPoint y: 510, distance: 12.0
click at [1003, 510] on button "Load more" at bounding box center [856, 494] width 537 height 33
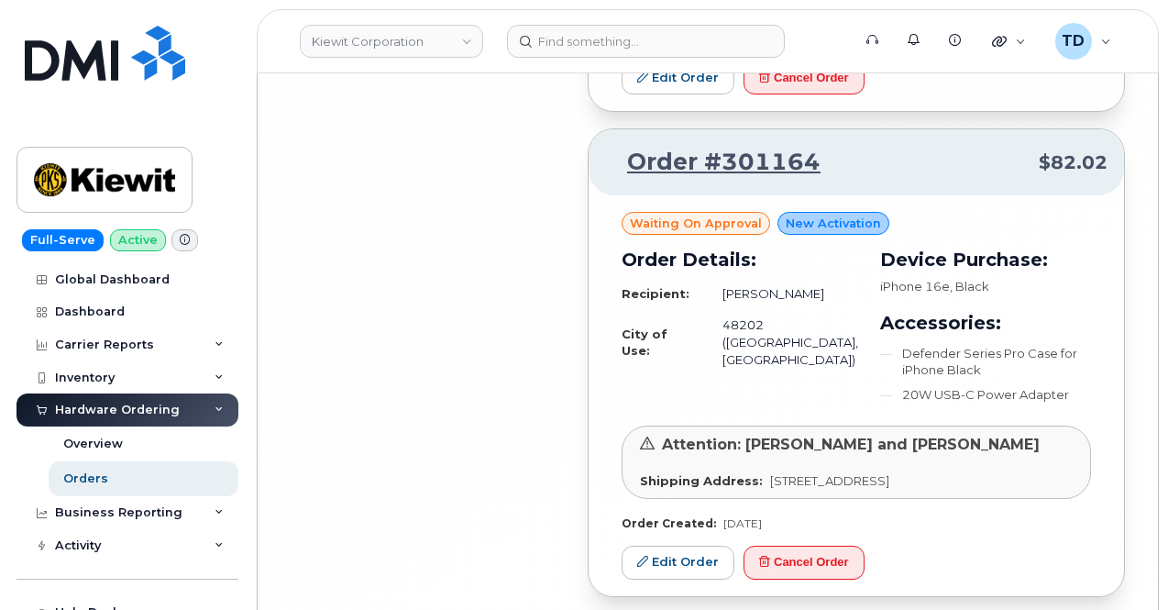
scroll to position [10056, 0]
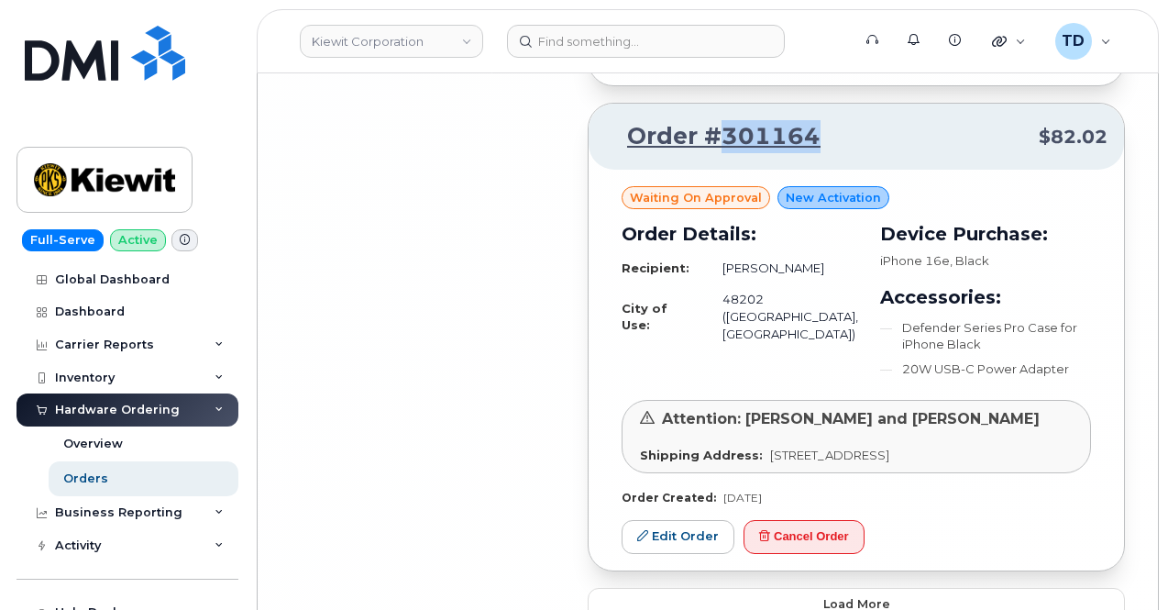
drag, startPoint x: 826, startPoint y: 160, endPoint x: 722, endPoint y: 160, distance: 103.6
click at [722, 153] on p "Order #301164 $82.02" at bounding box center [856, 136] width 502 height 33
copy link "301164"
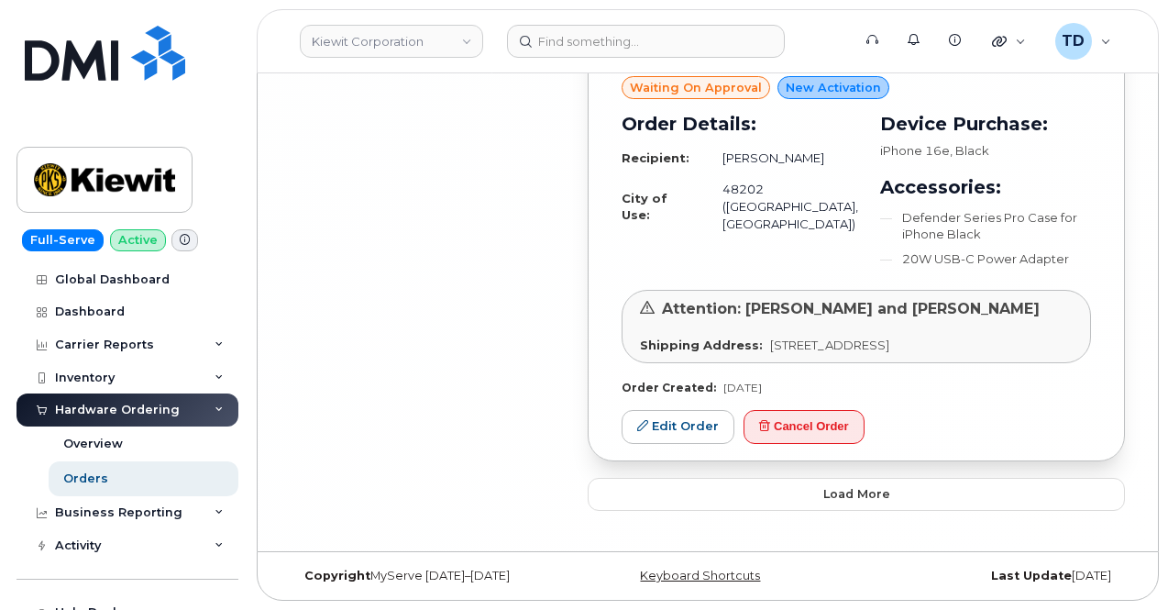
scroll to position [10185, 0]
click at [818, 507] on button "Load more" at bounding box center [856, 494] width 537 height 33
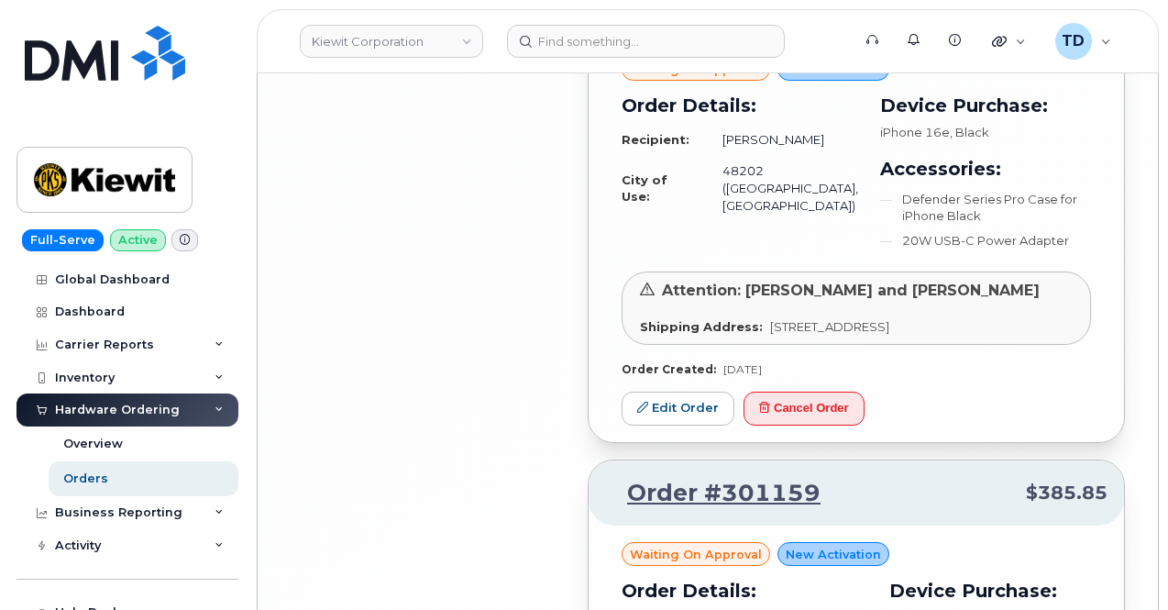
scroll to position [10368, 0]
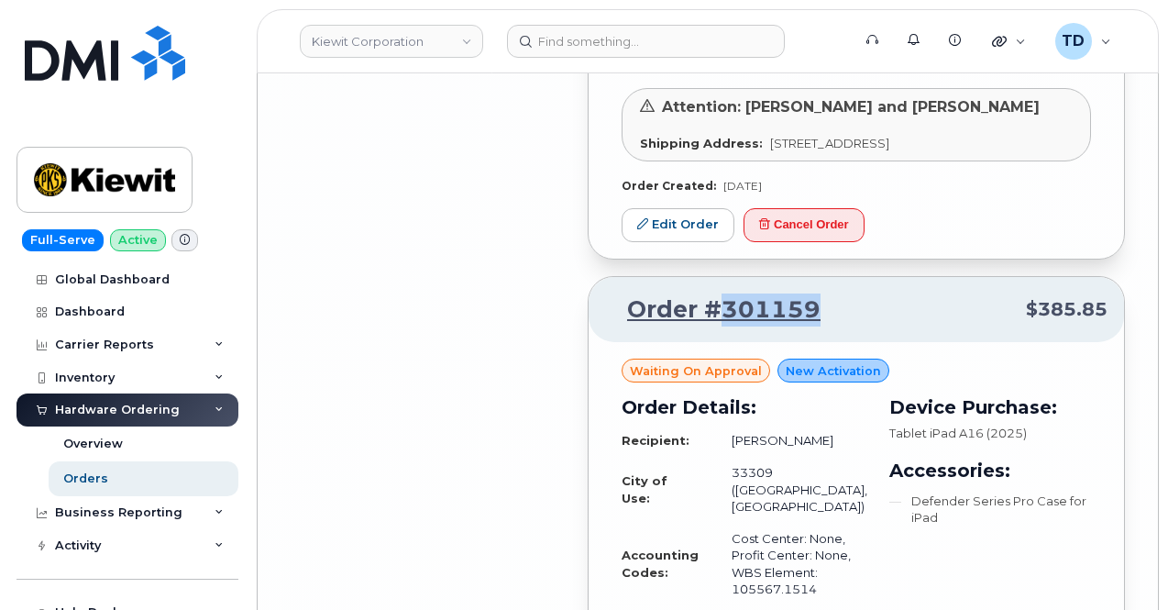
drag, startPoint x: 818, startPoint y: 328, endPoint x: 726, endPoint y: 342, distance: 92.7
click at [726, 326] on p "Order #301159 $385.85" at bounding box center [856, 309] width 502 height 33
copy link "301159"
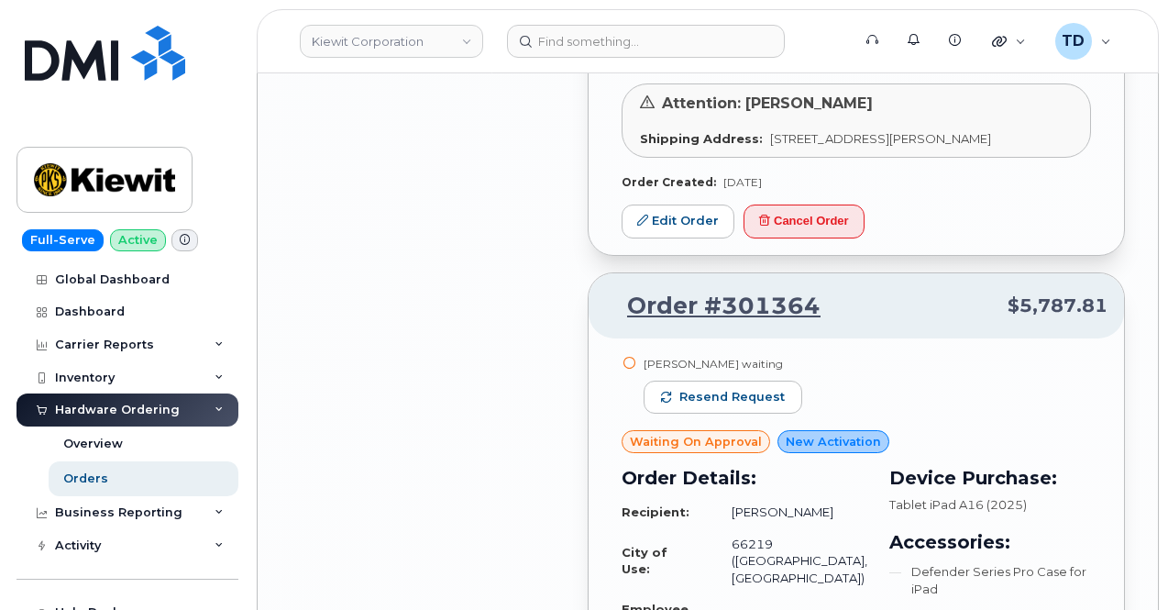
scroll to position [8168, 0]
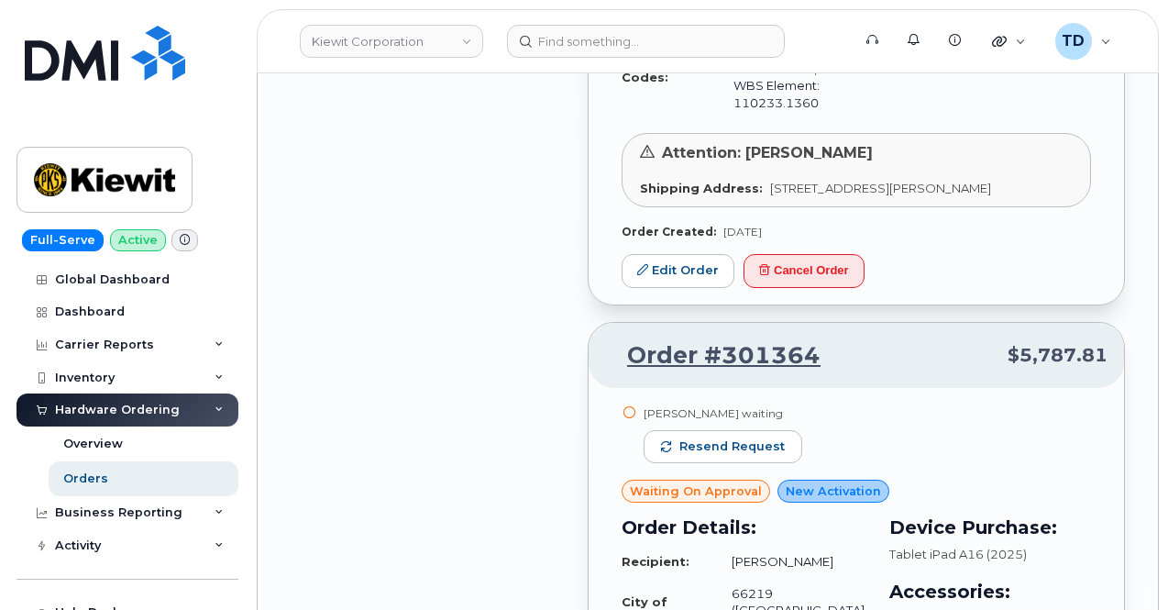
drag, startPoint x: 1166, startPoint y: 413, endPoint x: 1172, endPoint y: 378, distance: 35.4
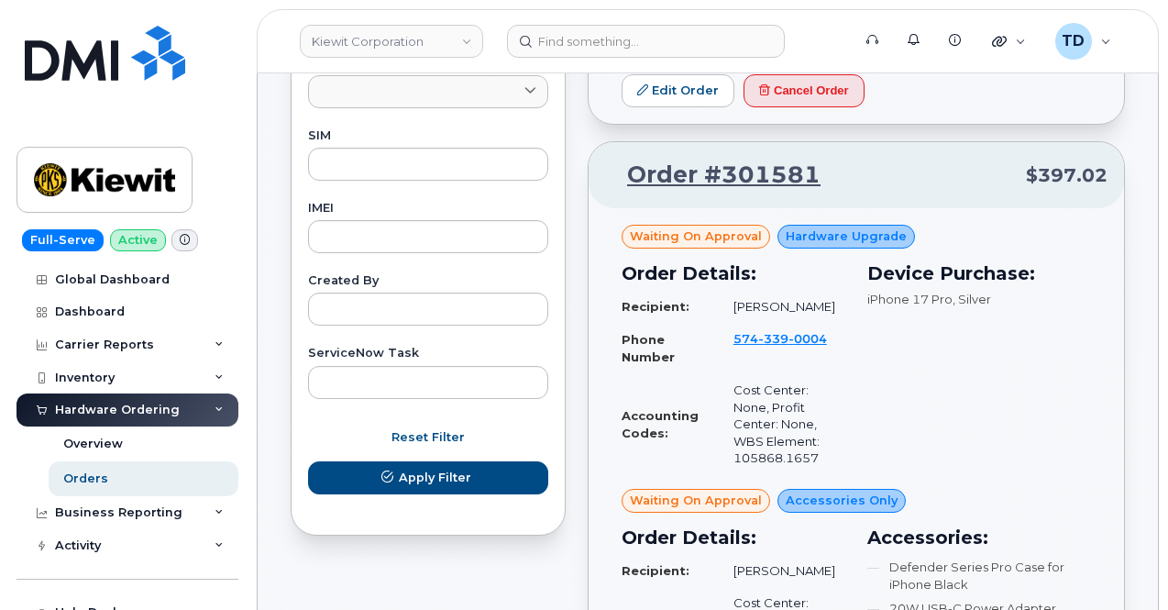
scroll to position [0, 0]
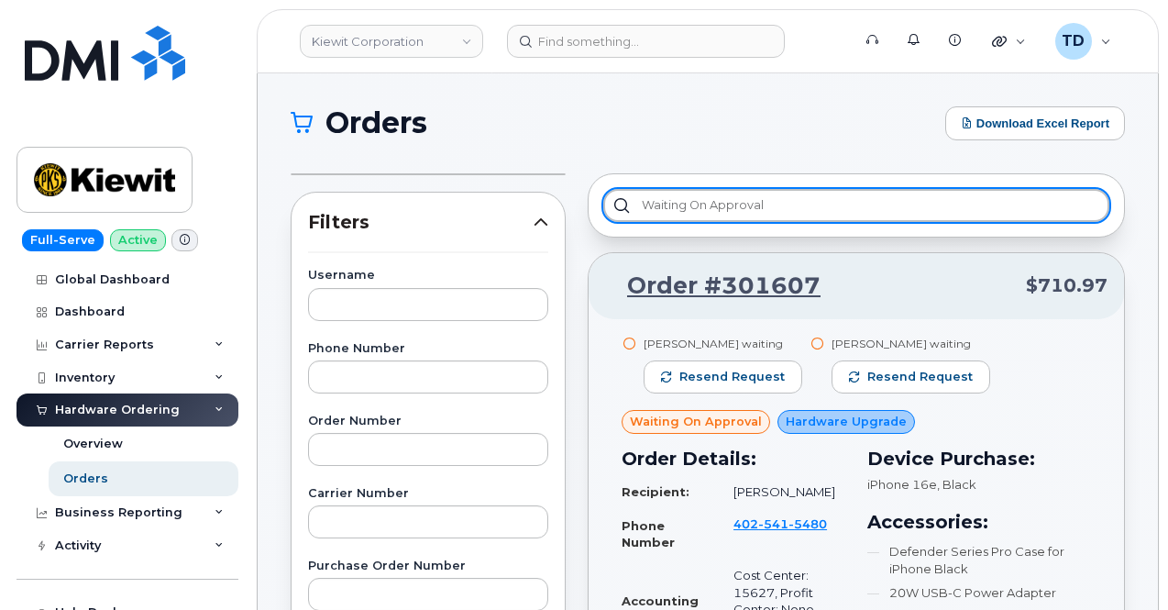
click at [849, 204] on input "waiting on approval" at bounding box center [856, 205] width 506 height 33
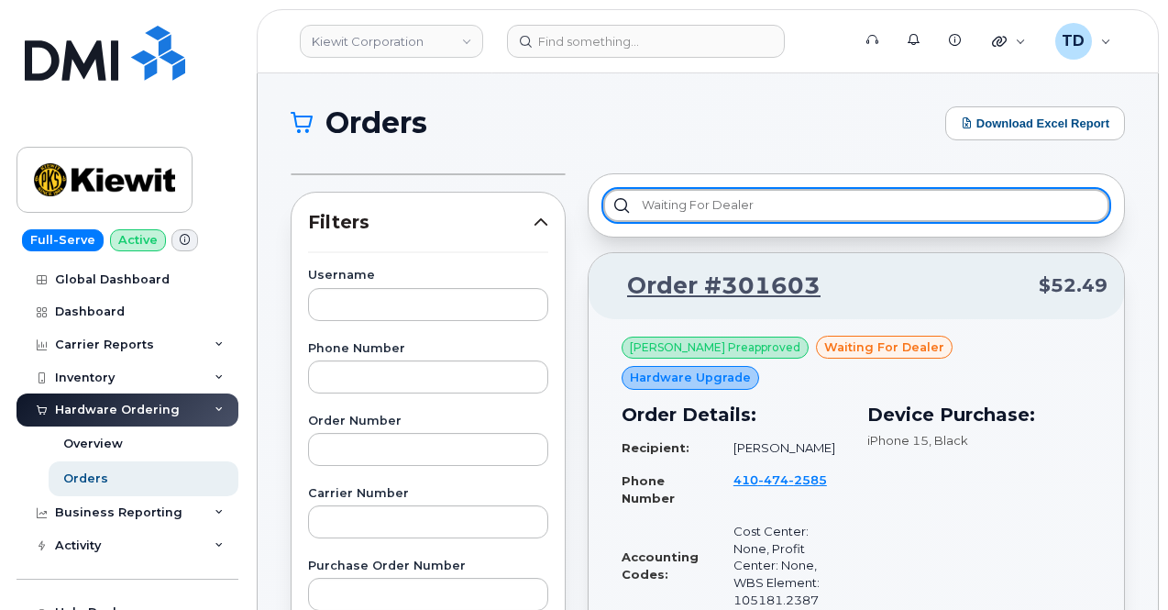
drag, startPoint x: 796, startPoint y: 199, endPoint x: 523, endPoint y: 212, distance: 273.5
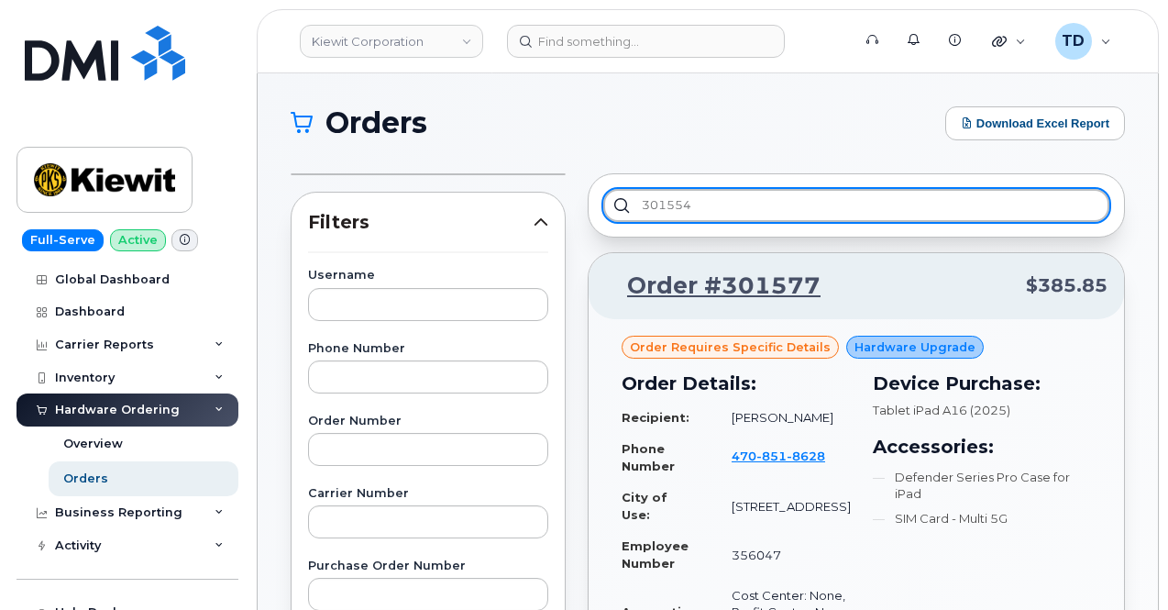
type input "301554"
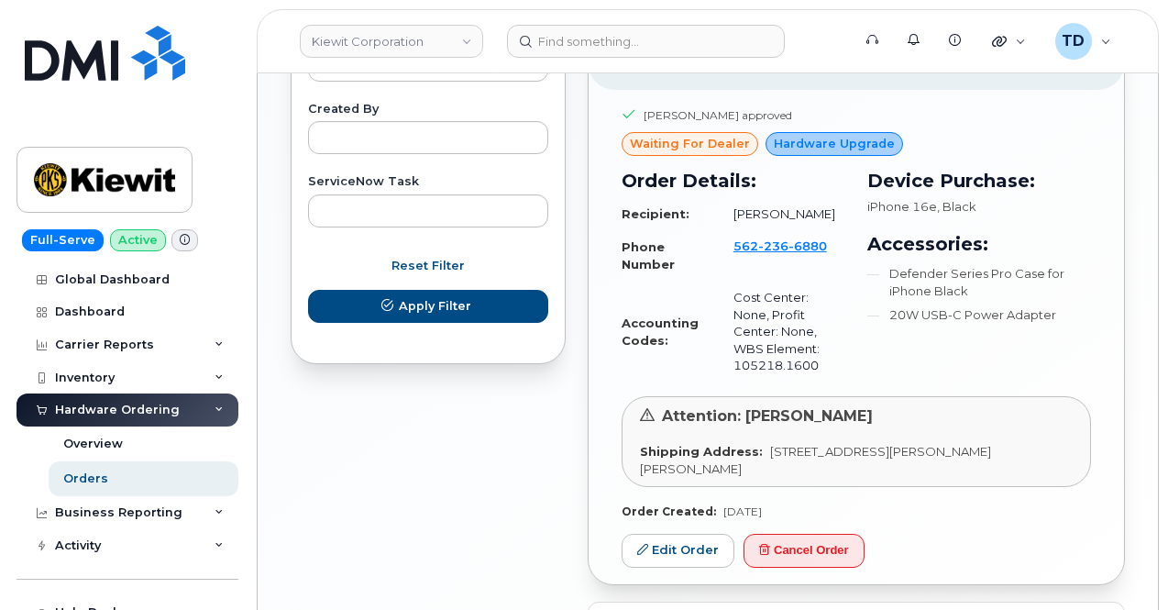
scroll to position [972, 0]
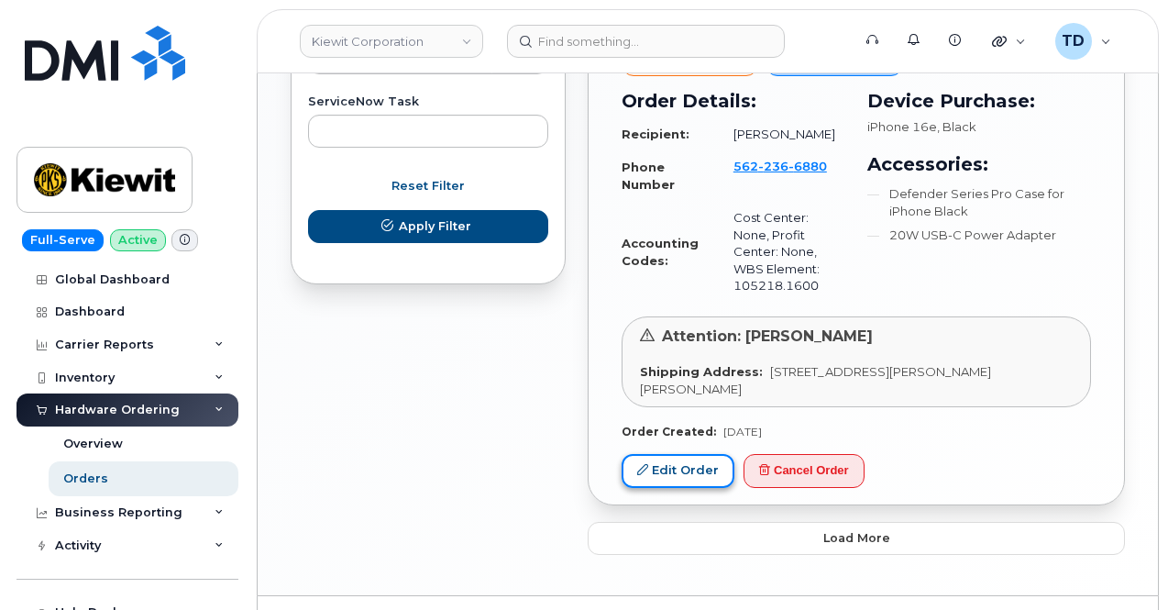
click at [693, 454] on link "Edit Order" at bounding box center [678, 471] width 113 height 34
click at [708, 454] on link "Edit Order" at bounding box center [678, 471] width 113 height 34
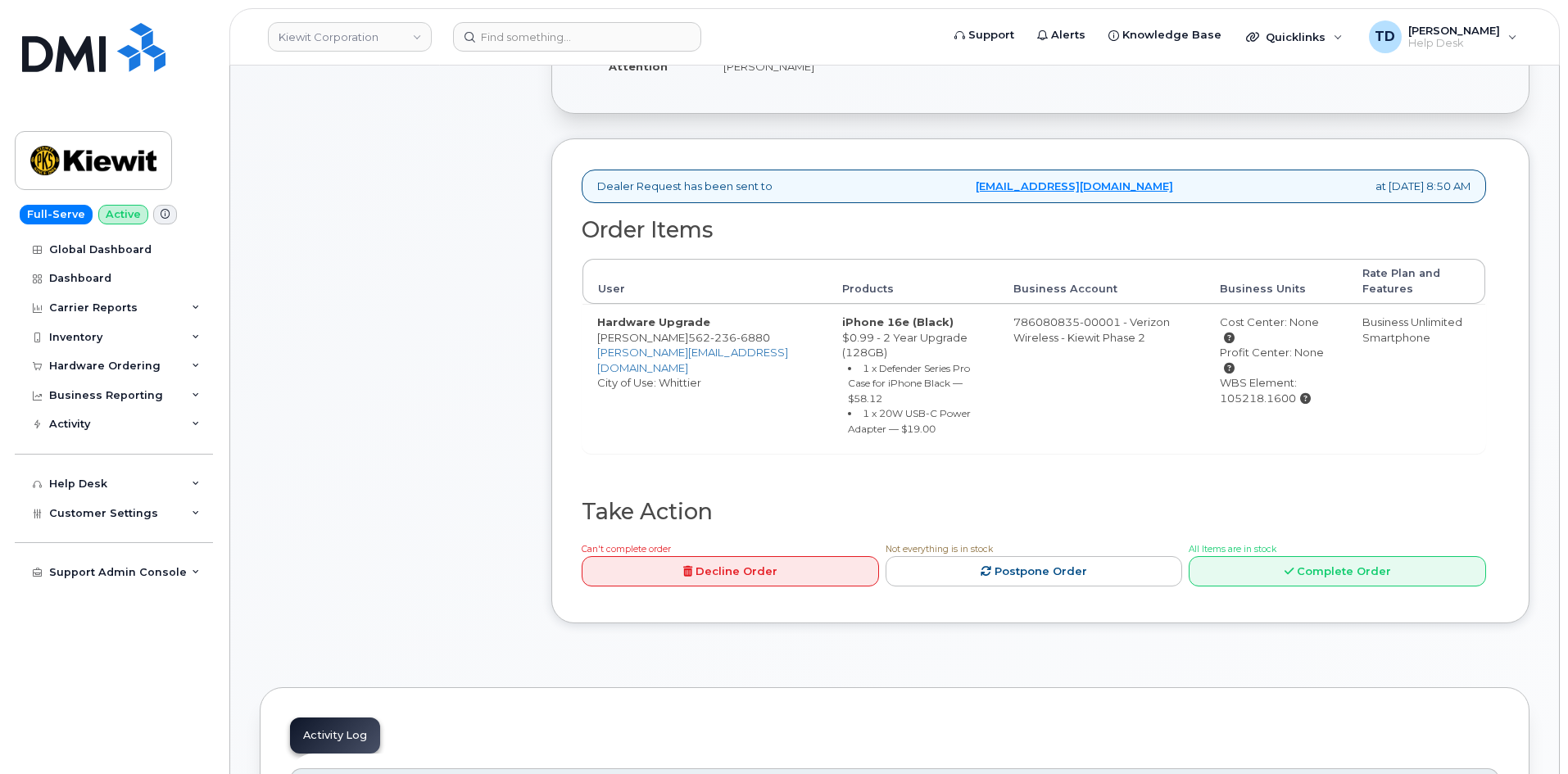
scroll to position [492, 0]
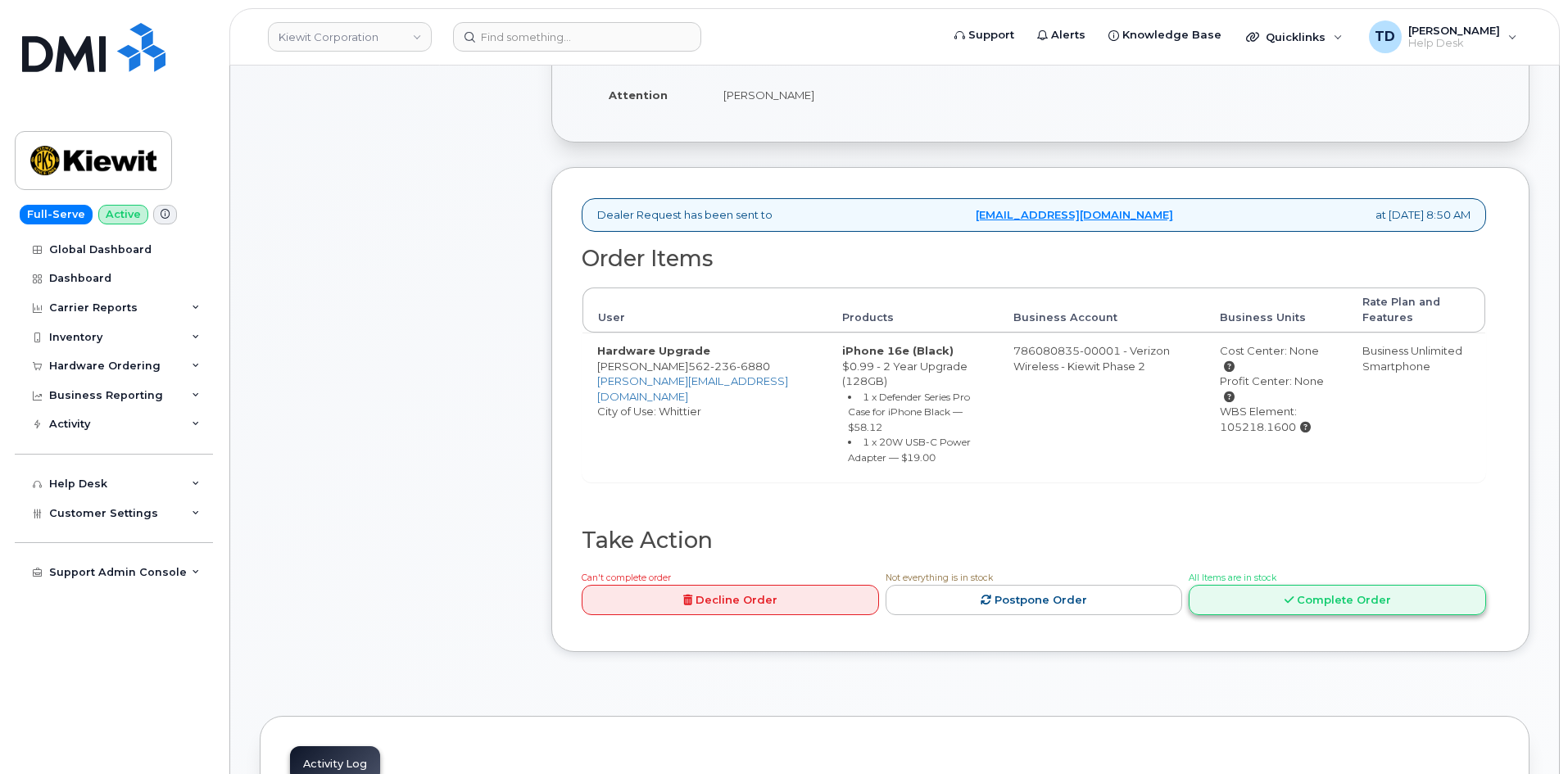
click at [1043, 544] on link "Complete Order" at bounding box center [1337, 601] width 298 height 30
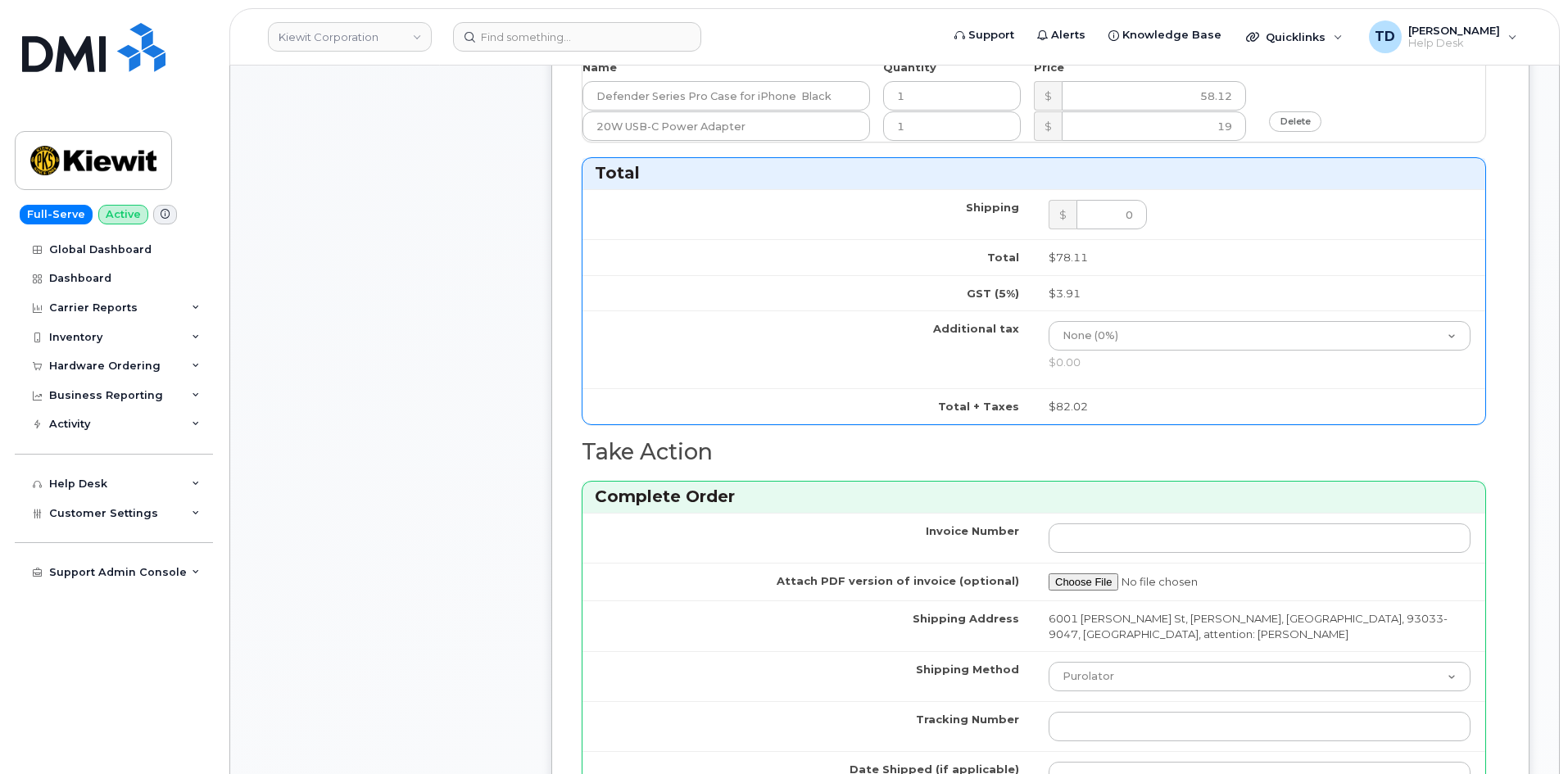
scroll to position [1475, 0]
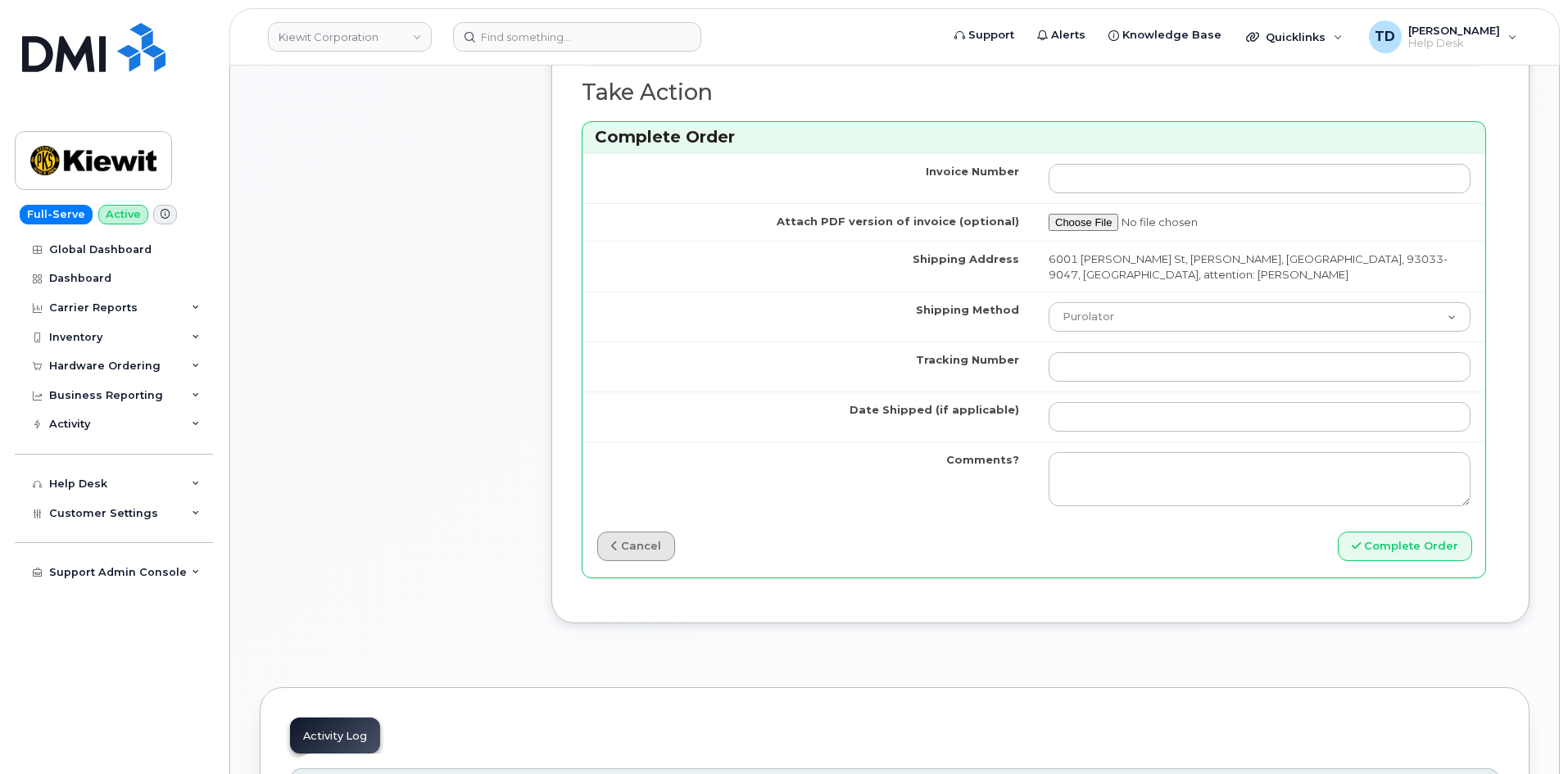
click at [623, 532] on link "cancel" at bounding box center [635, 547] width 78 height 30
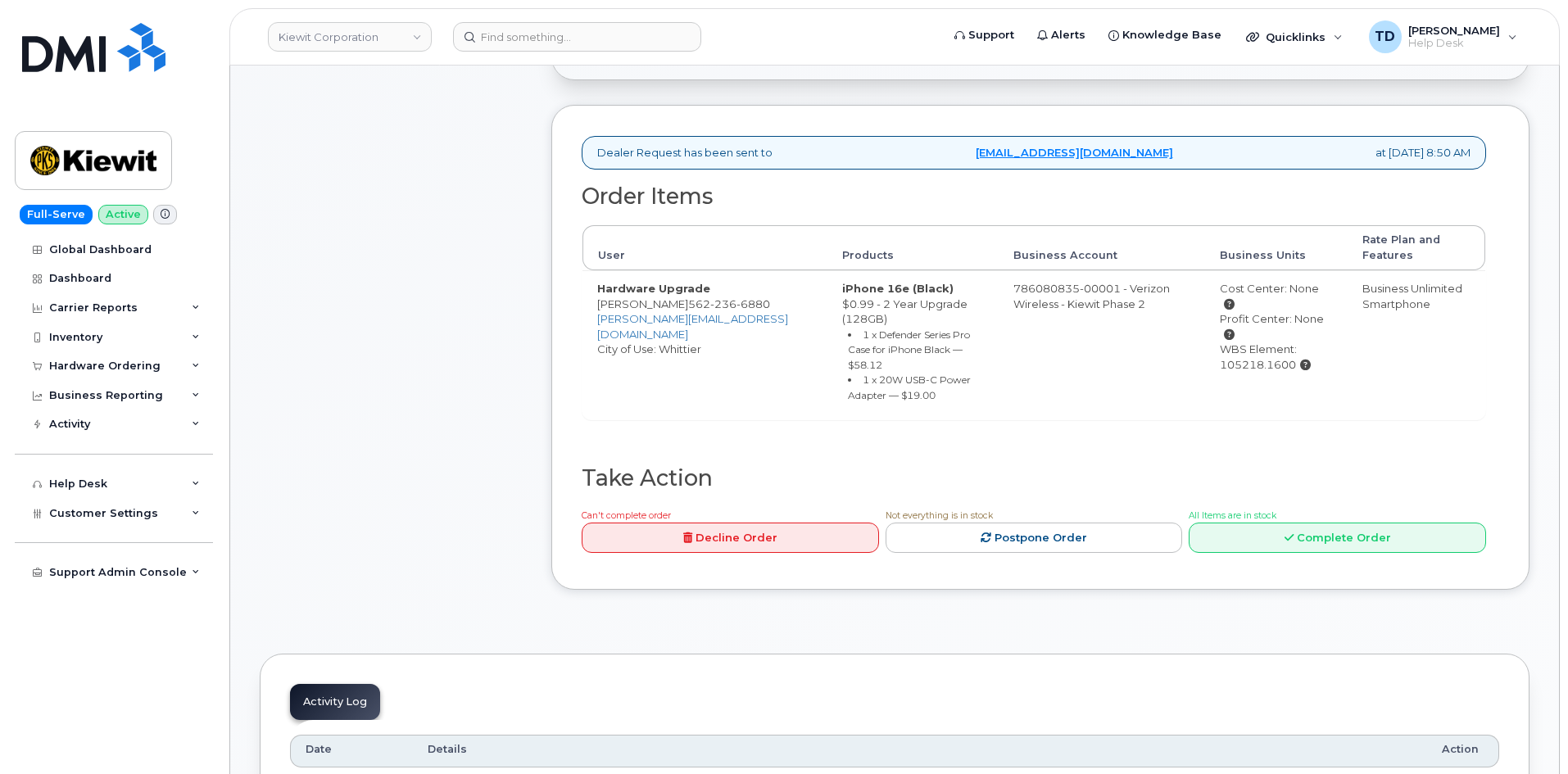
scroll to position [574, 0]
